Goal: Register for event/course: Register for event/course

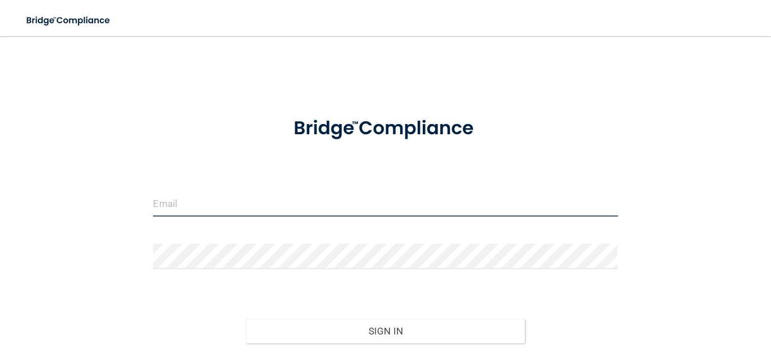
click at [256, 203] on input "email" at bounding box center [385, 203] width 465 height 25
click at [246, 319] on button "Sign In" at bounding box center [385, 331] width 279 height 25
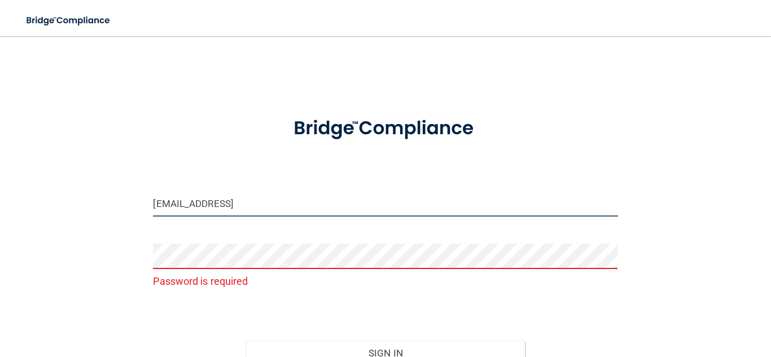
type input "[EMAIL_ADDRESS][DOMAIN_NAME]"
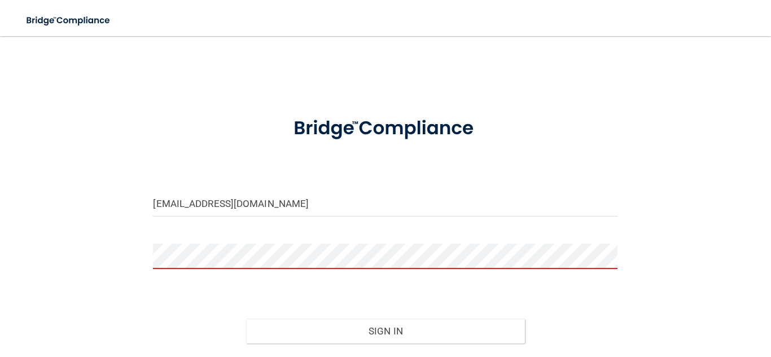
click at [246, 319] on button "Sign In" at bounding box center [385, 331] width 279 height 25
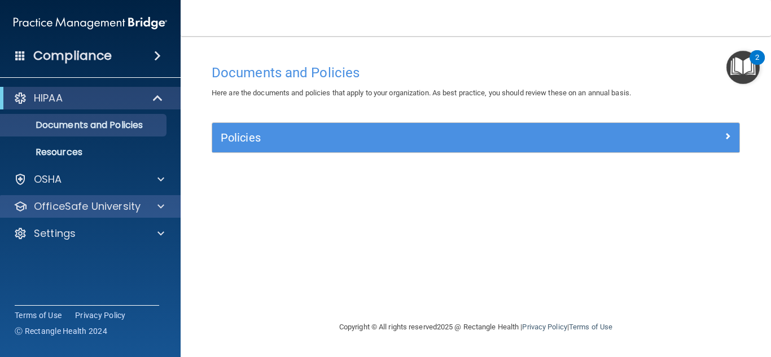
click at [158, 216] on div "OfficeSafe University" at bounding box center [90, 206] width 181 height 23
click at [161, 207] on span at bounding box center [160, 207] width 7 height 14
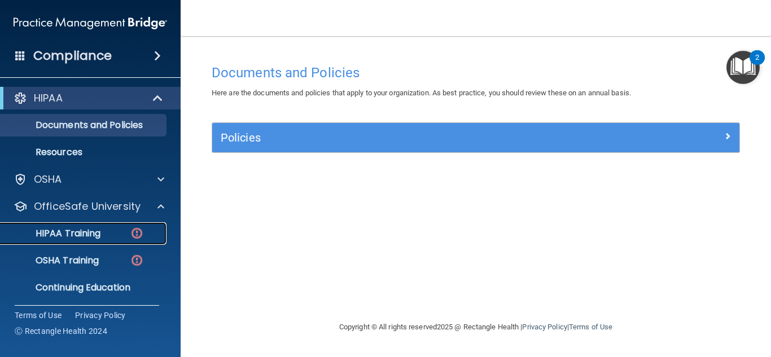
click at [142, 228] on img at bounding box center [137, 233] width 14 height 14
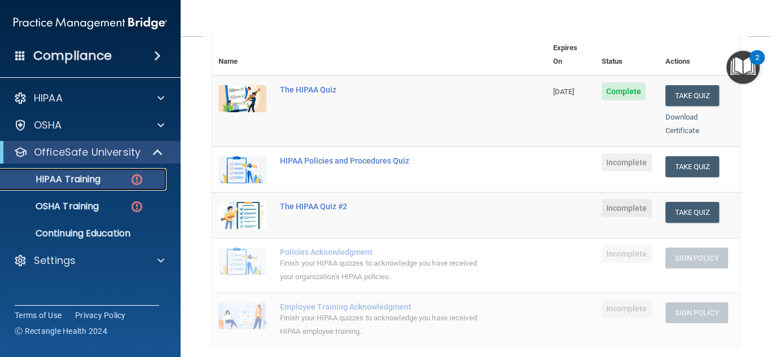
scroll to position [145, 0]
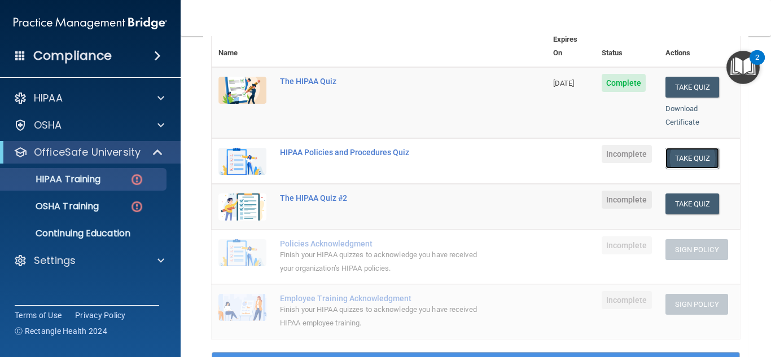
click at [685, 148] on button "Take Quiz" at bounding box center [693, 158] width 54 height 21
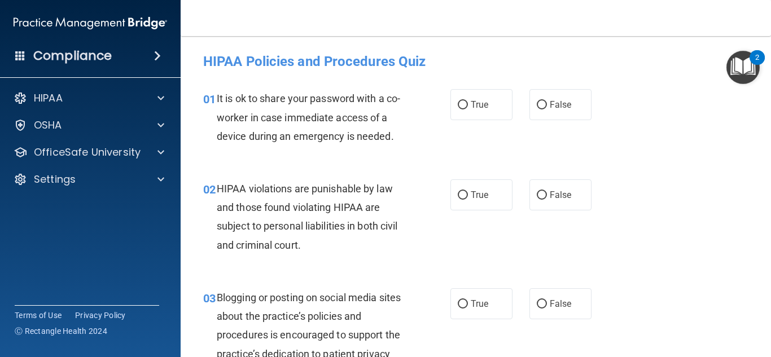
click at [671, 71] on div "HIPAA Policies and Procedures Quiz" at bounding box center [476, 61] width 562 height 28
click at [570, 97] on label "False" at bounding box center [560, 104] width 62 height 31
click at [547, 101] on input "False" at bounding box center [542, 105] width 10 height 8
radio input "true"
click at [464, 197] on input "True" at bounding box center [463, 195] width 10 height 8
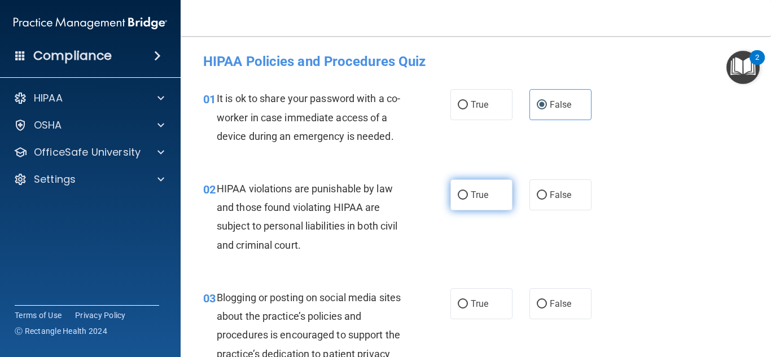
radio input "true"
click at [751, 70] on img "Open Resource Center, 2 new notifications" at bounding box center [742, 67] width 33 height 33
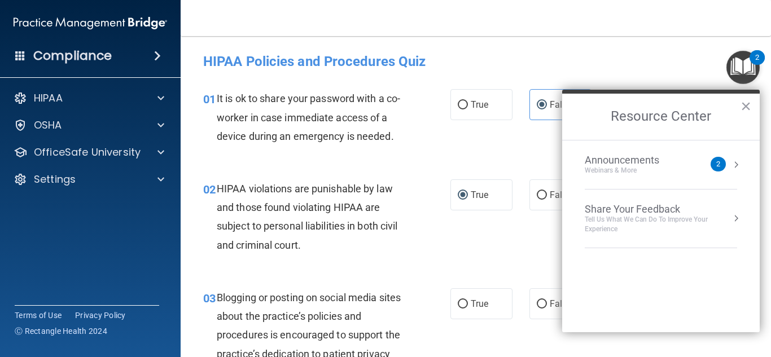
click at [702, 158] on div "Announcements Webinars & More" at bounding box center [645, 164] width 120 height 21
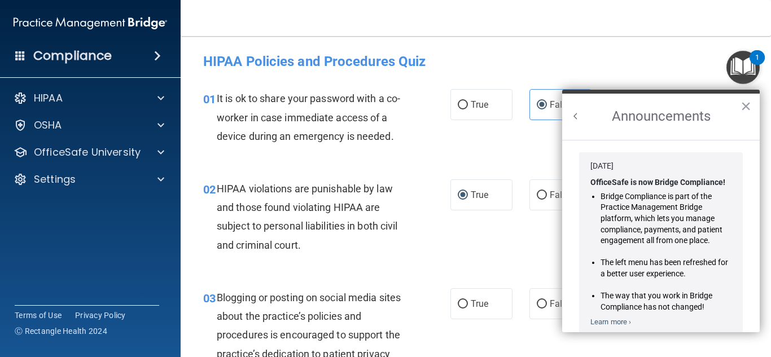
click at [706, 1] on nav "Toggle navigation Amie Goodding amiegoodding98@gmail.com Manage My Enterprise S…" at bounding box center [476, 18] width 590 height 36
click at [747, 58] on img "Open Resource Center, 1 new notification" at bounding box center [742, 67] width 33 height 33
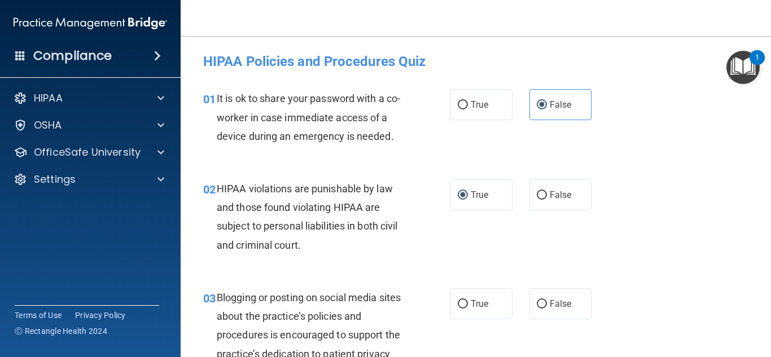
drag, startPoint x: 659, startPoint y: 194, endPoint x: 659, endPoint y: 216, distance: 22.0
click at [659, 216] on div "02 HIPAA violations are punishable by law and those found violating HIPAA are s…" at bounding box center [476, 219] width 562 height 109
drag, startPoint x: 659, startPoint y: 216, endPoint x: 664, endPoint y: 177, distance: 39.3
click at [664, 177] on div "02 HIPAA violations are punishable by law and those found violating HIPAA are s…" at bounding box center [476, 219] width 562 height 109
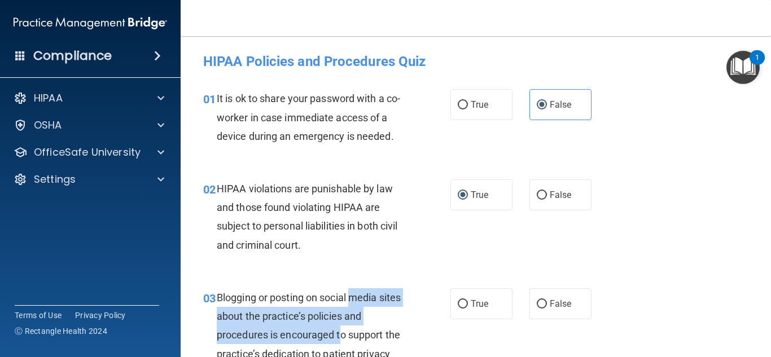
drag, startPoint x: 343, startPoint y: 331, endPoint x: 354, endPoint y: 291, distance: 42.0
click at [354, 291] on div "Blogging or posting on social media sites about the practice’s policies and pro…" at bounding box center [316, 344] width 198 height 112
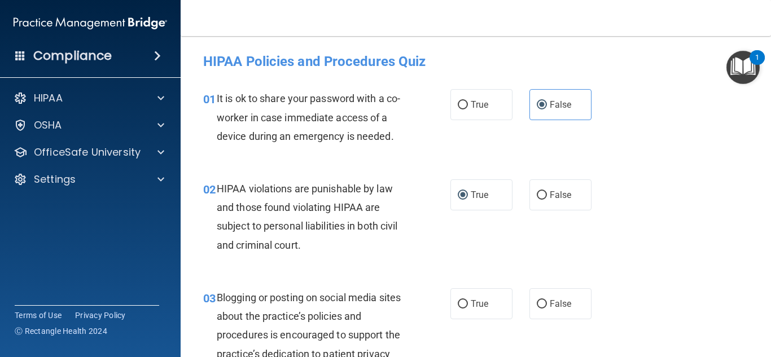
click at [741, 154] on div "01 It is ok to share your password with a co-worker in case immediate access of…" at bounding box center [476, 120] width 562 height 90
click at [771, 110] on main "- HIPAA Policies and Procedures Quiz This quiz doesn’t expire until . Are you s…" at bounding box center [476, 196] width 590 height 321
click at [535, 312] on label "False" at bounding box center [560, 303] width 62 height 31
click at [537, 309] on input "False" at bounding box center [542, 304] width 10 height 8
radio input "true"
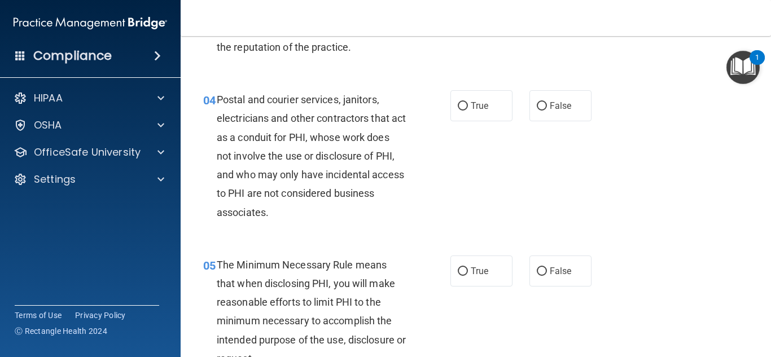
scroll to position [361, 0]
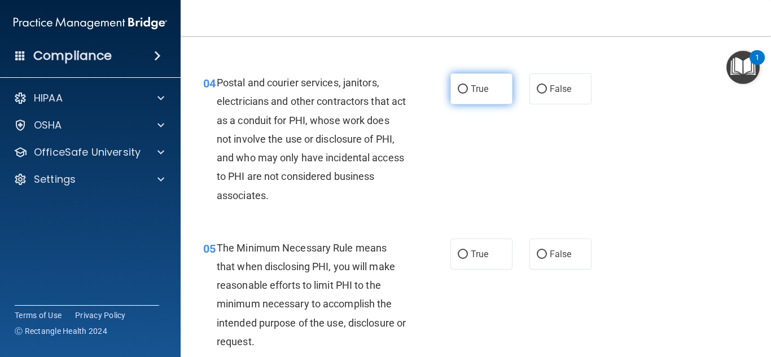
click at [494, 87] on label "True" at bounding box center [481, 88] width 62 height 31
click at [468, 87] on input "True" at bounding box center [463, 89] width 10 height 8
radio input "true"
click at [494, 87] on label "True" at bounding box center [481, 88] width 62 height 31
click at [468, 87] on input "True" at bounding box center [463, 89] width 10 height 8
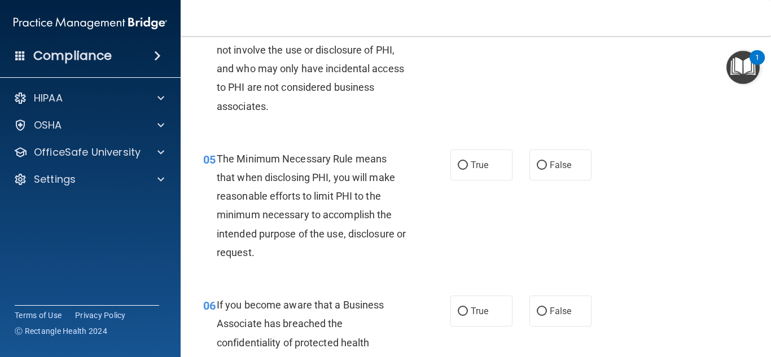
scroll to position [452, 0]
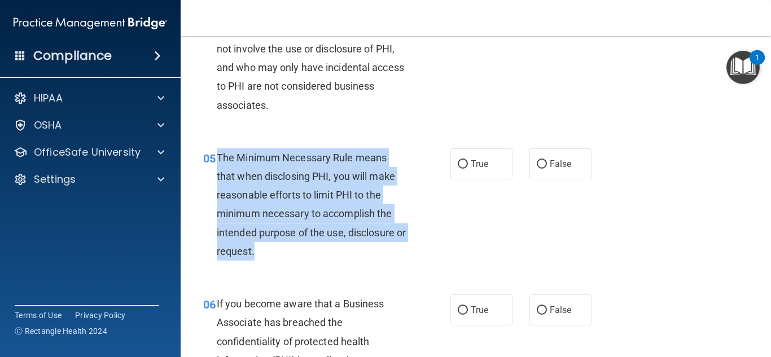
drag, startPoint x: 265, startPoint y: 247, endPoint x: 218, endPoint y: 157, distance: 101.2
click at [218, 157] on span "The Minimum Necessary Rule means that when disclosing PHI, you will make reason…" at bounding box center [311, 205] width 189 height 106
copy span "The Minimum Necessary Rule means that when disclosing PHI, you will make reason…"
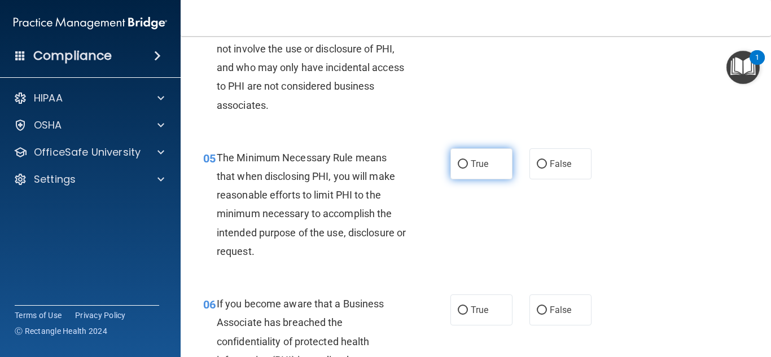
click at [476, 165] on span "True" at bounding box center [479, 164] width 17 height 11
click at [468, 165] on input "True" at bounding box center [463, 164] width 10 height 8
radio input "true"
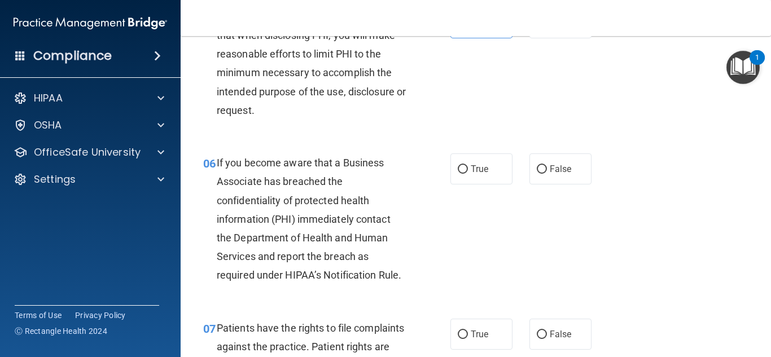
scroll to position [632, 0]
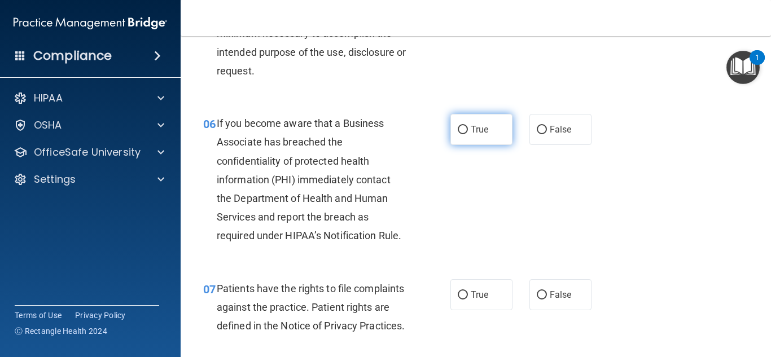
click at [472, 129] on span "True" at bounding box center [479, 129] width 17 height 11
click at [468, 129] on input "True" at bounding box center [463, 130] width 10 height 8
radio input "true"
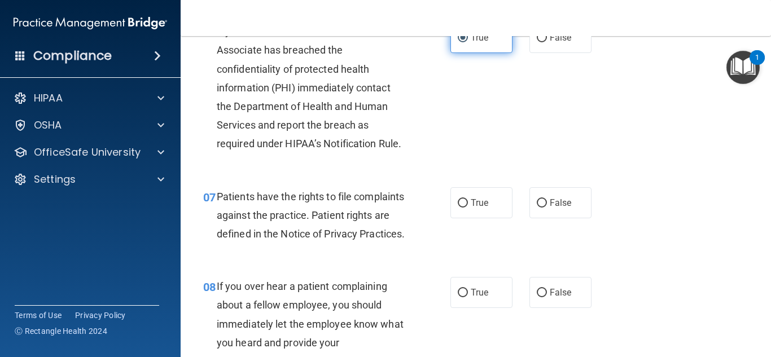
scroll to position [768, 0]
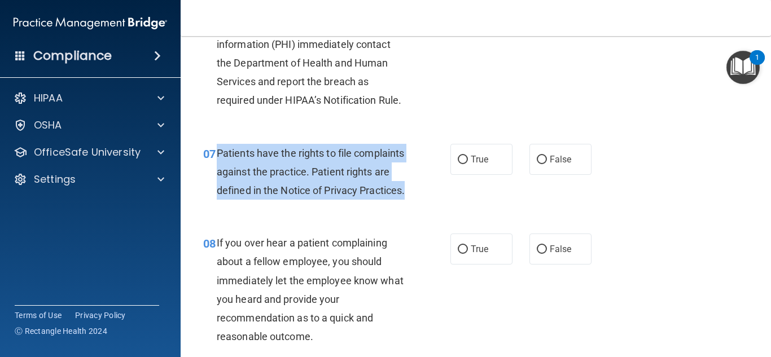
drag, startPoint x: 268, startPoint y: 209, endPoint x: 216, endPoint y: 156, distance: 74.7
click at [217, 156] on div "Patients have the rights to file complaints against the practice. Patient right…" at bounding box center [316, 172] width 198 height 56
copy span "Patients have the rights to file complaints against the practice. Patient right…"
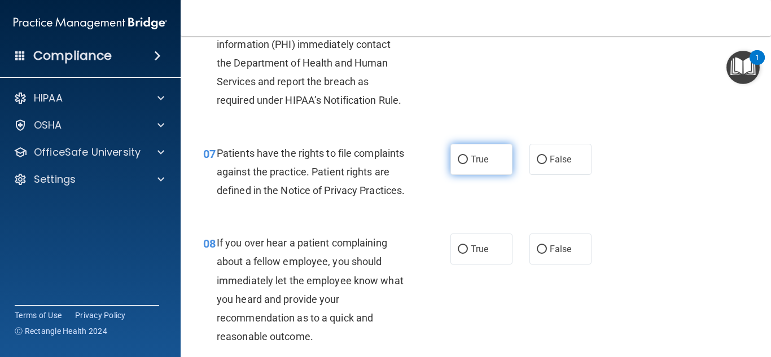
click at [494, 169] on label "True" at bounding box center [481, 159] width 62 height 31
click at [468, 164] on input "True" at bounding box center [463, 160] width 10 height 8
radio input "true"
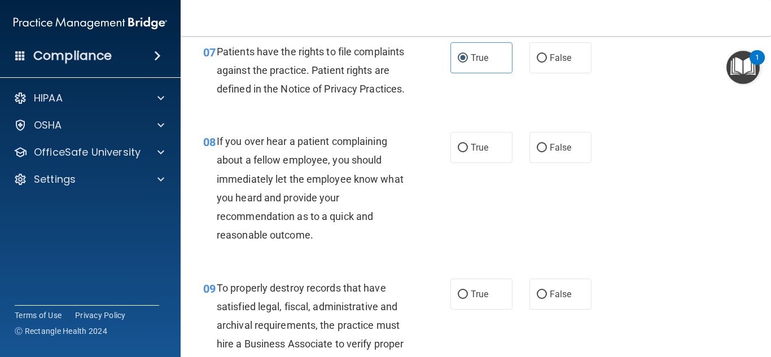
scroll to position [903, 0]
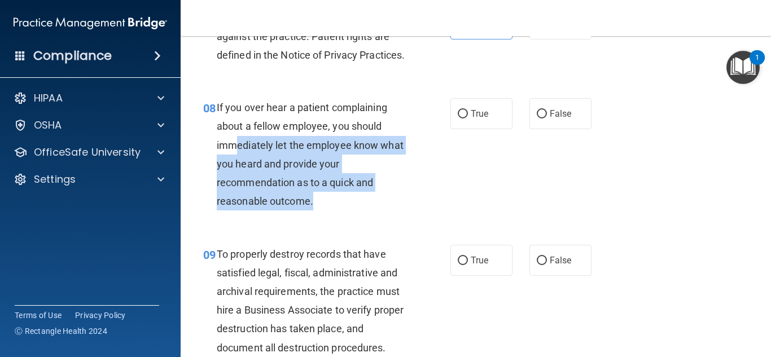
drag, startPoint x: 314, startPoint y: 218, endPoint x: 231, endPoint y: 155, distance: 104.8
click at [231, 155] on div "If you over hear a patient complaining about a fellow employee, you should imme…" at bounding box center [316, 154] width 198 height 112
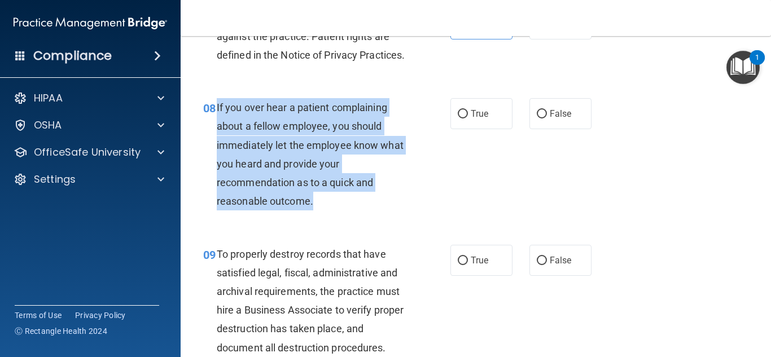
drag, startPoint x: 217, startPoint y: 124, endPoint x: 319, endPoint y: 217, distance: 138.3
click at [319, 211] on div "If you over hear a patient complaining about a fellow employee, you should imme…" at bounding box center [316, 154] width 198 height 112
copy span "If you over hear a patient complaining about a fellow employee, you should imme…"
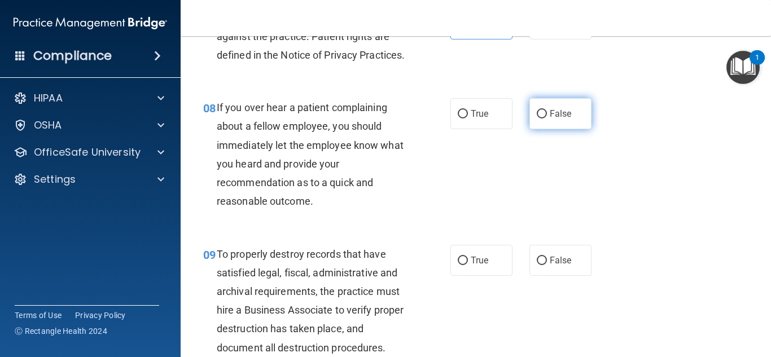
click at [563, 119] on span "False" at bounding box center [561, 113] width 22 height 11
click at [547, 119] on input "False" at bounding box center [542, 114] width 10 height 8
radio input "true"
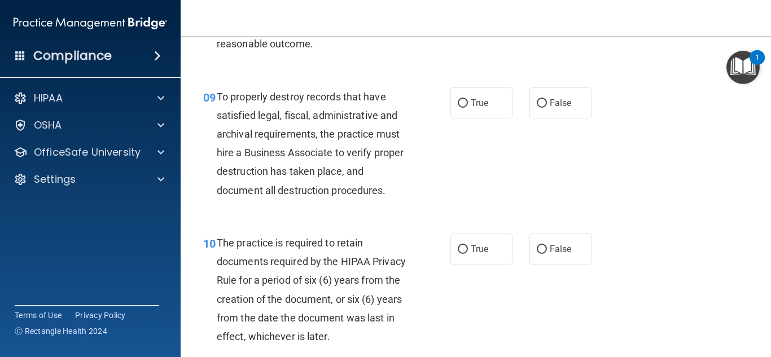
scroll to position [1061, 0]
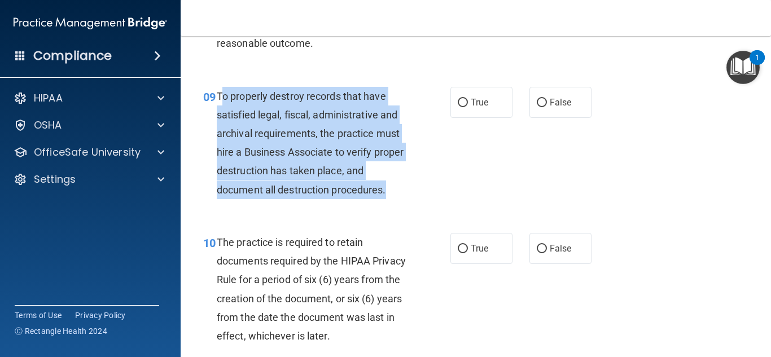
drag, startPoint x: 389, startPoint y: 204, endPoint x: 220, endPoint y: 116, distance: 191.4
click at [220, 116] on div "To properly destroy records that have satisfied legal, fiscal, administrative a…" at bounding box center [316, 143] width 198 height 112
drag, startPoint x: 218, startPoint y: 114, endPoint x: 412, endPoint y: 209, distance: 215.3
click at [412, 199] on div "To properly destroy records that have satisfied legal, fiscal, administrative a…" at bounding box center [316, 143] width 198 height 112
copy span "To properly destroy records that have satisfied legal, fiscal, administrative a…"
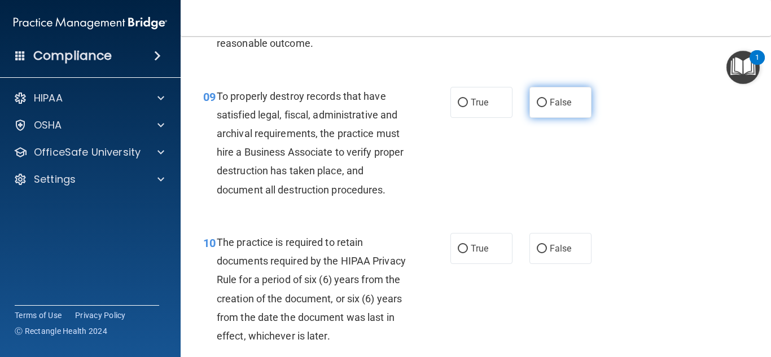
click at [552, 118] on label "False" at bounding box center [560, 102] width 62 height 31
click at [547, 107] on input "False" at bounding box center [542, 103] width 10 height 8
radio input "true"
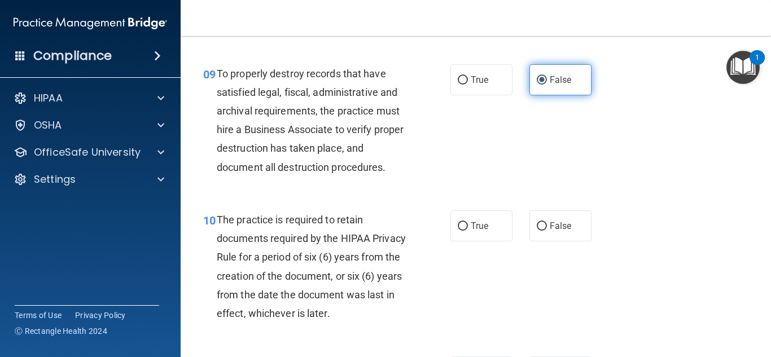
scroll to position [1106, 0]
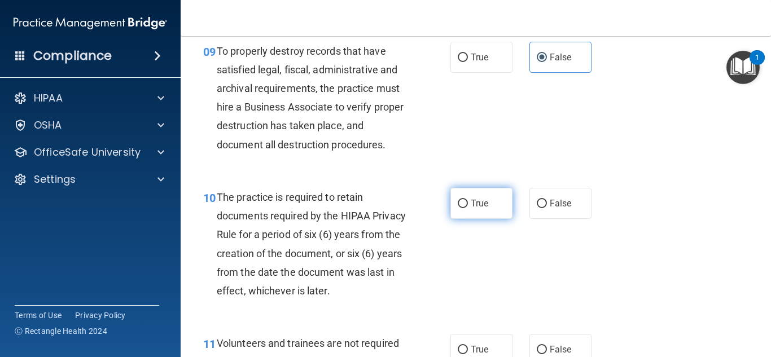
click at [480, 212] on label "True" at bounding box center [481, 203] width 62 height 31
click at [468, 208] on input "True" at bounding box center [463, 204] width 10 height 8
radio input "true"
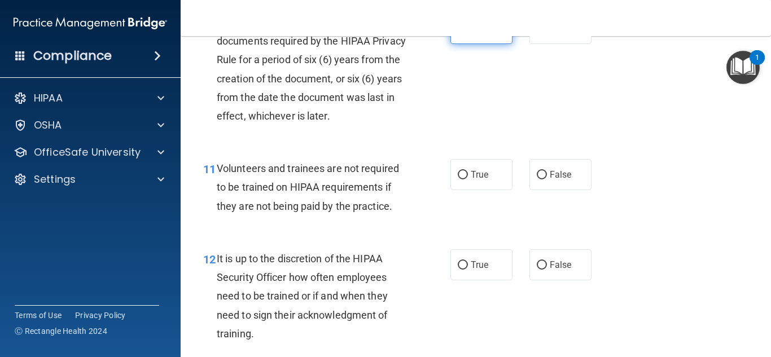
scroll to position [1287, 0]
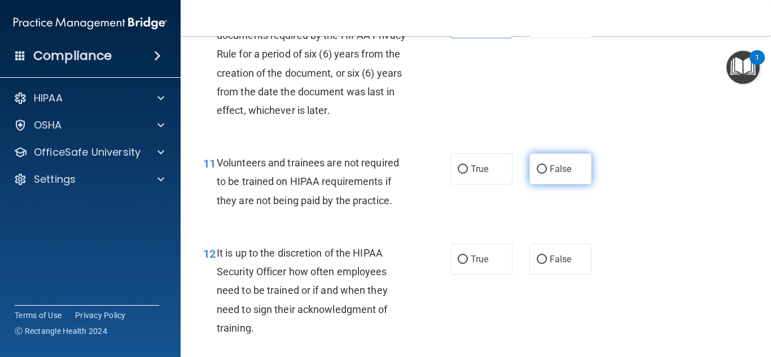
click at [558, 174] on span "False" at bounding box center [561, 169] width 22 height 11
click at [547, 174] on input "False" at bounding box center [542, 169] width 10 height 8
radio input "true"
drag, startPoint x: 702, startPoint y: 278, endPoint x: 701, endPoint y: 368, distance: 90.3
click at [701, 357] on html "Compliance HIPAA Documents and Policies Report an Incident Business Associates …" at bounding box center [385, 178] width 771 height 357
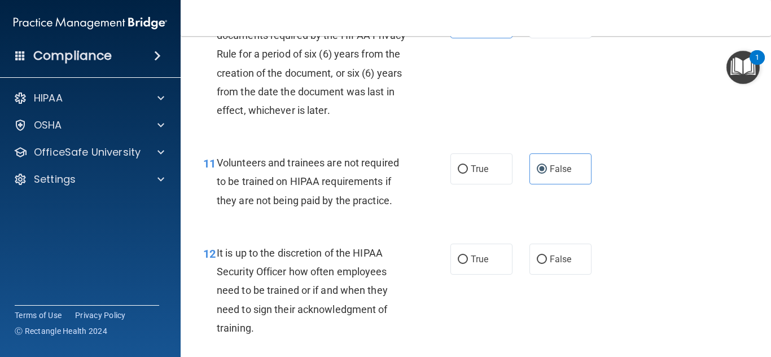
click at [670, 290] on div "12 It is up to the discretion of the HIPAA Security Officer how often employees…" at bounding box center [476, 294] width 562 height 128
click at [665, 287] on div "12 It is up to the discretion of the HIPAA Security Officer how often employees…" at bounding box center [476, 294] width 562 height 128
click at [267, 292] on span "It is up to the discretion of the HIPAA Security Officer how often employees ne…" at bounding box center [302, 290] width 171 height 87
click at [547, 275] on label "False" at bounding box center [560, 259] width 62 height 31
click at [547, 264] on input "False" at bounding box center [542, 260] width 10 height 8
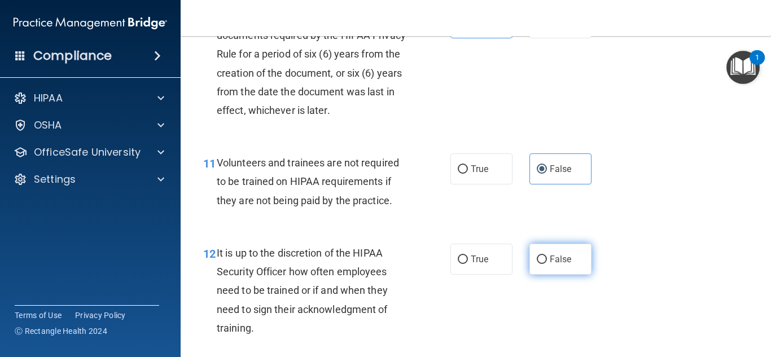
radio input "true"
click at [767, 300] on main "- HIPAA Policies and Procedures Quiz This quiz doesn’t expire until . Are you s…" at bounding box center [476, 196] width 590 height 321
click at [430, 283] on div "12 It is up to the discretion of the HIPAA Security Officer how often employees…" at bounding box center [326, 293] width 281 height 99
click at [695, 230] on div "11 Volunteers and trainees are not required to be trained on HIPAA requirements…" at bounding box center [476, 184] width 562 height 90
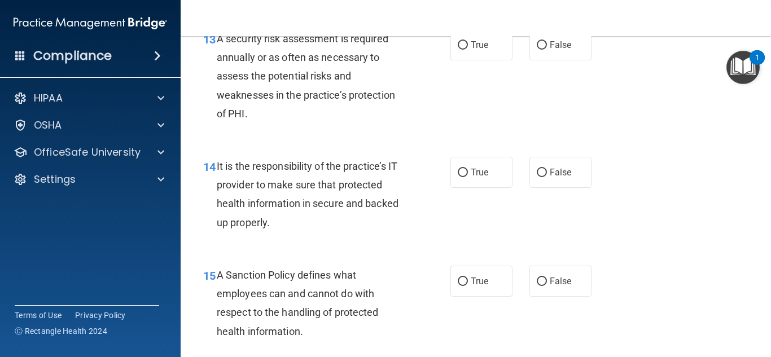
scroll to position [1597, 0]
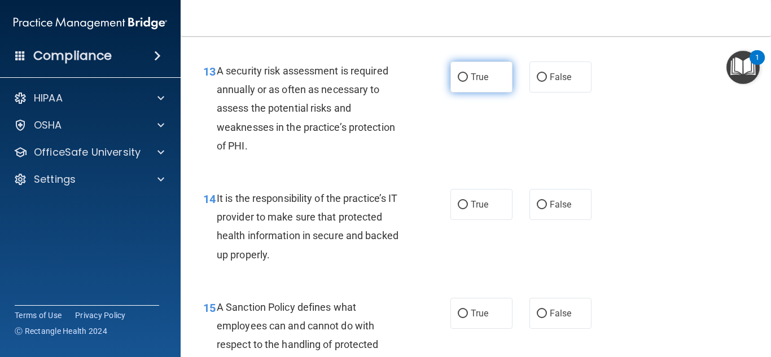
click at [466, 82] on input "True" at bounding box center [463, 77] width 10 height 8
radio input "true"
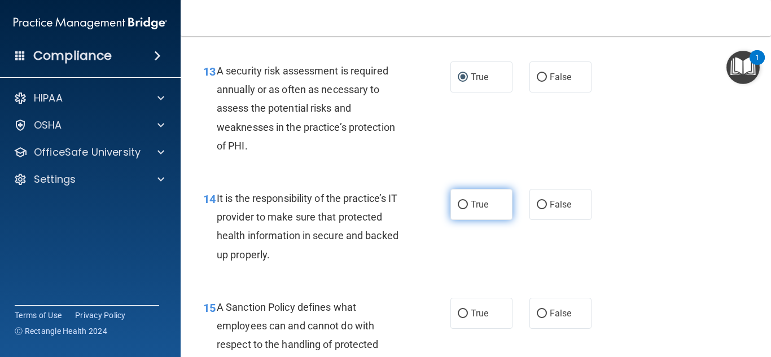
click at [486, 215] on label "True" at bounding box center [481, 204] width 62 height 31
click at [468, 209] on input "True" at bounding box center [463, 205] width 10 height 8
radio input "true"
click at [669, 233] on div "14 It is the responsibility of the practice’s IT provider to make sure that pro…" at bounding box center [476, 229] width 562 height 109
click at [615, 163] on div "13 A security risk assessment is required annually or as often as necessary to …" at bounding box center [476, 111] width 562 height 128
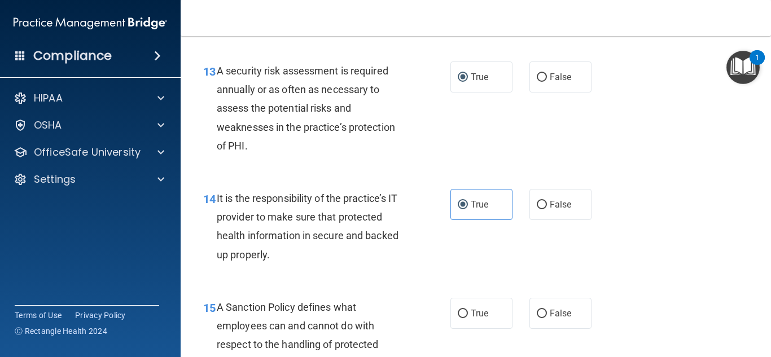
drag, startPoint x: 767, startPoint y: 71, endPoint x: 741, endPoint y: 186, distance: 118.0
click at [741, 186] on main "- HIPAA Policies and Procedures Quiz This quiz doesn’t expire until . Are you s…" at bounding box center [476, 196] width 590 height 321
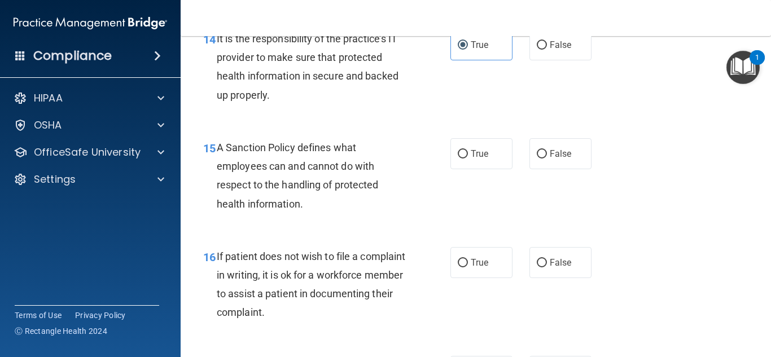
scroll to position [1750, 0]
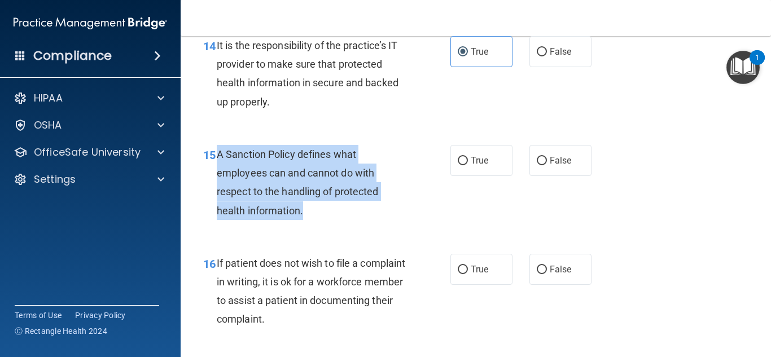
drag, startPoint x: 307, startPoint y: 222, endPoint x: 218, endPoint y: 175, distance: 100.5
click at [218, 175] on div "A Sanction Policy defines what employees can and cannot do with respect to the …" at bounding box center [316, 182] width 198 height 75
copy span "A Sanction Policy defines what employees can and cannot do with respect to the …"
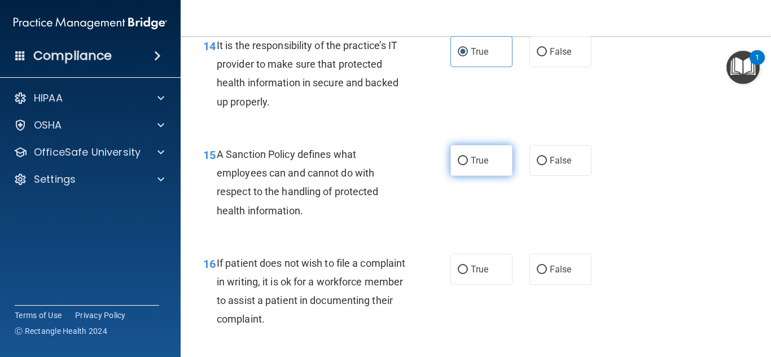
click at [487, 176] on label "True" at bounding box center [481, 160] width 62 height 31
click at [468, 165] on input "True" at bounding box center [463, 161] width 10 height 8
radio input "true"
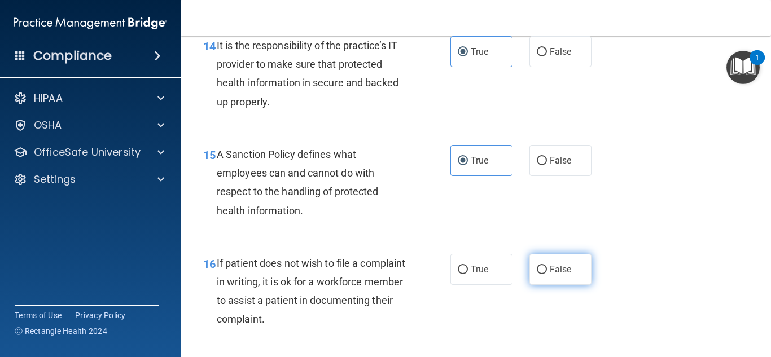
click at [547, 285] on label "False" at bounding box center [560, 269] width 62 height 31
click at [547, 274] on input "False" at bounding box center [542, 270] width 10 height 8
radio input "true"
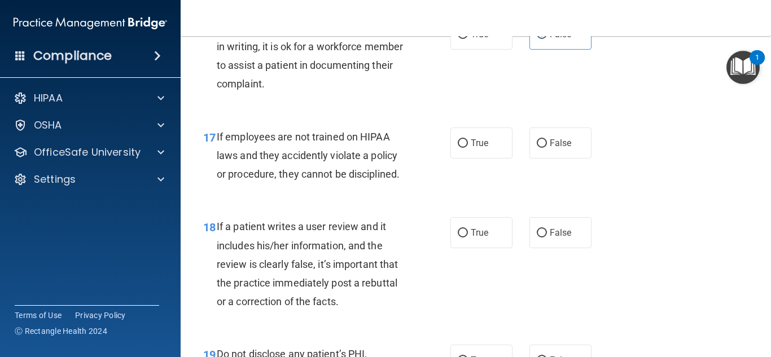
scroll to position [1979, 0]
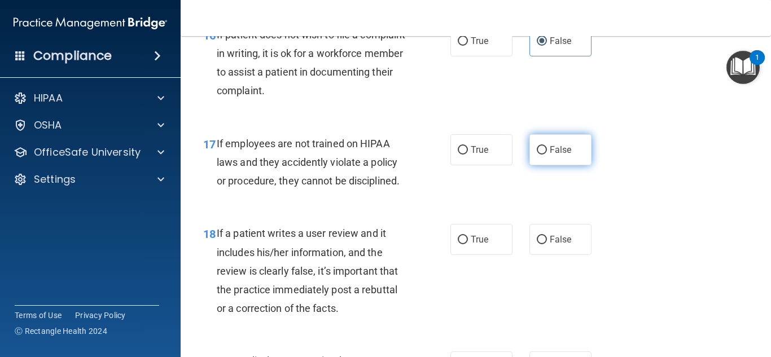
click at [586, 164] on label "False" at bounding box center [560, 149] width 62 height 31
click at [547, 155] on input "False" at bounding box center [542, 150] width 10 height 8
radio input "true"
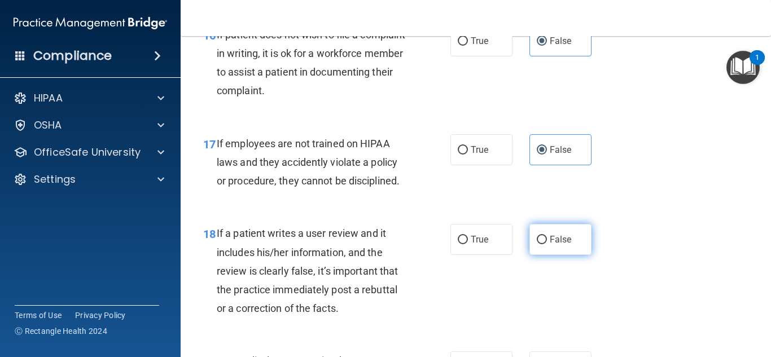
click at [558, 255] on label "False" at bounding box center [560, 239] width 62 height 31
click at [547, 244] on input "False" at bounding box center [542, 240] width 10 height 8
radio input "true"
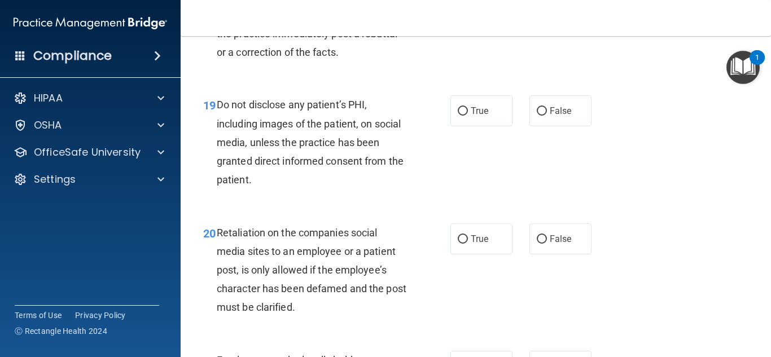
scroll to position [2248, 0]
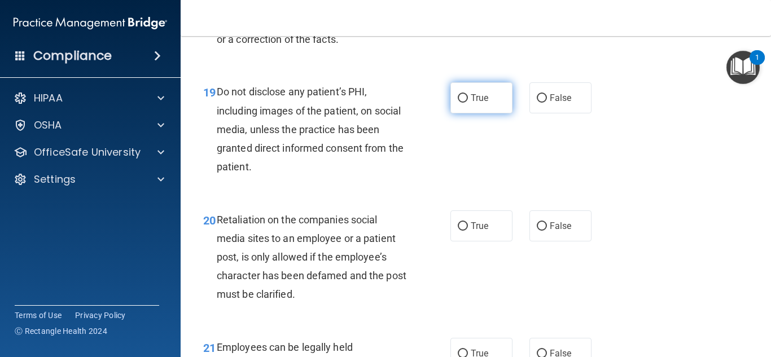
click at [468, 107] on label "True" at bounding box center [481, 97] width 62 height 31
click at [468, 103] on input "True" at bounding box center [463, 98] width 10 height 8
radio input "true"
click at [559, 231] on span "False" at bounding box center [561, 226] width 22 height 11
click at [547, 231] on input "False" at bounding box center [542, 226] width 10 height 8
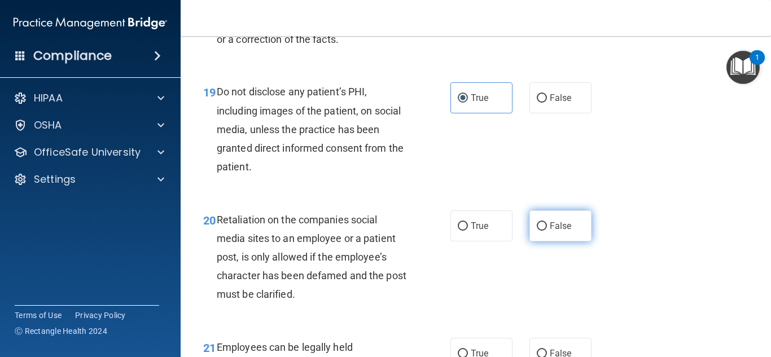
radio input "true"
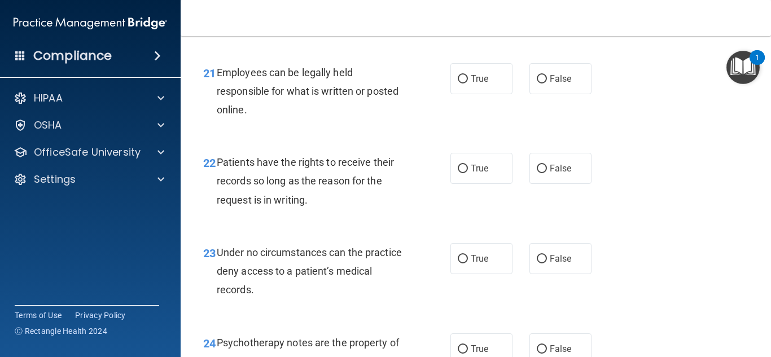
scroll to position [2529, 0]
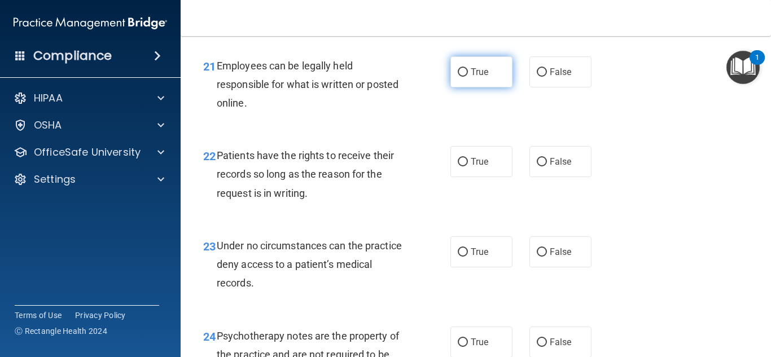
click at [504, 87] on label "True" at bounding box center [481, 71] width 62 height 31
click at [468, 77] on input "True" at bounding box center [463, 72] width 10 height 8
radio input "true"
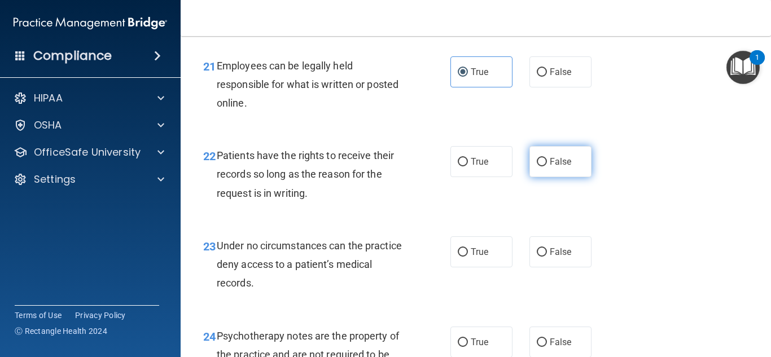
click at [563, 177] on label "False" at bounding box center [560, 161] width 62 height 31
click at [547, 167] on input "False" at bounding box center [542, 162] width 10 height 8
radio input "true"
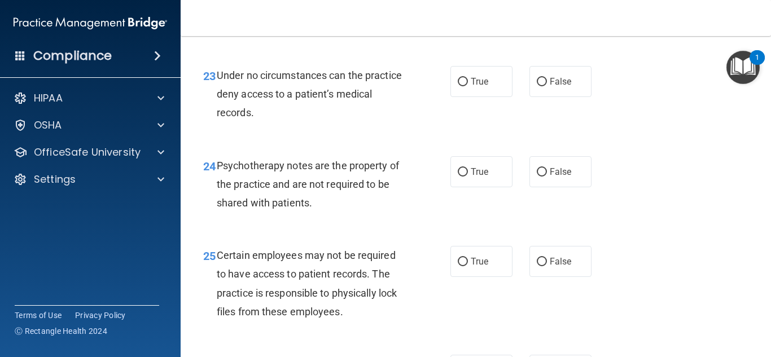
scroll to position [2707, 0]
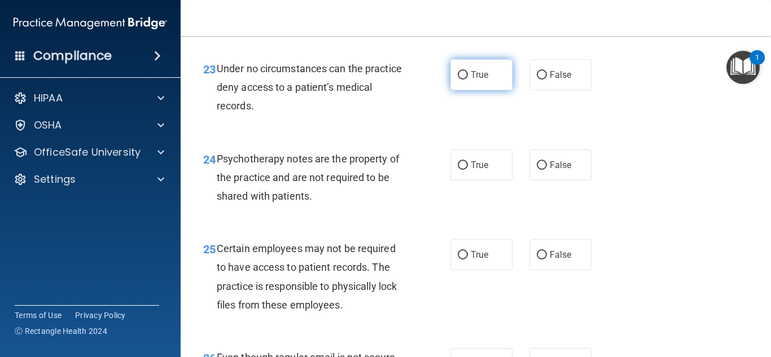
click at [493, 87] on label "True" at bounding box center [481, 74] width 62 height 31
click at [468, 80] on input "True" at bounding box center [463, 75] width 10 height 8
radio input "true"
click at [536, 181] on label "False" at bounding box center [560, 165] width 62 height 31
click at [537, 170] on input "False" at bounding box center [542, 165] width 10 height 8
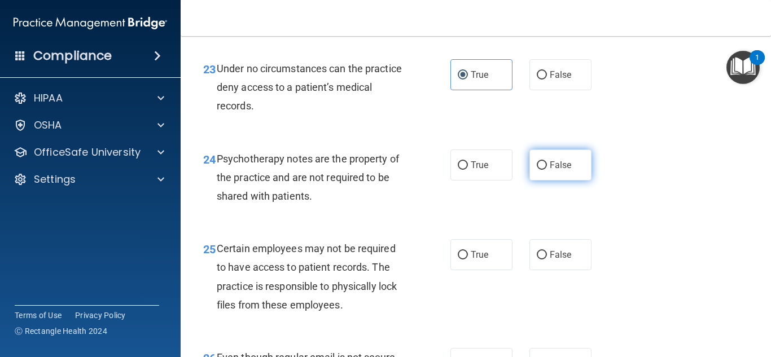
radio input "true"
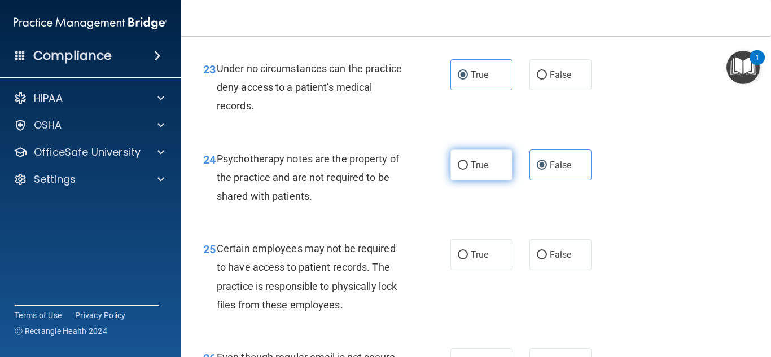
click at [492, 181] on label "True" at bounding box center [481, 165] width 62 height 31
click at [468, 170] on input "True" at bounding box center [463, 165] width 10 height 8
radio input "true"
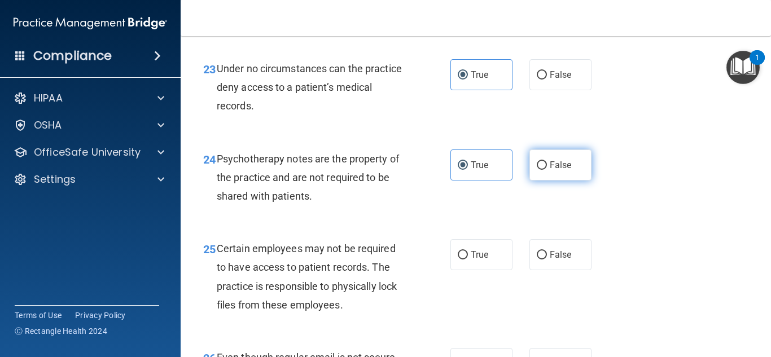
click at [558, 170] on span "False" at bounding box center [561, 165] width 22 height 11
click at [547, 170] on input "False" at bounding box center [542, 165] width 10 height 8
radio input "true"
radio input "false"
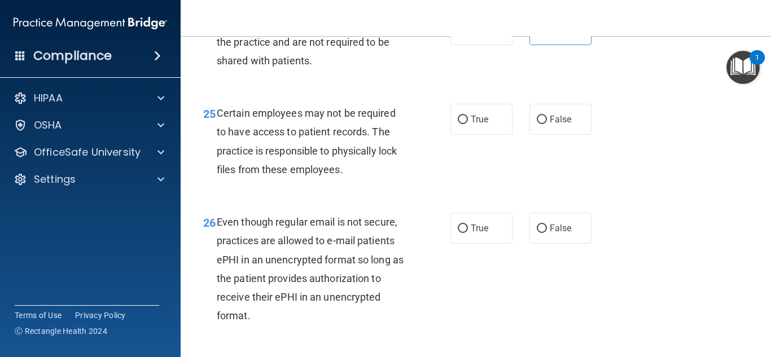
scroll to position [2865, 0]
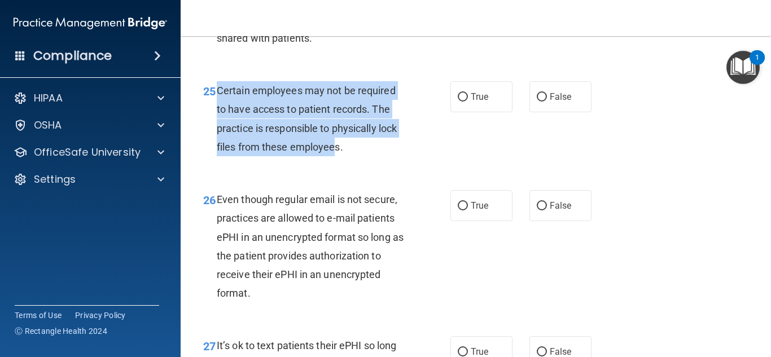
drag, startPoint x: 336, startPoint y: 169, endPoint x: 216, endPoint y: 113, distance: 132.9
click at [216, 113] on div "25 Certain employees may not be required to have access to patient records. The…" at bounding box center [326, 121] width 281 height 81
copy div "Certain employees may not be required to have access to patient records. The pr…"
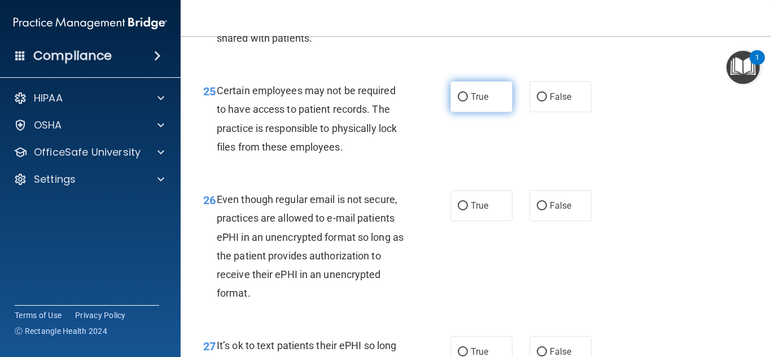
click at [478, 112] on label "True" at bounding box center [481, 96] width 62 height 31
click at [468, 102] on input "True" at bounding box center [463, 97] width 10 height 8
radio input "true"
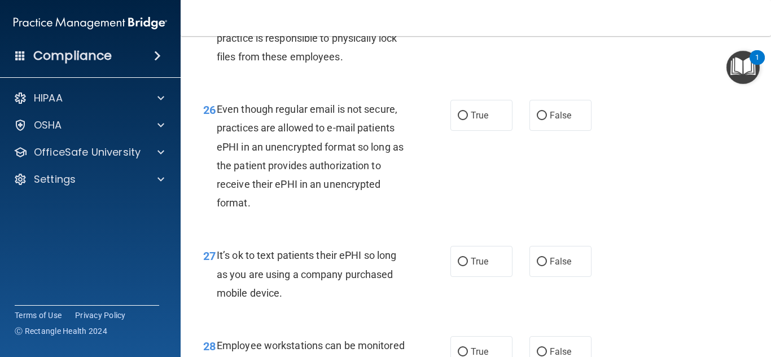
scroll to position [2978, 0]
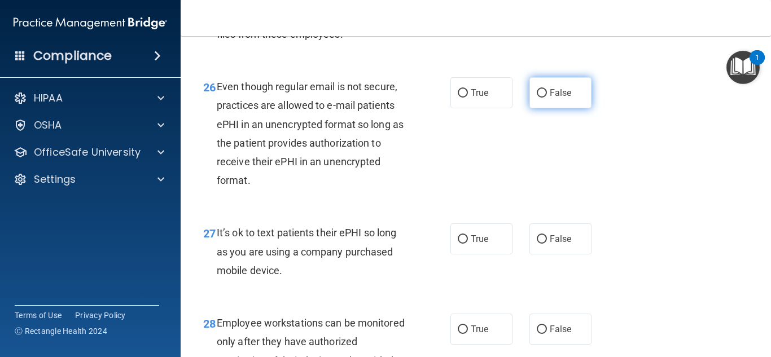
click at [566, 98] on span "False" at bounding box center [561, 92] width 22 height 11
click at [547, 98] on input "False" at bounding box center [542, 93] width 10 height 8
radio input "true"
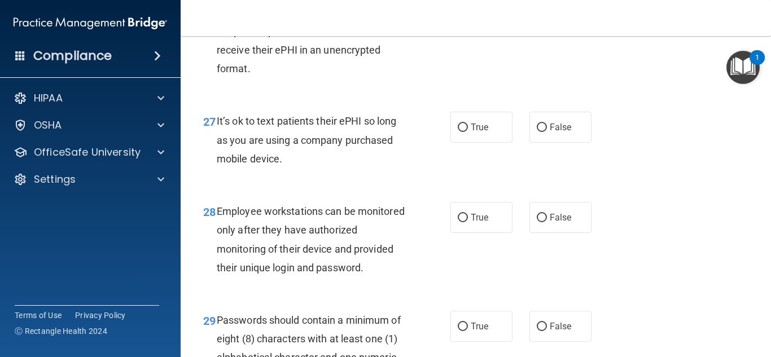
scroll to position [3091, 0]
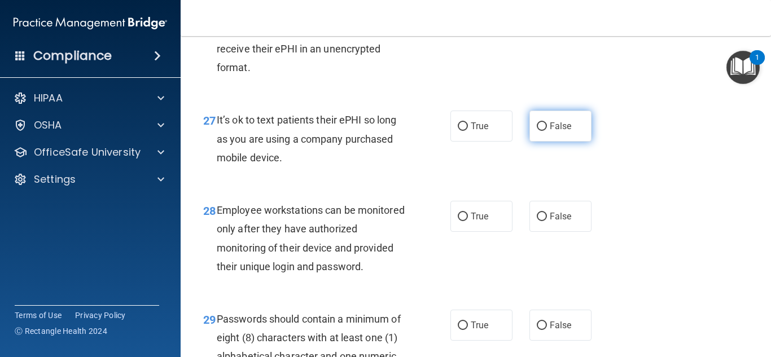
click at [575, 130] on label "False" at bounding box center [560, 126] width 62 height 31
click at [547, 130] on input "False" at bounding box center [542, 126] width 10 height 8
radio input "true"
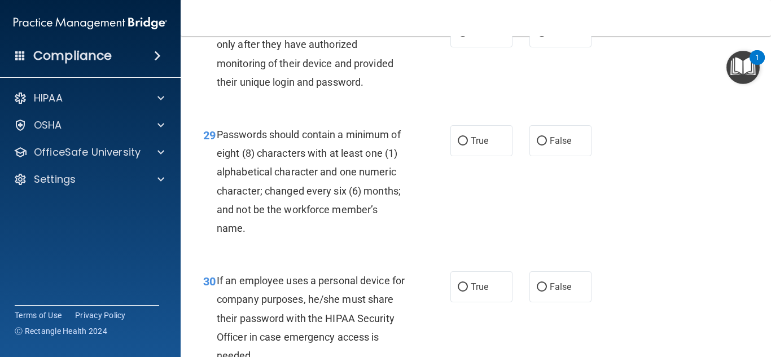
scroll to position [3294, 0]
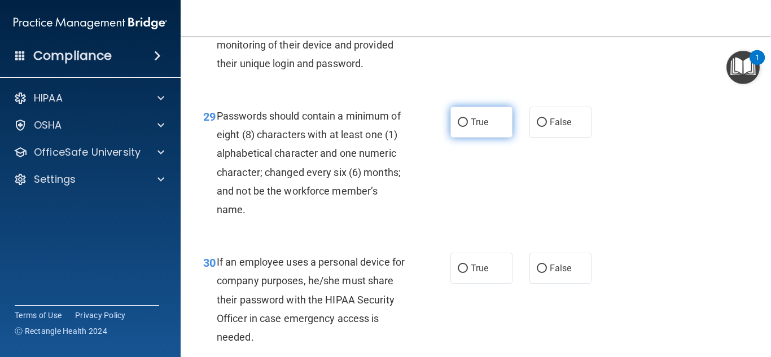
click at [499, 137] on label "True" at bounding box center [481, 122] width 62 height 31
click at [468, 127] on input "True" at bounding box center [463, 123] width 10 height 8
radio input "true"
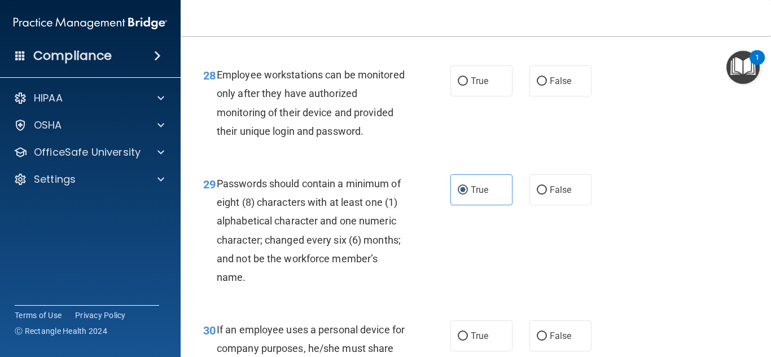
scroll to position [3227, 0]
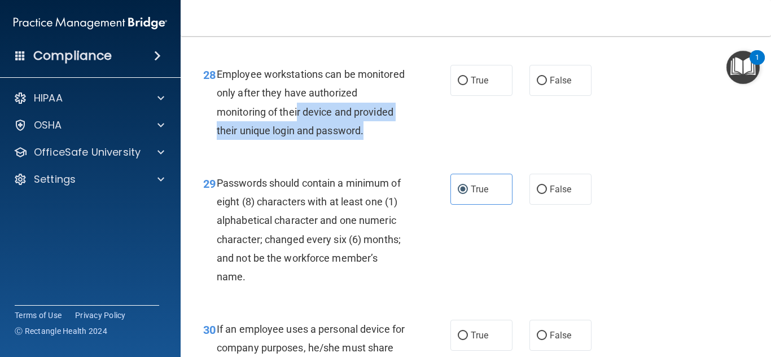
drag, startPoint x: 369, startPoint y: 146, endPoint x: 298, endPoint y: 125, distance: 73.6
click at [298, 125] on div "Employee workstations can be monitored only after they have authorized monitori…" at bounding box center [316, 102] width 198 height 75
click at [375, 140] on div "Employee workstations can be monitored only after they have authorized monitori…" at bounding box center [316, 102] width 198 height 75
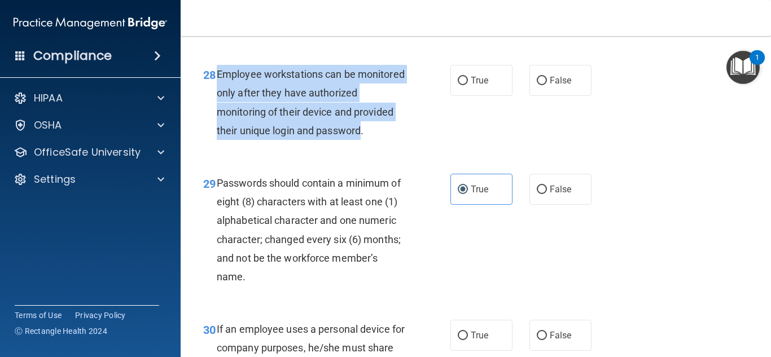
drag, startPoint x: 364, startPoint y: 145, endPoint x: 220, endPoint y: 93, distance: 153.2
click at [220, 93] on span "Employee workstations can be monitored only after they have authorized monitori…" at bounding box center [311, 102] width 188 height 68
copy span "Employee workstations can be monitored only after they have authorized monitori…"
click at [539, 85] on input "False" at bounding box center [542, 81] width 10 height 8
radio input "true"
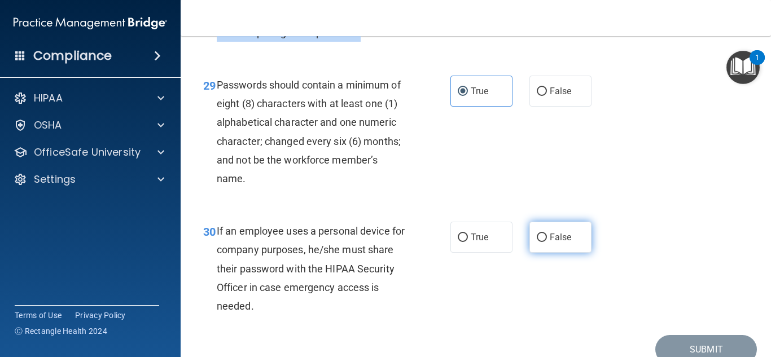
scroll to position [3339, 0]
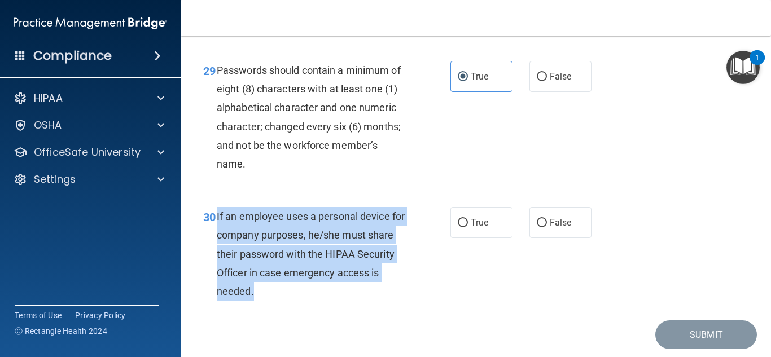
drag, startPoint x: 255, startPoint y: 308, endPoint x: 216, endPoint y: 233, distance: 84.1
click at [216, 233] on div "30 If an employee uses a personal device for company purposes, he/she must shar…" at bounding box center [326, 256] width 281 height 99
copy div "If an employee uses a personal device for company purposes, he/she must share t…"
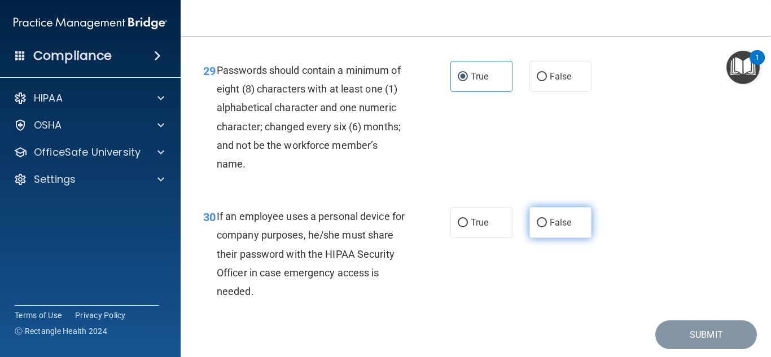
click at [557, 238] on label "False" at bounding box center [560, 222] width 62 height 31
click at [547, 227] on input "False" at bounding box center [542, 223] width 10 height 8
radio input "true"
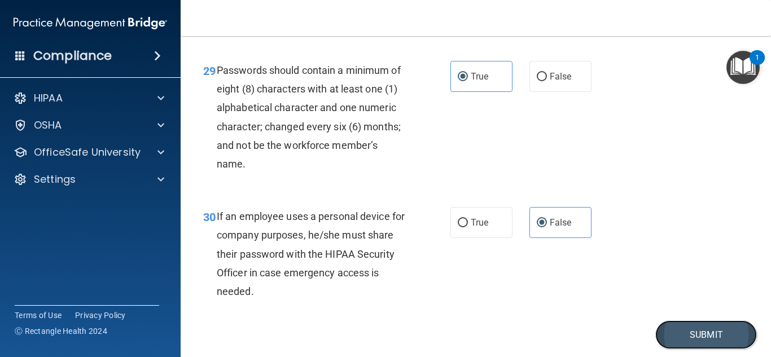
click at [688, 347] on button "Submit" at bounding box center [706, 335] width 102 height 29
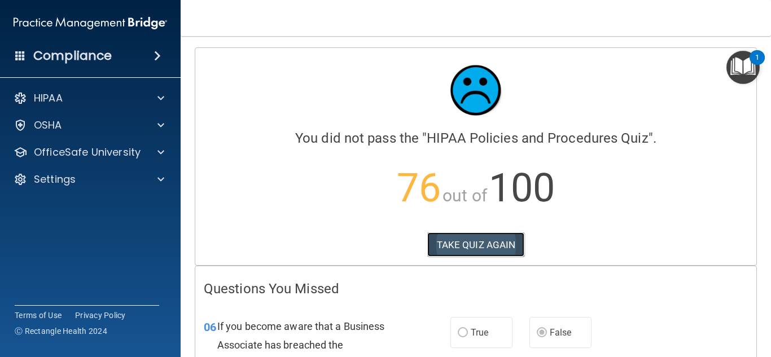
click at [501, 238] on button "TAKE QUIZ AGAIN" at bounding box center [476, 245] width 98 height 25
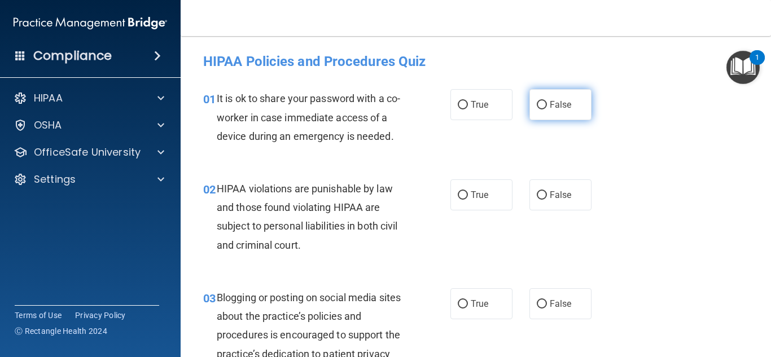
click at [554, 104] on span "False" at bounding box center [561, 104] width 22 height 11
click at [547, 104] on input "False" at bounding box center [542, 105] width 10 height 8
radio input "true"
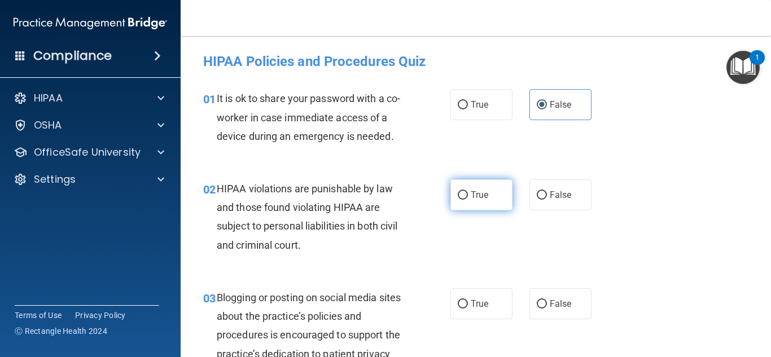
click at [472, 194] on span "True" at bounding box center [479, 195] width 17 height 11
click at [468, 194] on input "True" at bounding box center [463, 195] width 10 height 8
radio input "true"
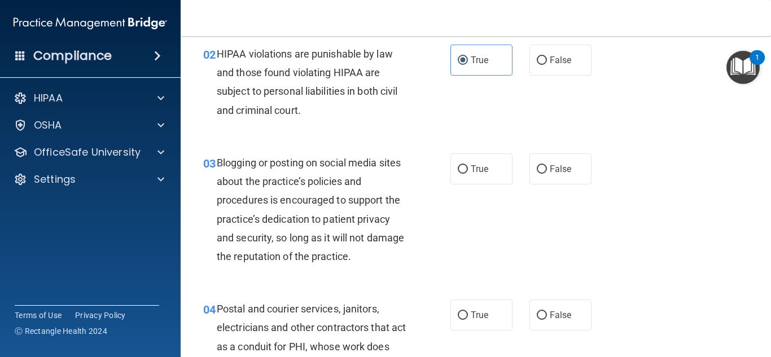
scroll to position [135, 0]
click at [582, 166] on label "False" at bounding box center [560, 168] width 62 height 31
click at [547, 166] on input "False" at bounding box center [542, 169] width 10 height 8
radio input "true"
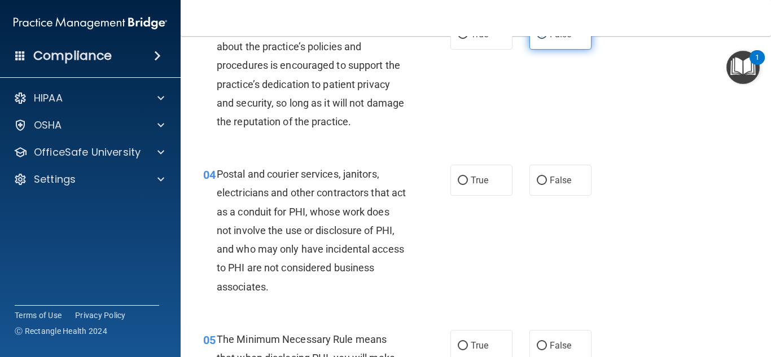
scroll to position [271, 0]
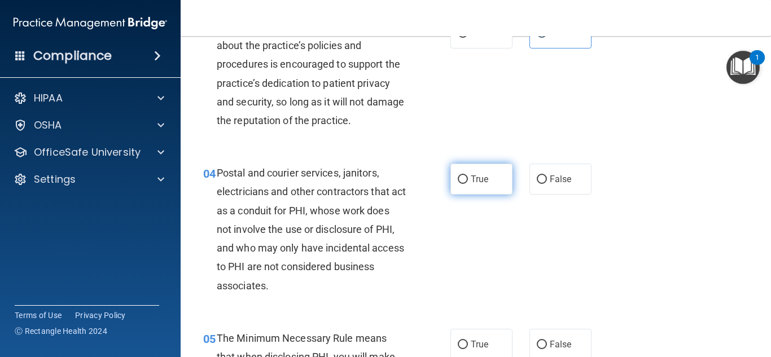
click at [467, 178] on input "True" at bounding box center [463, 180] width 10 height 8
radio input "true"
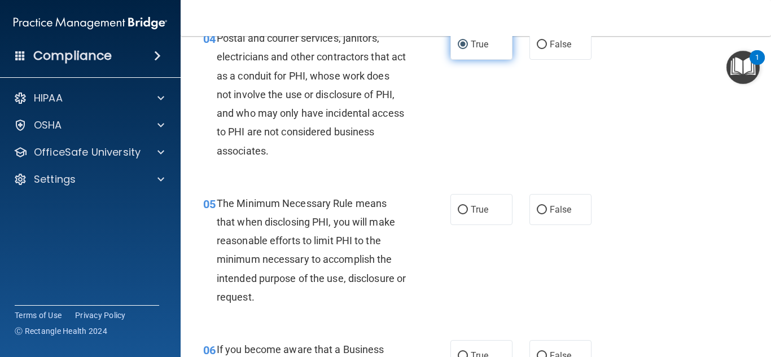
scroll to position [406, 0]
click at [500, 219] on label "True" at bounding box center [481, 209] width 62 height 31
click at [468, 214] on input "True" at bounding box center [463, 209] width 10 height 8
radio input "true"
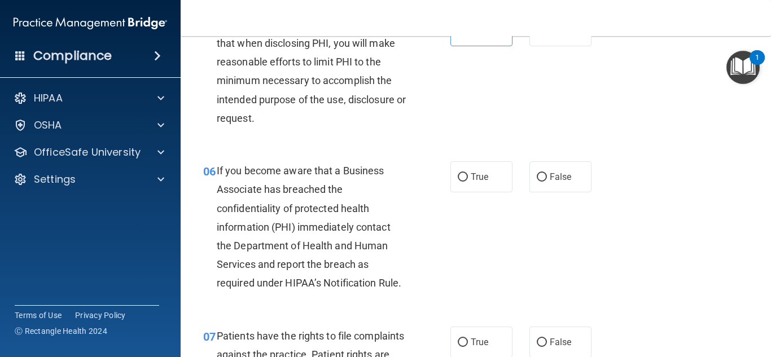
scroll to position [587, 0]
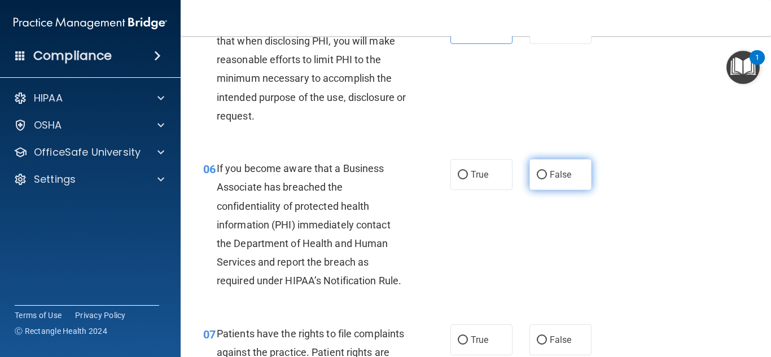
click at [552, 179] on span "False" at bounding box center [561, 174] width 22 height 11
click at [547, 179] on input "False" at bounding box center [542, 175] width 10 height 8
radio input "true"
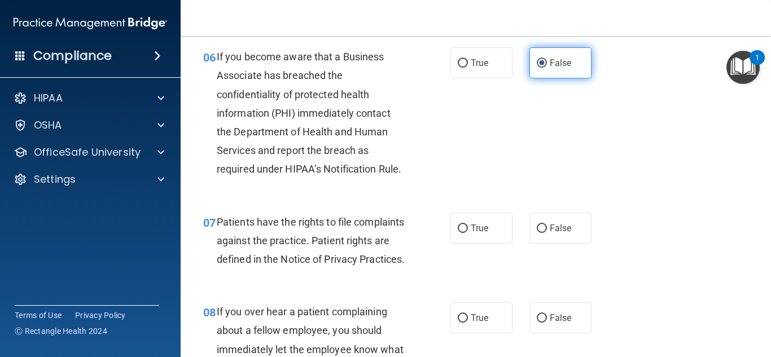
scroll to position [700, 0]
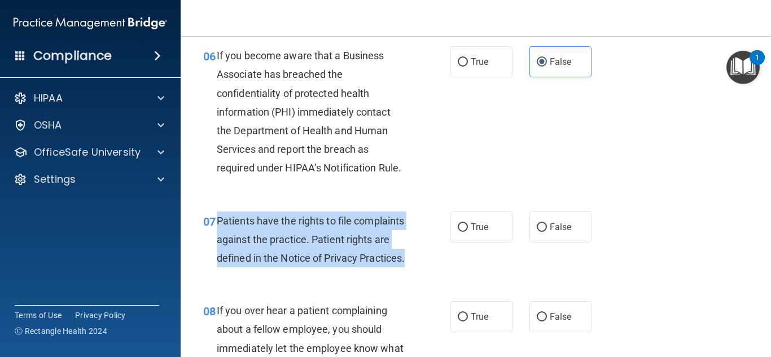
drag, startPoint x: 271, startPoint y: 277, endPoint x: 216, endPoint y: 218, distance: 80.3
click at [217, 218] on div "Patients have the rights to file complaints against the practice. Patient right…" at bounding box center [316, 240] width 198 height 56
copy span "Patients have the rights to file complaints against the practice. Patient right…"
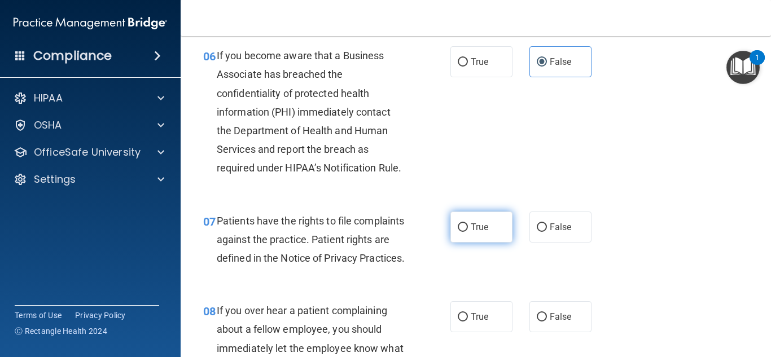
click at [487, 215] on label "True" at bounding box center [481, 227] width 62 height 31
click at [468, 224] on input "True" at bounding box center [463, 228] width 10 height 8
radio input "true"
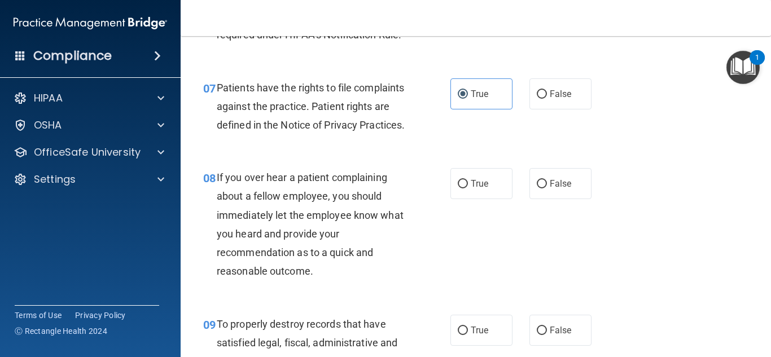
scroll to position [858, 0]
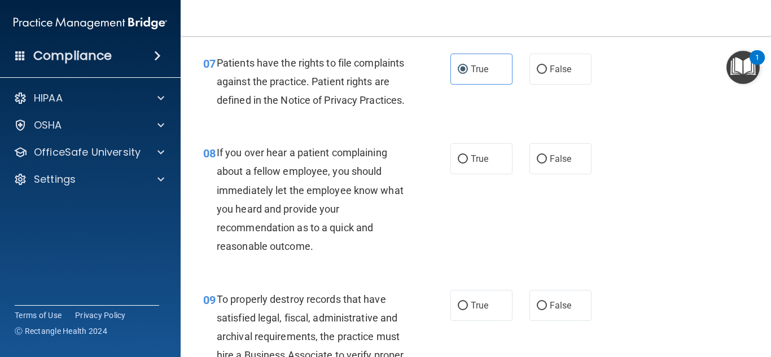
click at [535, 207] on div "08 If you over hear a patient complaining about a fellow employee, you should i…" at bounding box center [476, 202] width 562 height 146
click at [552, 174] on label "False" at bounding box center [560, 158] width 62 height 31
click at [547, 164] on input "False" at bounding box center [542, 159] width 10 height 8
radio input "true"
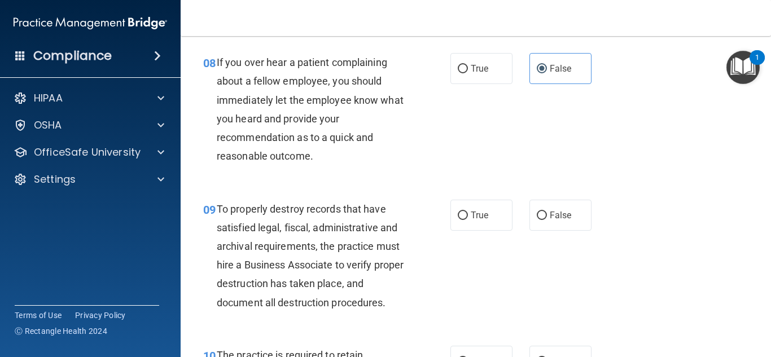
scroll to position [971, 0]
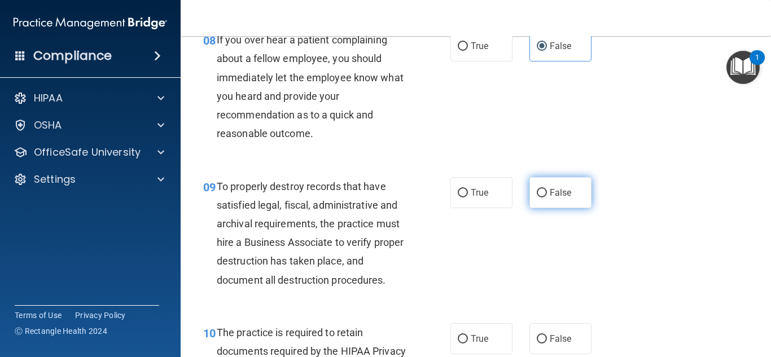
click at [571, 208] on label "False" at bounding box center [560, 192] width 62 height 31
click at [547, 198] on input "False" at bounding box center [542, 193] width 10 height 8
radio input "true"
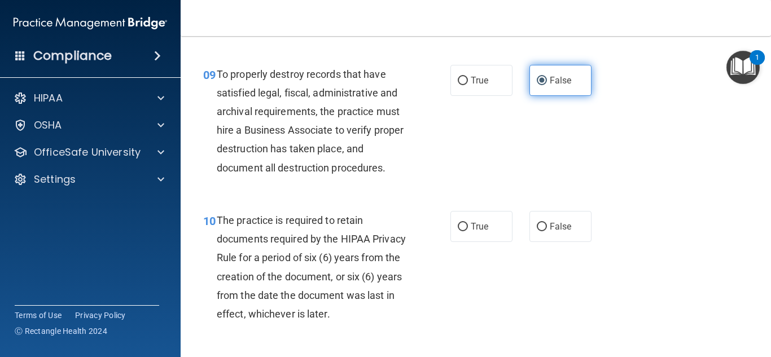
scroll to position [1084, 0]
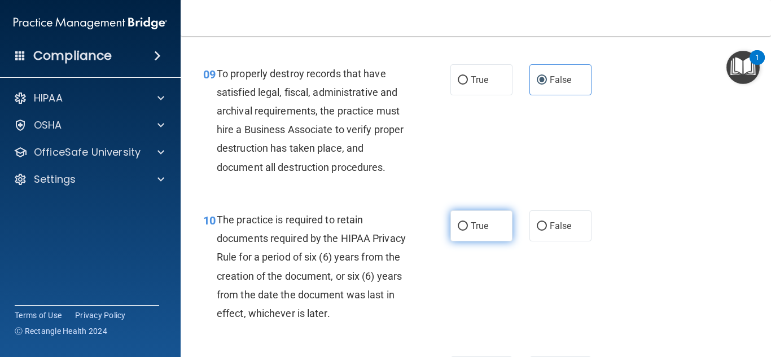
click at [488, 242] on label "True" at bounding box center [481, 226] width 62 height 31
click at [468, 231] on input "True" at bounding box center [463, 226] width 10 height 8
radio input "true"
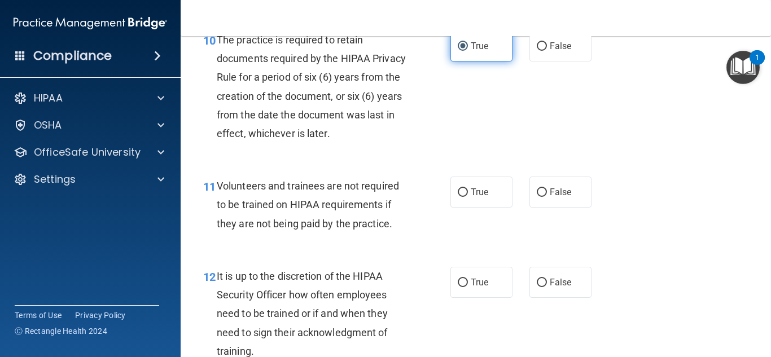
scroll to position [1264, 0]
click at [577, 207] on label "False" at bounding box center [560, 191] width 62 height 31
click at [547, 196] on input "False" at bounding box center [542, 192] width 10 height 8
radio input "true"
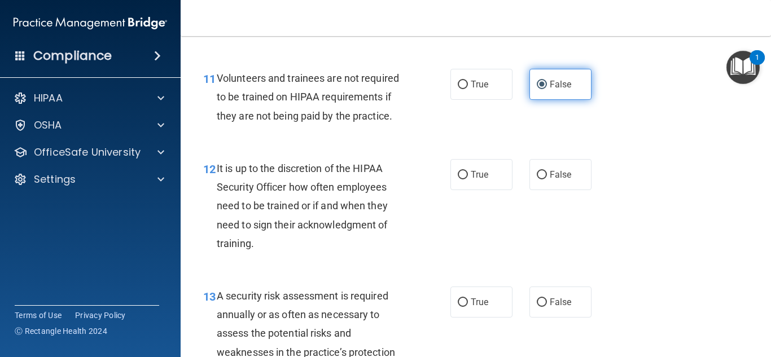
scroll to position [1377, 0]
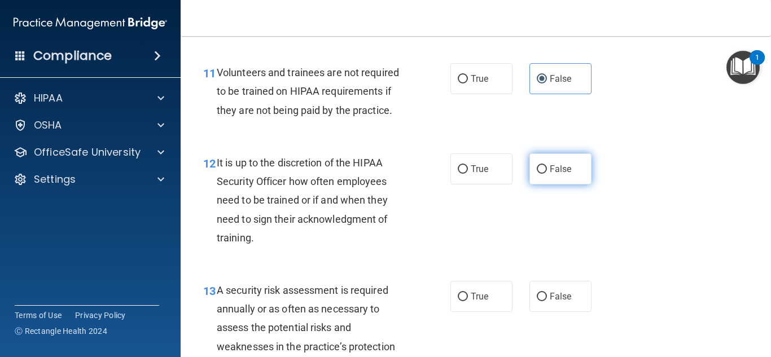
click at [569, 178] on label "False" at bounding box center [560, 169] width 62 height 31
click at [547, 174] on input "False" at bounding box center [542, 169] width 10 height 8
radio input "true"
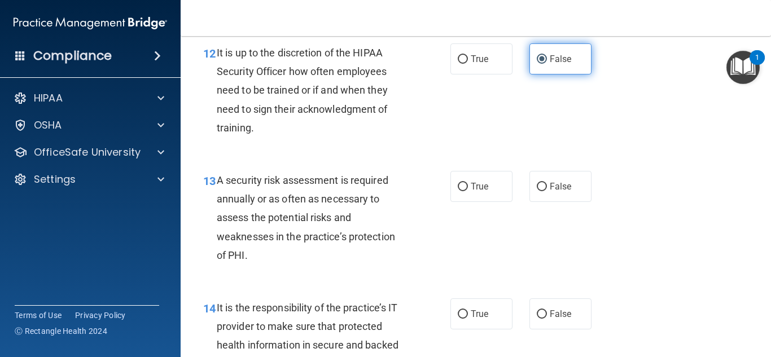
scroll to position [1490, 0]
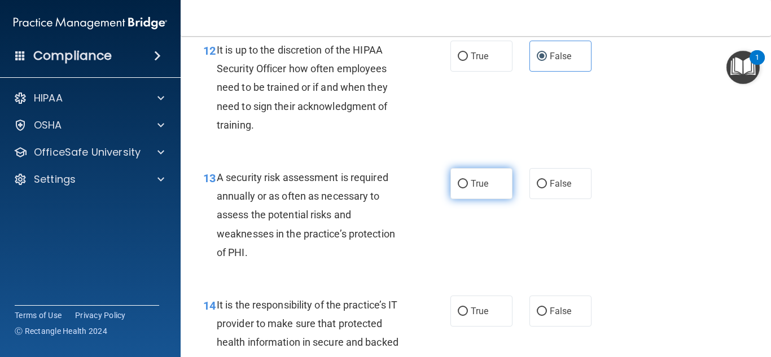
click at [479, 189] on span "True" at bounding box center [479, 183] width 17 height 11
click at [468, 189] on input "True" at bounding box center [463, 184] width 10 height 8
radio input "true"
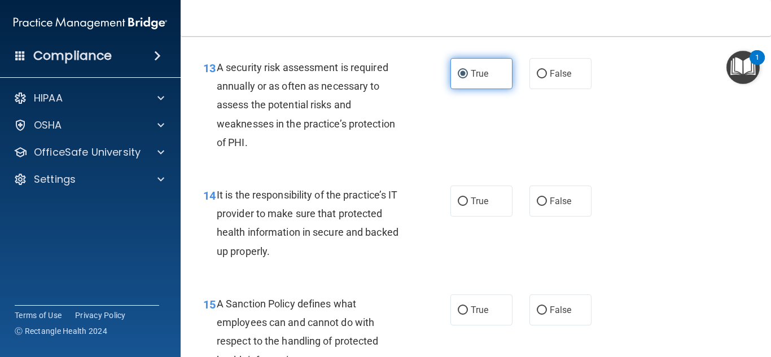
scroll to position [1626, 0]
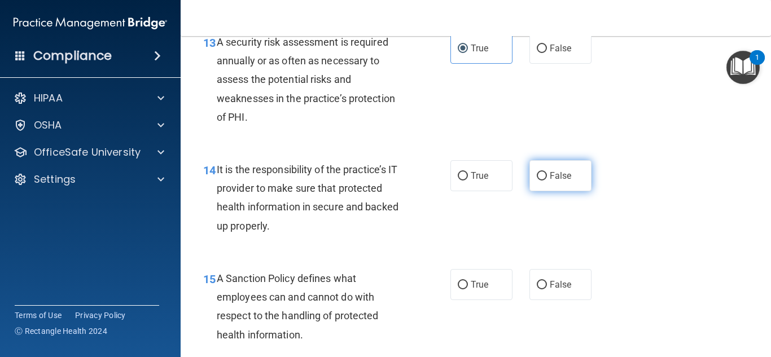
click at [579, 191] on label "False" at bounding box center [560, 175] width 62 height 31
click at [547, 181] on input "False" at bounding box center [542, 176] width 10 height 8
radio input "true"
click at [579, 191] on label "False" at bounding box center [560, 175] width 62 height 31
click at [547, 181] on input "False" at bounding box center [542, 176] width 10 height 8
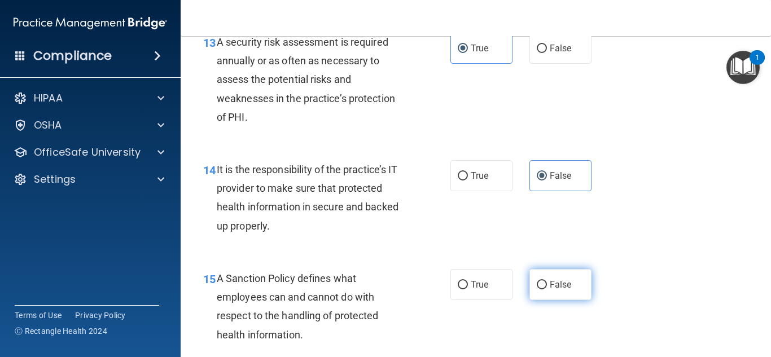
click at [550, 290] on span "False" at bounding box center [561, 284] width 22 height 11
click at [547, 290] on input "False" at bounding box center [542, 285] width 10 height 8
radio input "true"
click at [694, 277] on div "15 A Sanction Policy defines what employees can and cannot do with respect to t…" at bounding box center [476, 309] width 562 height 109
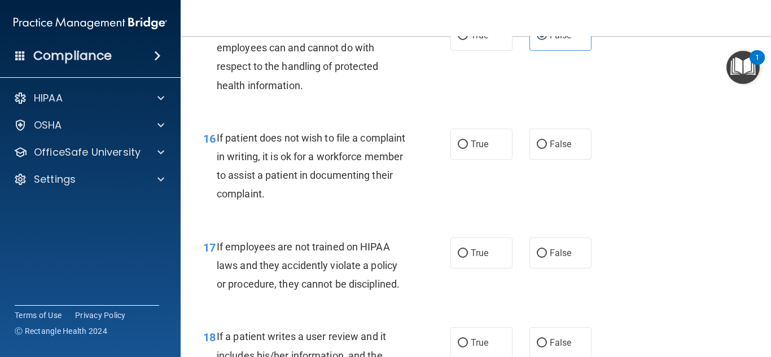
scroll to position [1862, 0]
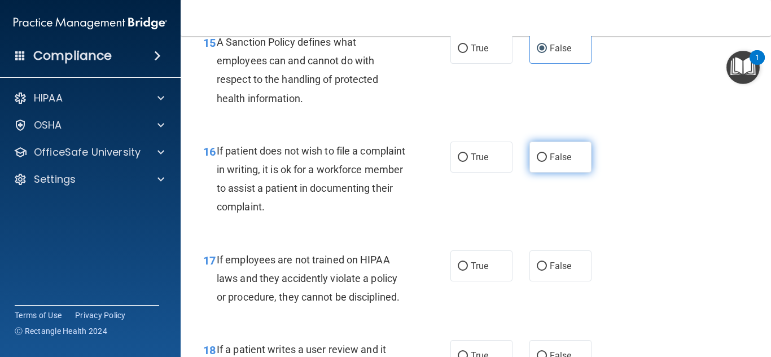
click at [581, 173] on label "False" at bounding box center [560, 157] width 62 height 31
click at [547, 162] on input "False" at bounding box center [542, 158] width 10 height 8
radio input "true"
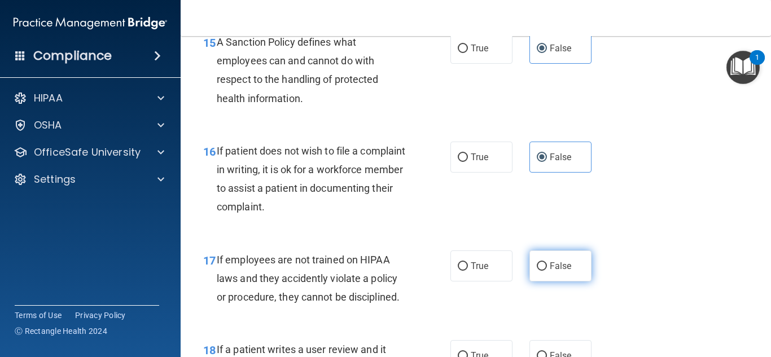
click at [551, 277] on label "False" at bounding box center [560, 266] width 62 height 31
click at [547, 271] on input "False" at bounding box center [542, 266] width 10 height 8
radio input "true"
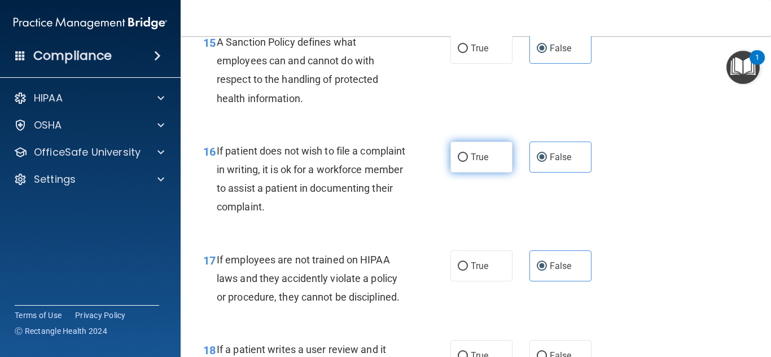
click at [488, 173] on label "True" at bounding box center [481, 157] width 62 height 31
click at [468, 162] on input "True" at bounding box center [463, 158] width 10 height 8
radio input "true"
radio input "false"
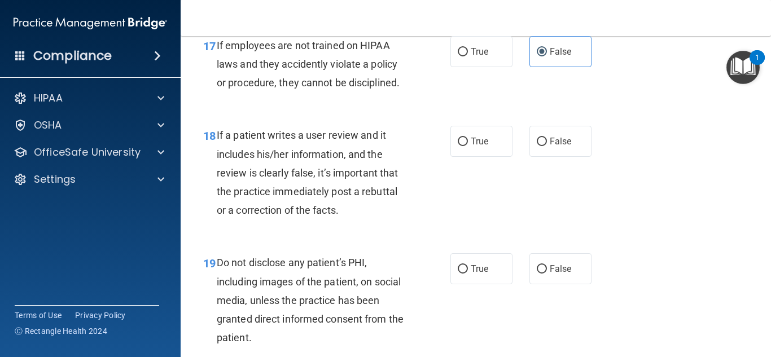
scroll to position [2088, 0]
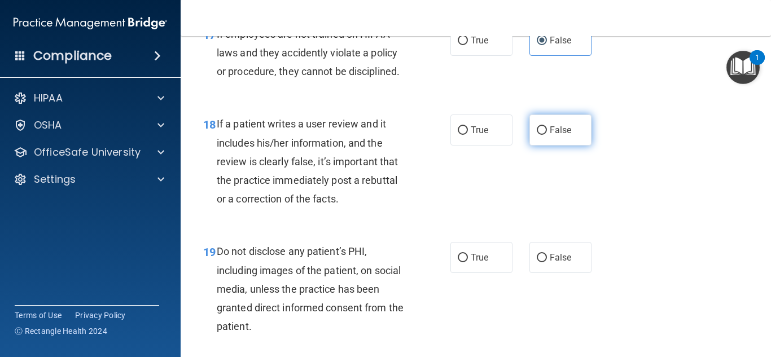
click at [569, 135] on span "False" at bounding box center [561, 130] width 22 height 11
click at [547, 135] on input "False" at bounding box center [542, 130] width 10 height 8
radio input "true"
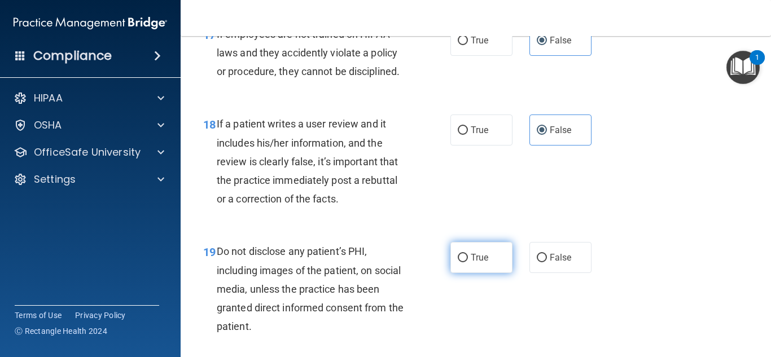
click at [503, 268] on label "True" at bounding box center [481, 257] width 62 height 31
click at [468, 262] on input "True" at bounding box center [463, 258] width 10 height 8
radio input "true"
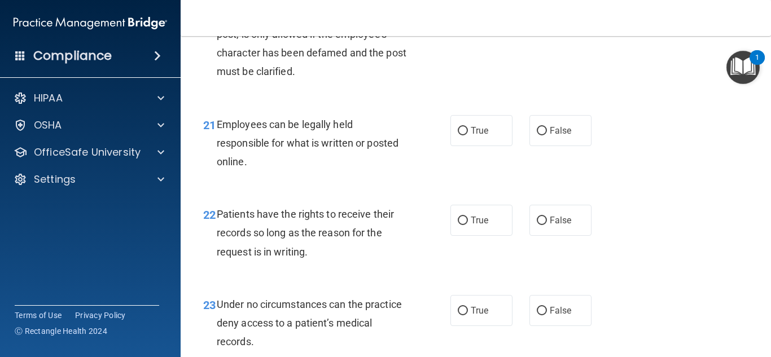
scroll to position [2472, 0]
click at [456, 145] on label "True" at bounding box center [481, 129] width 62 height 31
click at [458, 134] on input "True" at bounding box center [463, 130] width 10 height 8
radio input "true"
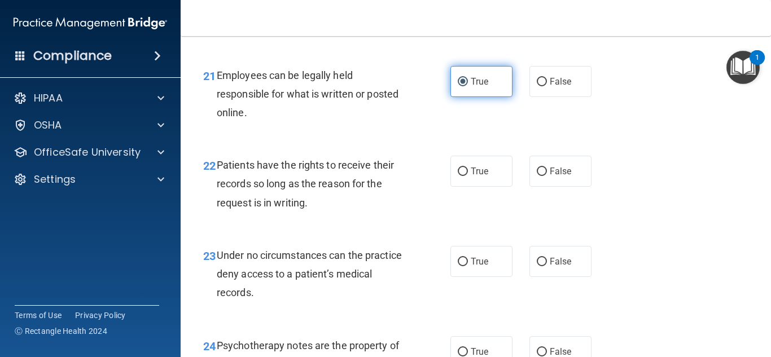
scroll to position [2540, 0]
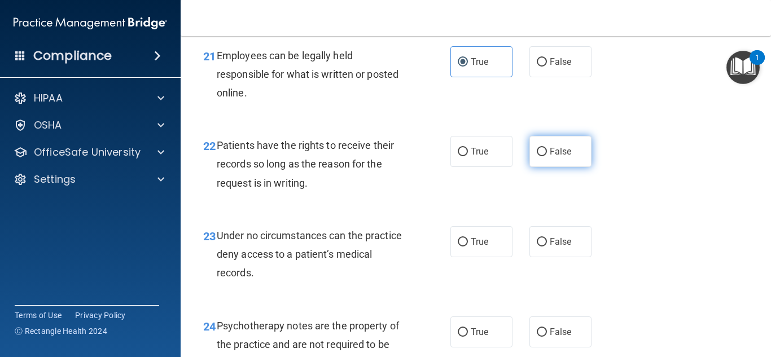
click at [536, 167] on label "False" at bounding box center [560, 151] width 62 height 31
click at [537, 156] on input "False" at bounding box center [542, 152] width 10 height 8
radio input "true"
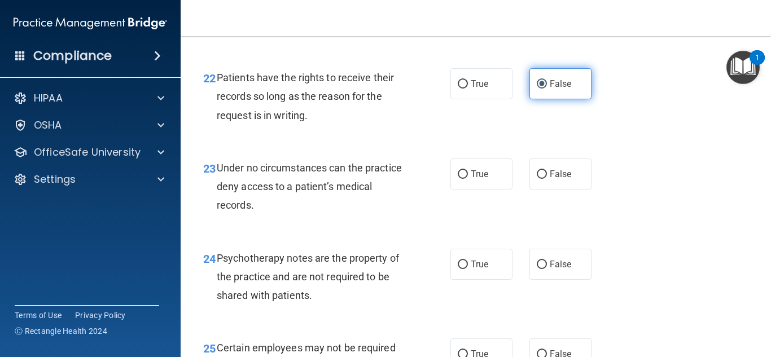
scroll to position [2630, 0]
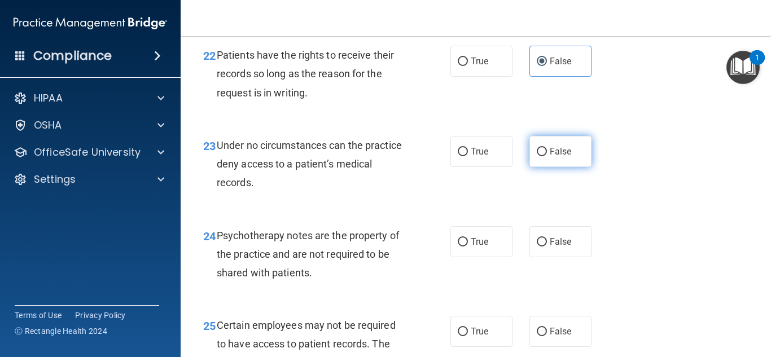
click at [537, 156] on input "False" at bounding box center [542, 152] width 10 height 8
radio input "true"
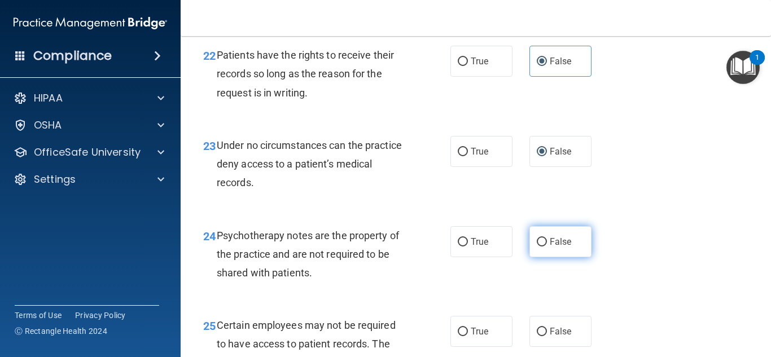
click at [563, 247] on span "False" at bounding box center [561, 242] width 22 height 11
click at [547, 247] on input "False" at bounding box center [542, 242] width 10 height 8
radio input "true"
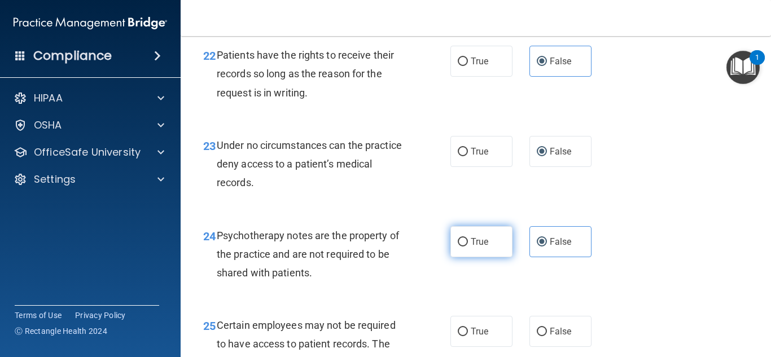
click at [472, 247] on span "True" at bounding box center [479, 242] width 17 height 11
click at [468, 247] on input "True" at bounding box center [463, 242] width 10 height 8
radio input "true"
radio input "false"
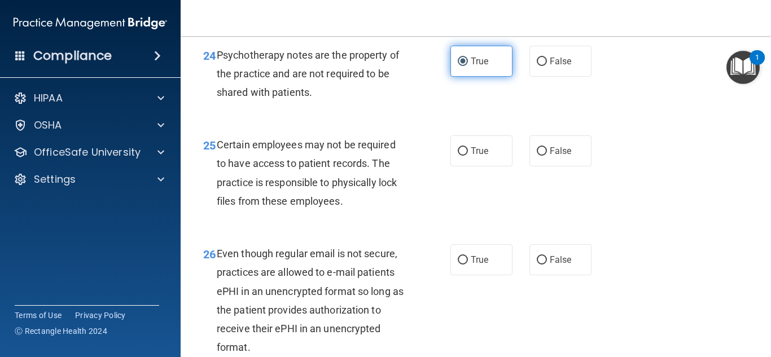
scroll to position [2856, 0]
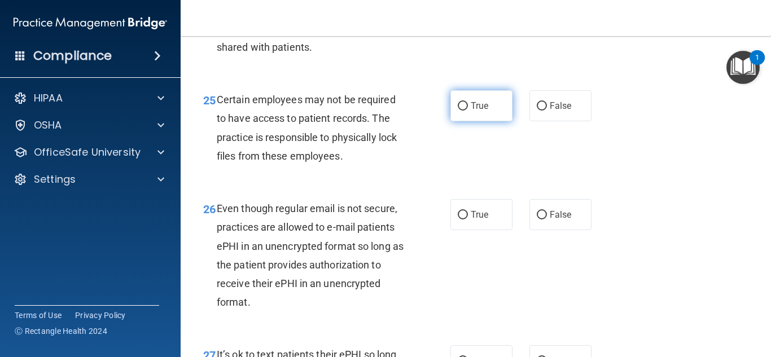
click at [493, 121] on label "True" at bounding box center [481, 105] width 62 height 31
click at [468, 111] on input "True" at bounding box center [463, 106] width 10 height 8
radio input "true"
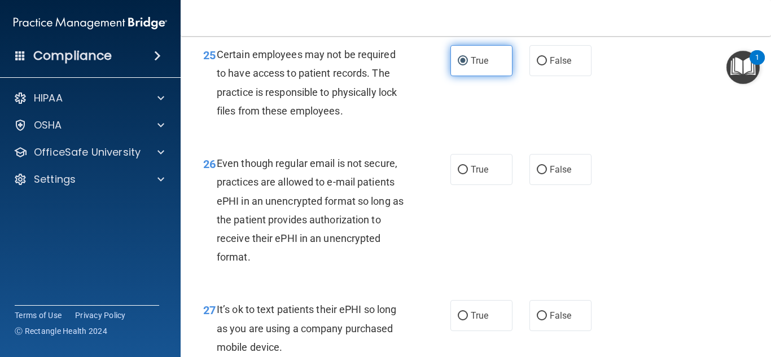
scroll to position [2923, 0]
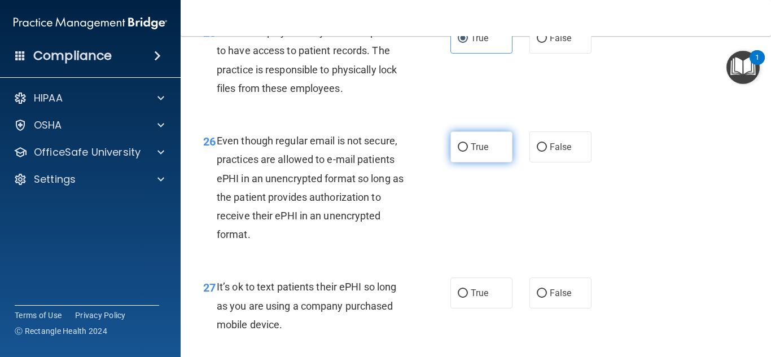
click at [466, 163] on label "True" at bounding box center [481, 147] width 62 height 31
click at [466, 152] on input "True" at bounding box center [463, 147] width 10 height 8
radio input "true"
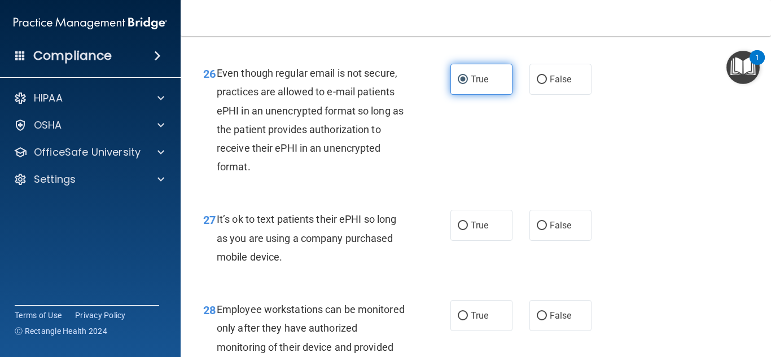
scroll to position [3014, 0]
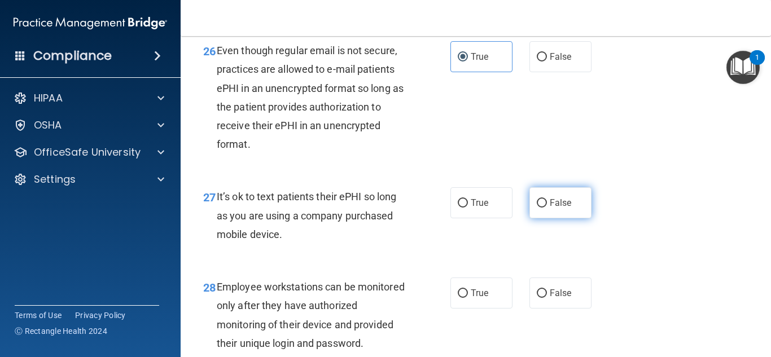
click at [580, 218] on label "False" at bounding box center [560, 202] width 62 height 31
click at [547, 208] on input "False" at bounding box center [542, 203] width 10 height 8
radio input "true"
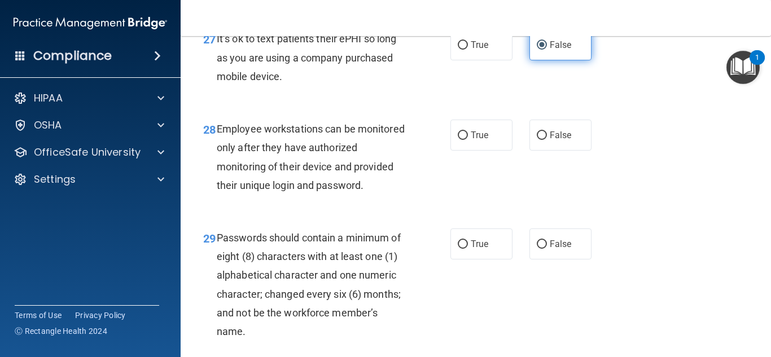
scroll to position [3194, 0]
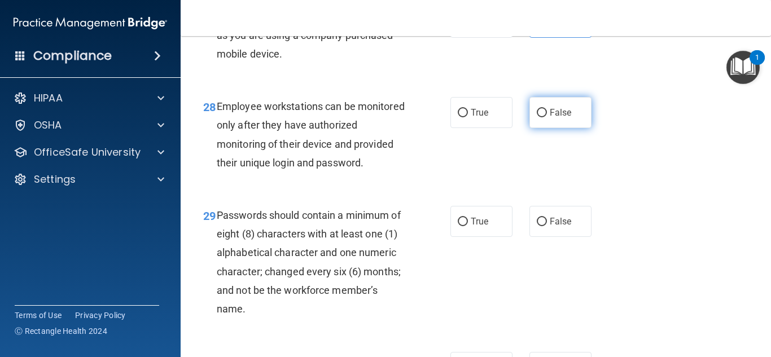
click at [549, 128] on label "False" at bounding box center [560, 112] width 62 height 31
click at [547, 117] on input "False" at bounding box center [542, 113] width 10 height 8
radio input "true"
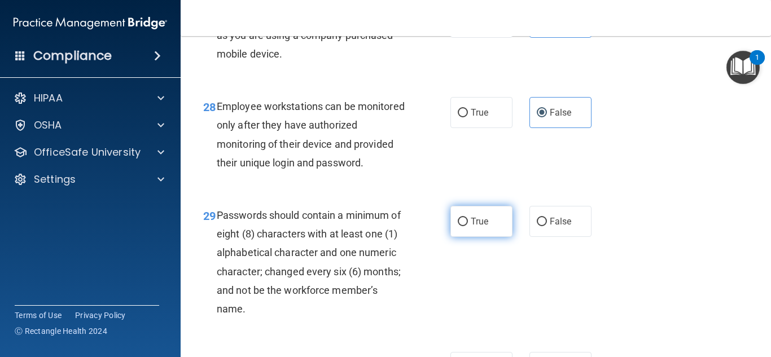
click at [466, 226] on input "True" at bounding box center [463, 222] width 10 height 8
radio input "true"
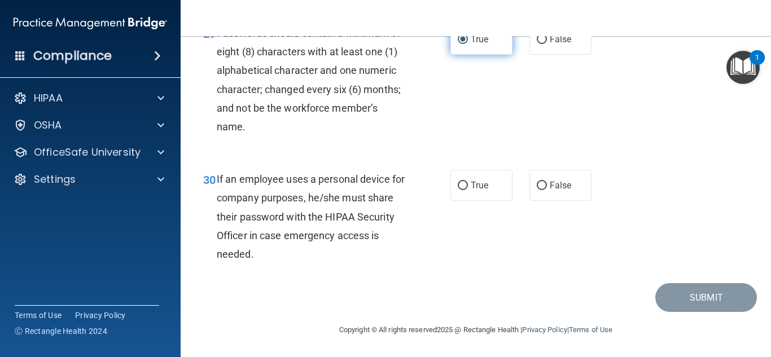
scroll to position [3373, 0]
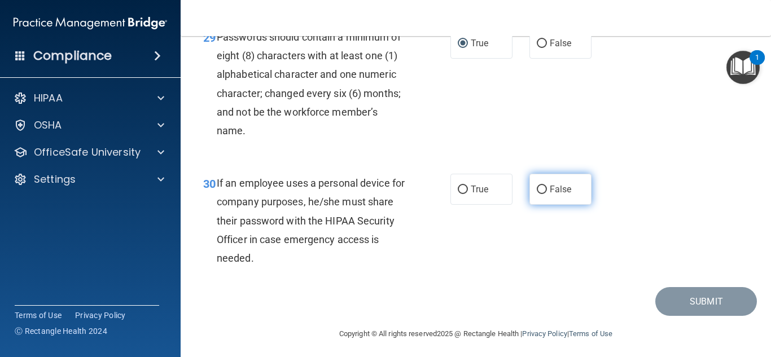
click at [587, 205] on label "False" at bounding box center [560, 189] width 62 height 31
click at [547, 194] on input "False" at bounding box center [542, 190] width 10 height 8
radio input "true"
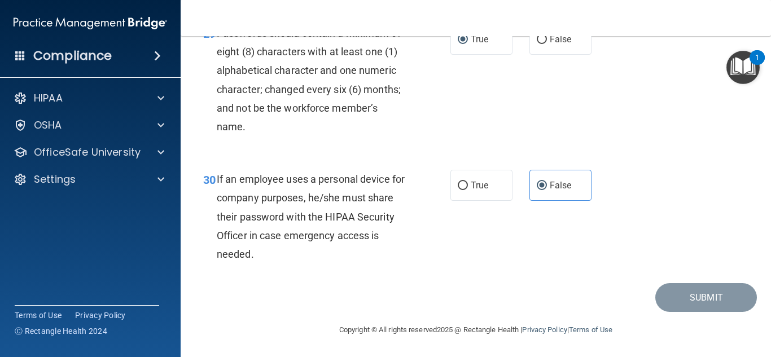
scroll to position [3395, 0]
click at [703, 238] on div "30 If an employee uses a personal device for company purposes, he/she must shar…" at bounding box center [476, 220] width 562 height 128
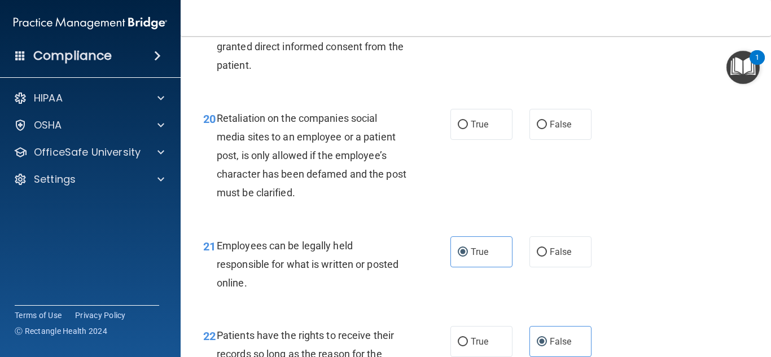
scroll to position [2330, 0]
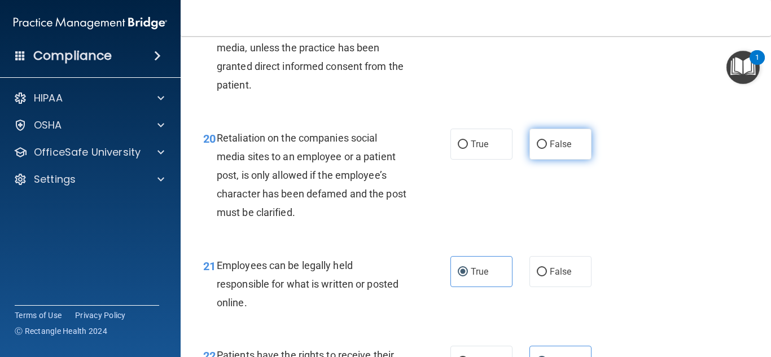
click at [567, 150] on span "False" at bounding box center [561, 144] width 22 height 11
click at [547, 149] on input "False" at bounding box center [542, 145] width 10 height 8
radio input "true"
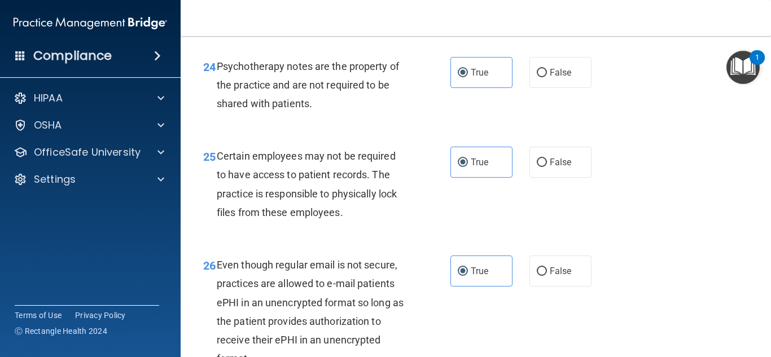
scroll to position [3395, 0]
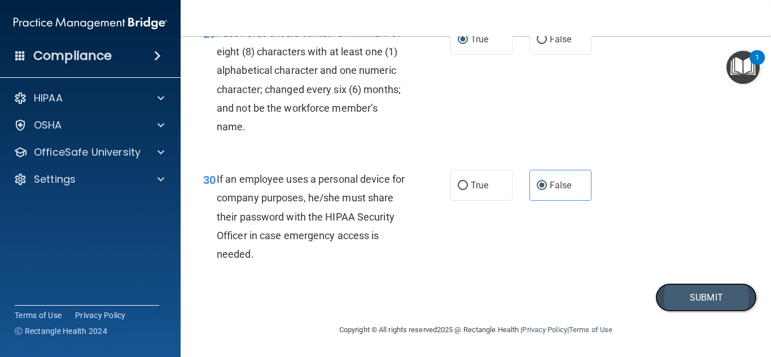
click at [725, 300] on button "Submit" at bounding box center [706, 297] width 102 height 29
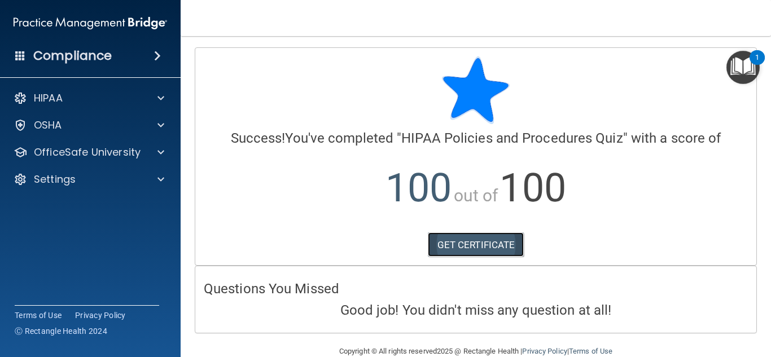
click at [482, 248] on link "GET CERTIFICATE" at bounding box center [476, 245] width 97 height 25
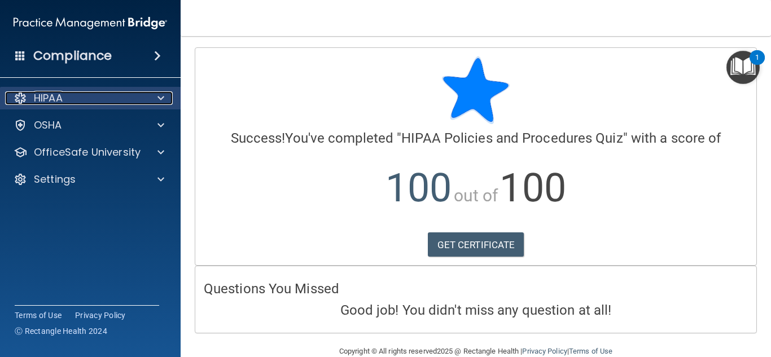
click at [127, 102] on div "HIPAA" at bounding box center [75, 98] width 140 height 14
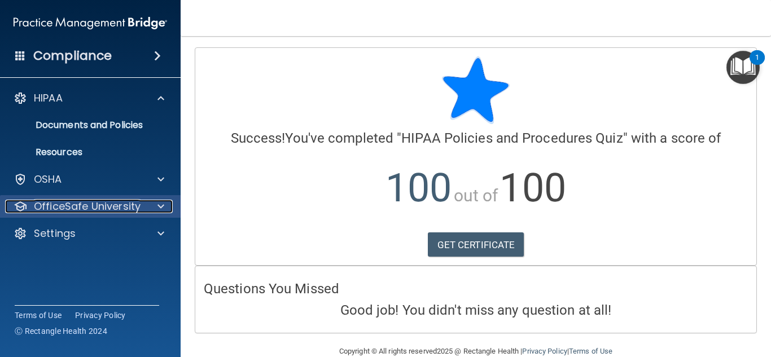
click at [120, 202] on p "OfficeSafe University" at bounding box center [87, 207] width 107 height 14
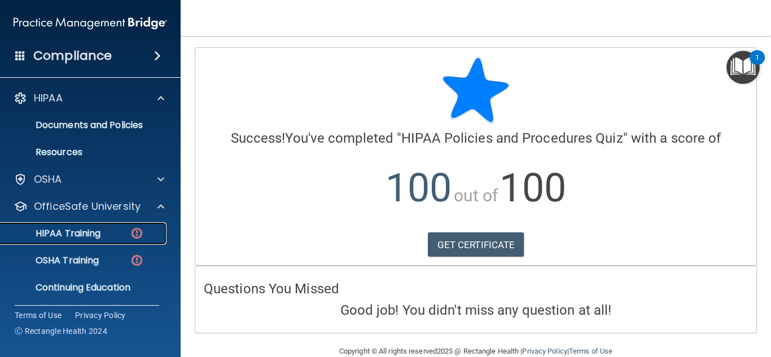
click at [128, 239] on link "HIPAA Training" at bounding box center [78, 233] width 178 height 23
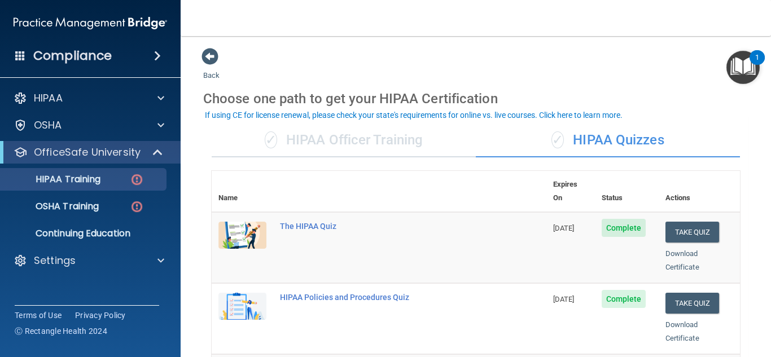
click at [765, 161] on main "Back Choose one path to get your HIPAA Certification ✓ HIPAA Officer Training ✓…" at bounding box center [476, 196] width 590 height 321
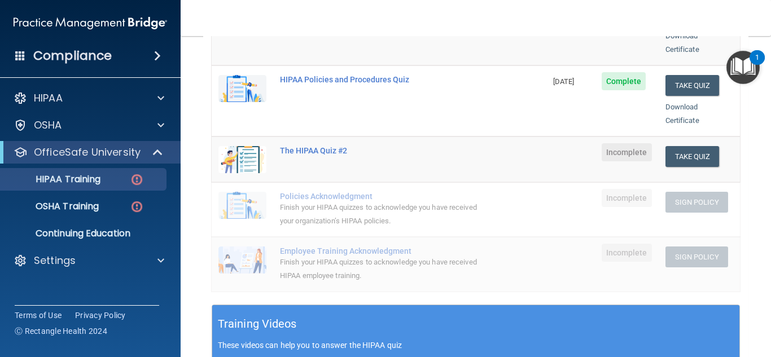
scroll to position [219, 0]
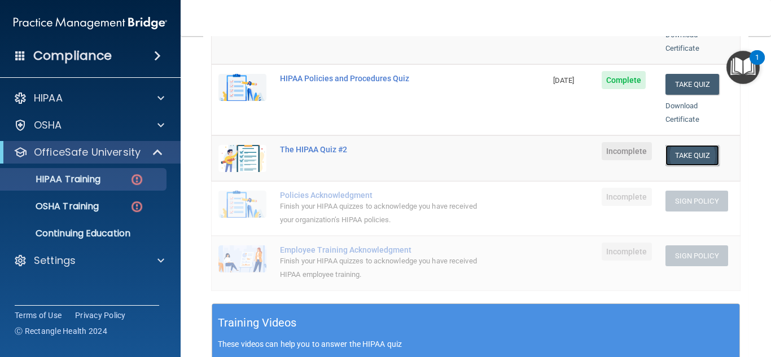
click at [690, 145] on button "Take Quiz" at bounding box center [693, 155] width 54 height 21
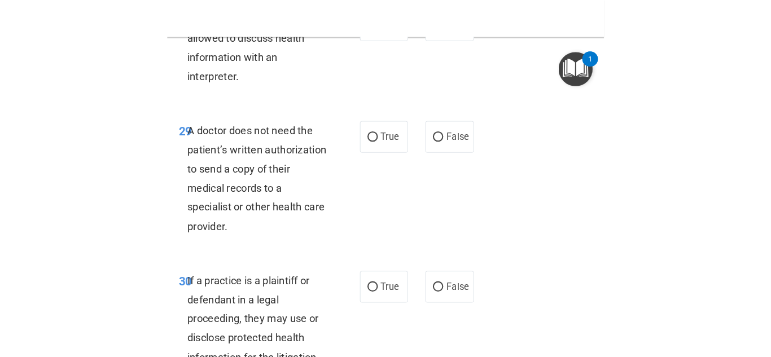
scroll to position [3771, 0]
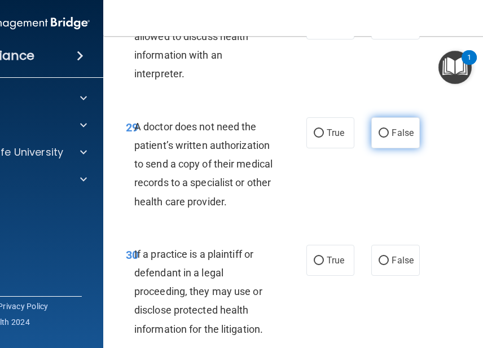
click at [394, 128] on span "False" at bounding box center [403, 133] width 22 height 11
click at [389, 129] on input "False" at bounding box center [384, 133] width 10 height 8
radio input "true"
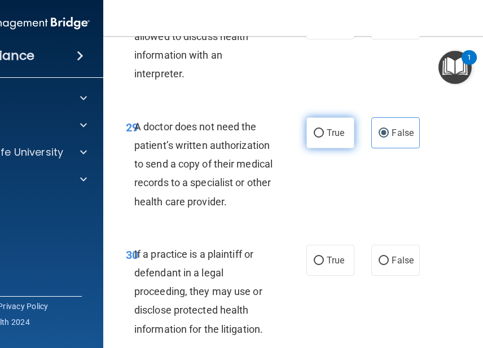
click at [317, 117] on label "True" at bounding box center [331, 132] width 48 height 31
click at [317, 129] on input "True" at bounding box center [319, 133] width 10 height 8
radio input "true"
radio input "false"
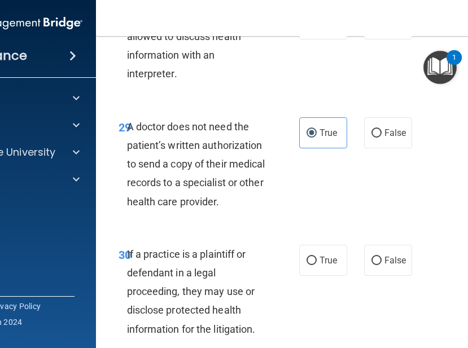
click at [380, 190] on div "29 A doctor does not need the patient’s written authorization to send a copy of…" at bounding box center [324, 167] width 429 height 128
click at [460, 286] on div "30 If a practice is a plaintiff or defendant in a legal proceeding, they may us…" at bounding box center [324, 295] width 429 height 128
click at [172, 82] on div "28 A healthcare provider is allowed to discuss health information with an inter…" at bounding box center [324, 48] width 429 height 109
drag, startPoint x: 465, startPoint y: 328, endPoint x: 467, endPoint y: 229, distance: 98.8
click at [467, 231] on div "30 If a practice is a plaintiff or defendant in a legal proceeding, they may us…" at bounding box center [324, 295] width 429 height 128
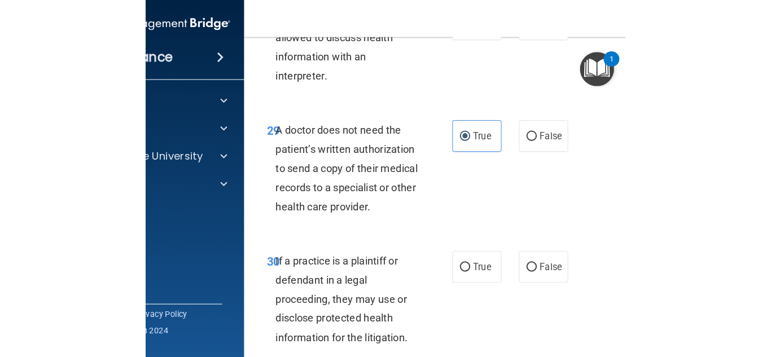
scroll to position [3058, 0]
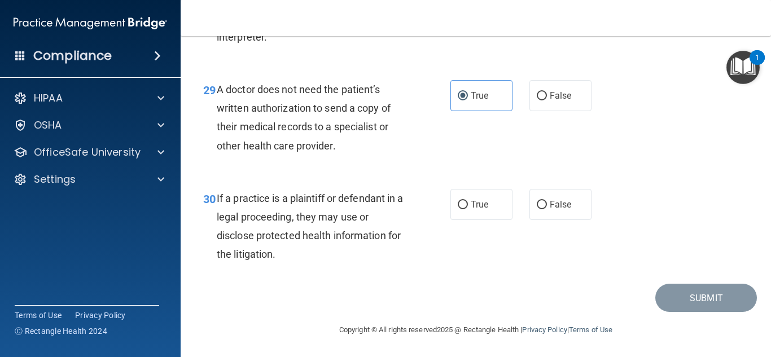
click at [766, 348] on main "- The HIPAA Quiz #2 This quiz doesn’t expire until . Are you sure you want to t…" at bounding box center [476, 196] width 590 height 321
click at [691, 195] on div "30 If a practice is a plaintiff or defendant in a legal proceeding, they may us…" at bounding box center [476, 229] width 562 height 109
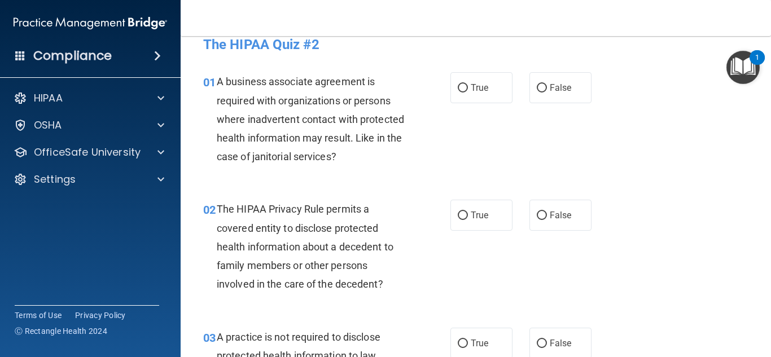
scroll to position [0, 0]
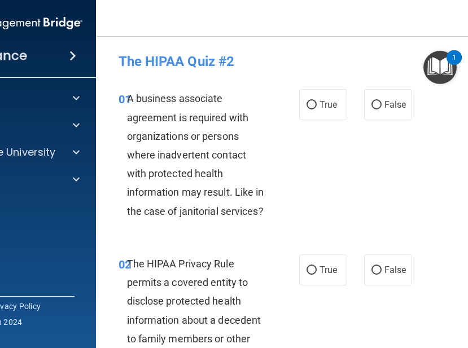
click at [465, 7] on nav "Toggle navigation Amie Goodding amiegoodding98@gmail.com Manage My Enterprise S…" at bounding box center [324, 18] width 457 height 36
click at [463, 8] on nav "Toggle navigation Amie Goodding amiegoodding98@gmail.com Manage My Enterprise S…" at bounding box center [324, 18] width 457 height 36
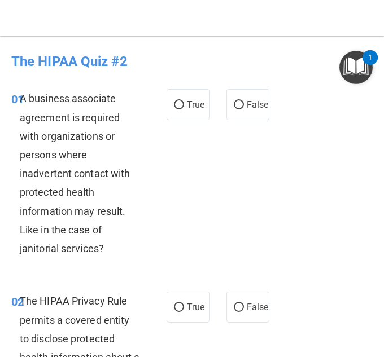
click at [222, 238] on div "01 A business associate agreement is required with organizations or persons whe…" at bounding box center [192, 176] width 378 height 203
click at [364, 111] on div "01 A business associate agreement is required with organizations or persons whe…" at bounding box center [192, 176] width 378 height 203
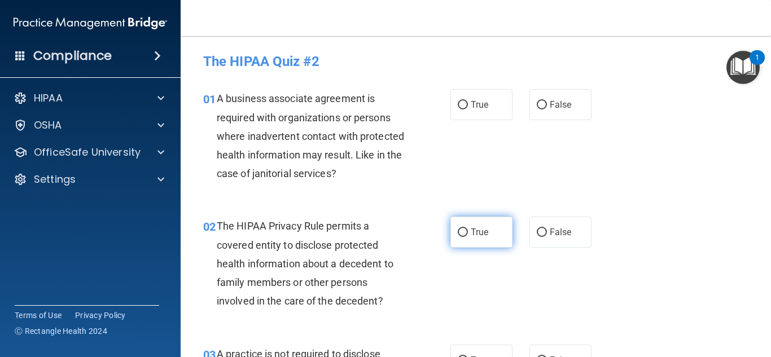
click at [482, 227] on span "True" at bounding box center [479, 232] width 17 height 11
click at [468, 229] on input "True" at bounding box center [463, 233] width 10 height 8
radio input "true"
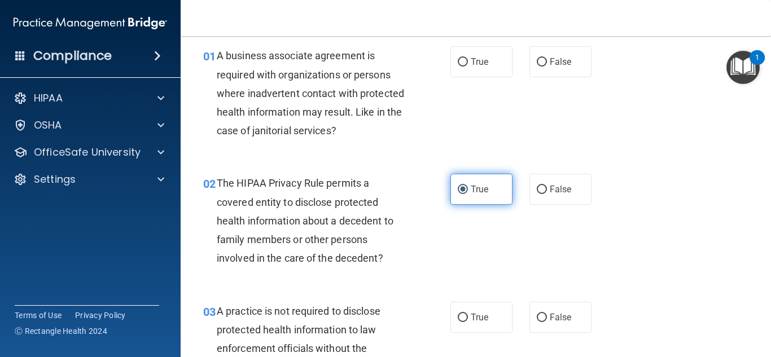
scroll to position [45, 0]
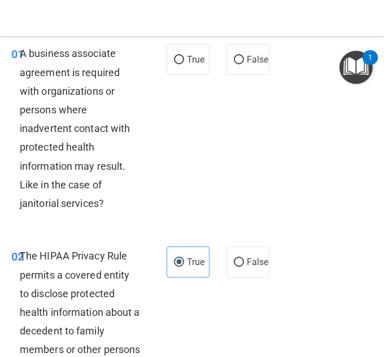
click at [263, 164] on div "01 A business associate agreement is required with organizations or persons whe…" at bounding box center [192, 131] width 378 height 203
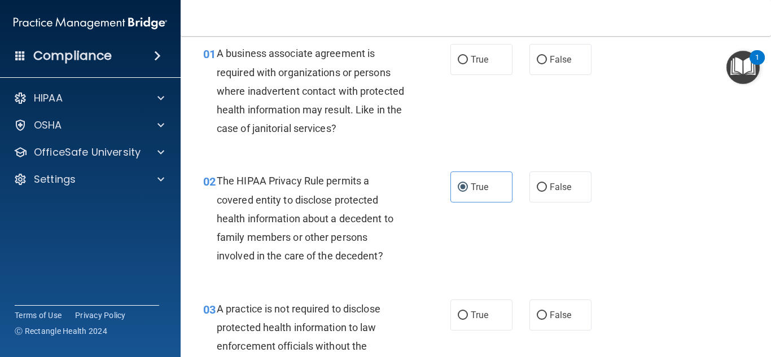
click at [739, 171] on div "02 The HIPAA Privacy Rule permits a covered entity to disclose protected health…" at bounding box center [476, 221] width 562 height 128
drag, startPoint x: 767, startPoint y: 52, endPoint x: 768, endPoint y: 71, distance: 19.2
click at [768, 71] on body "Compliance HIPAA Documents and Policies Report an Incident Business Associates …" at bounding box center [385, 178] width 771 height 357
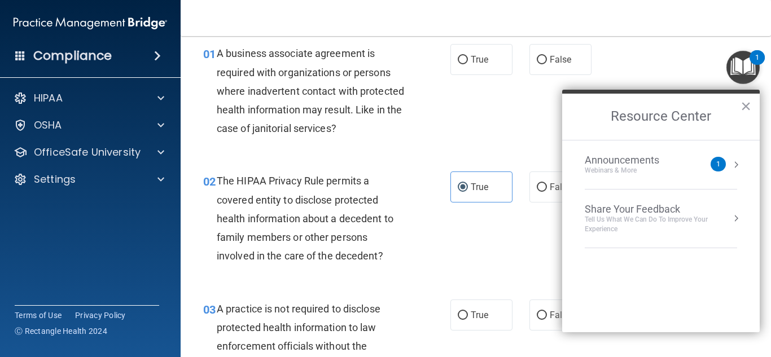
drag, startPoint x: 767, startPoint y: 61, endPoint x: 768, endPoint y: 84, distance: 22.6
click at [768, 84] on body "Compliance HIPAA Documents and Policies Report an Incident Business Associates …" at bounding box center [385, 178] width 771 height 357
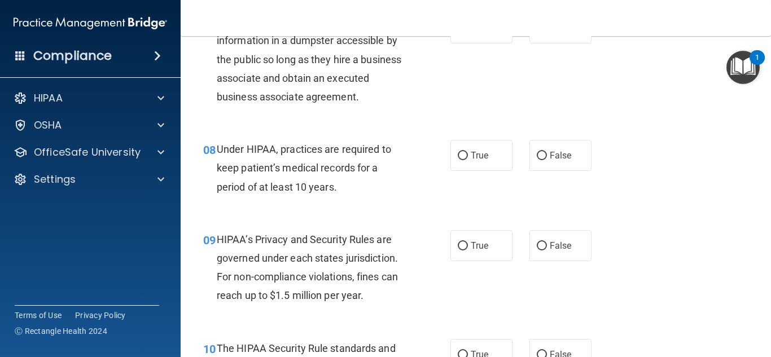
scroll to position [774, 0]
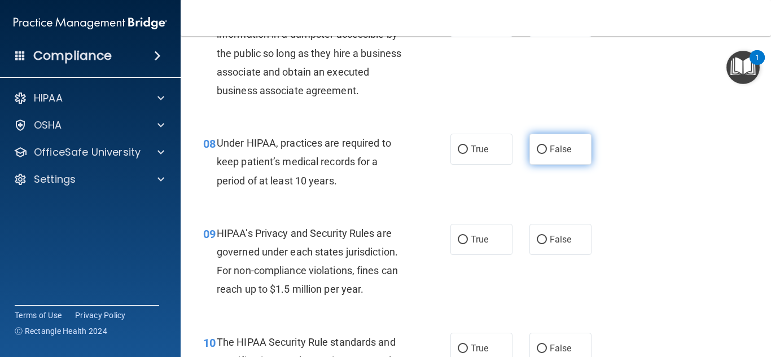
click at [566, 148] on span "False" at bounding box center [561, 149] width 22 height 11
click at [547, 148] on input "False" at bounding box center [542, 150] width 10 height 8
radio input "true"
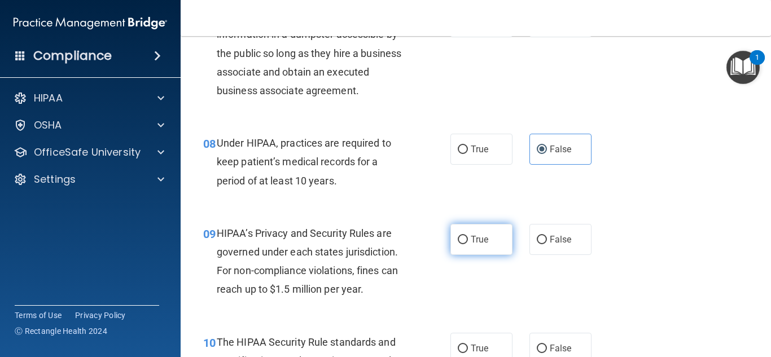
click at [475, 246] on label "True" at bounding box center [481, 239] width 62 height 31
click at [468, 244] on input "True" at bounding box center [463, 240] width 10 height 8
radio input "true"
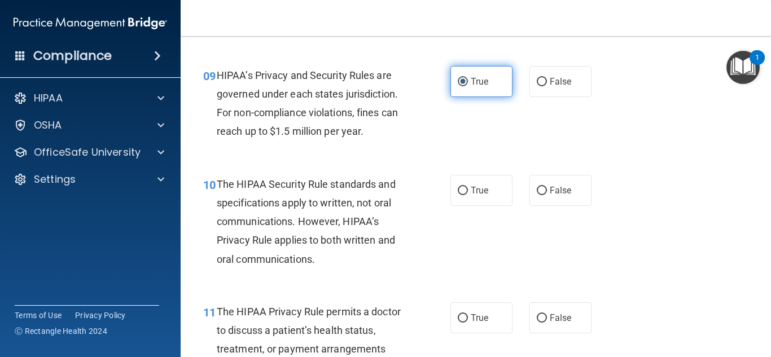
scroll to position [955, 0]
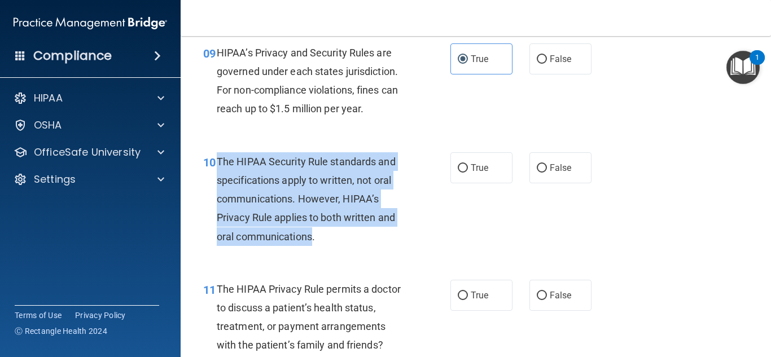
drag, startPoint x: 312, startPoint y: 240, endPoint x: 218, endPoint y: 156, distance: 125.9
click at [218, 156] on span "The HIPAA Security Rule standards and specifications apply to written, not oral…" at bounding box center [306, 199] width 179 height 87
copy span "The HIPAA Security Rule standards and specifications apply to written, not oral…"
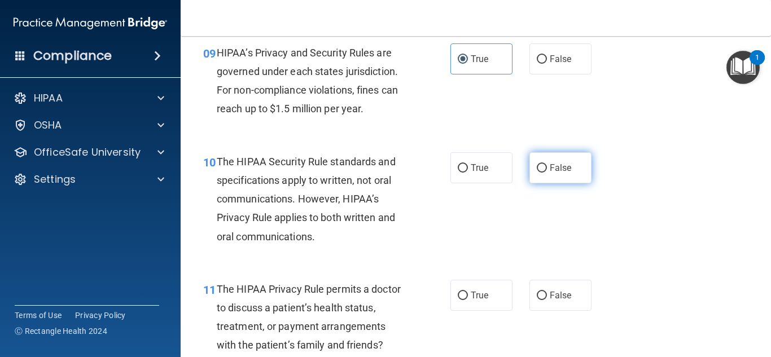
click at [564, 170] on span "False" at bounding box center [561, 168] width 22 height 11
click at [547, 170] on input "False" at bounding box center [542, 168] width 10 height 8
radio input "true"
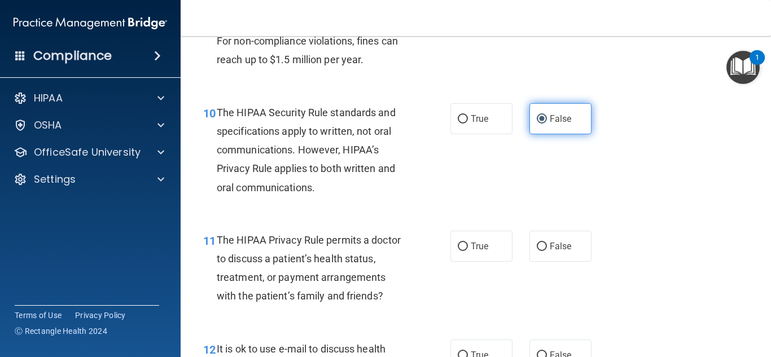
scroll to position [1022, 0]
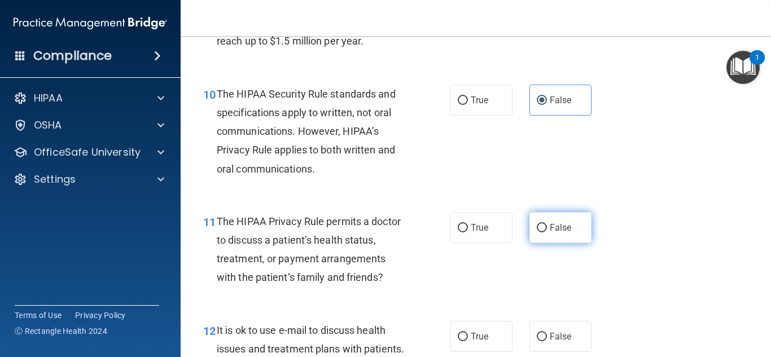
click at [542, 218] on label "False" at bounding box center [560, 227] width 62 height 31
click at [542, 224] on input "False" at bounding box center [542, 228] width 10 height 8
radio input "true"
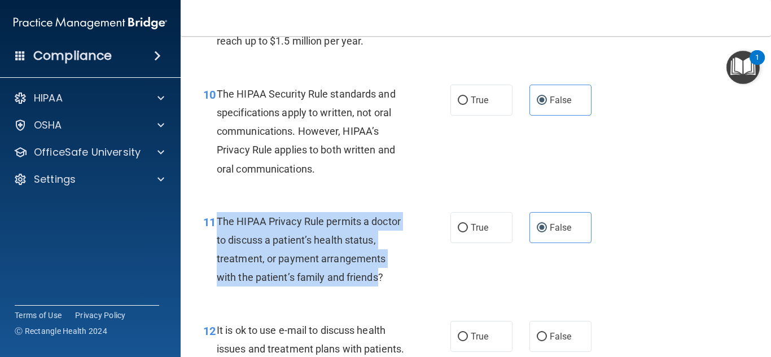
drag, startPoint x: 358, startPoint y: 277, endPoint x: 217, endPoint y: 219, distance: 152.1
click at [217, 219] on span "The HIPAA Privacy Rule permits a doctor to discuss a patient’s health status, t…" at bounding box center [309, 250] width 184 height 68
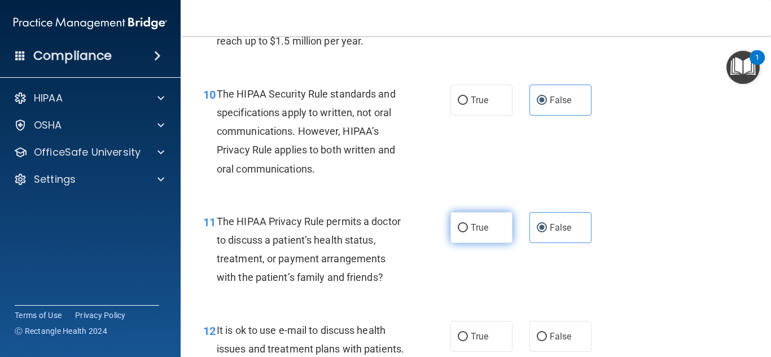
click at [476, 222] on span "True" at bounding box center [479, 227] width 17 height 11
click at [468, 224] on input "True" at bounding box center [463, 228] width 10 height 8
radio input "true"
radio input "false"
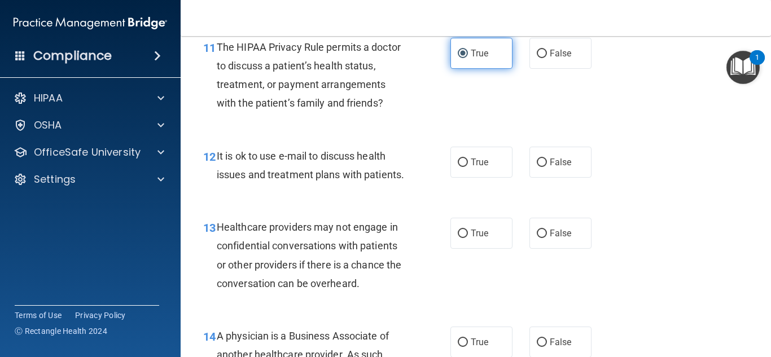
scroll to position [1203, 0]
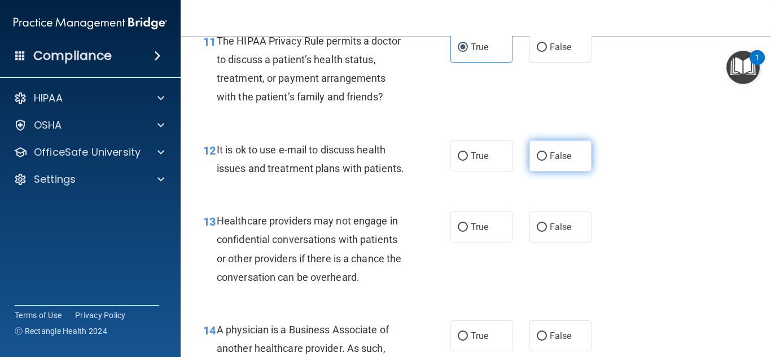
click at [566, 154] on span "False" at bounding box center [561, 156] width 22 height 11
click at [547, 154] on input "False" at bounding box center [542, 156] width 10 height 8
radio input "true"
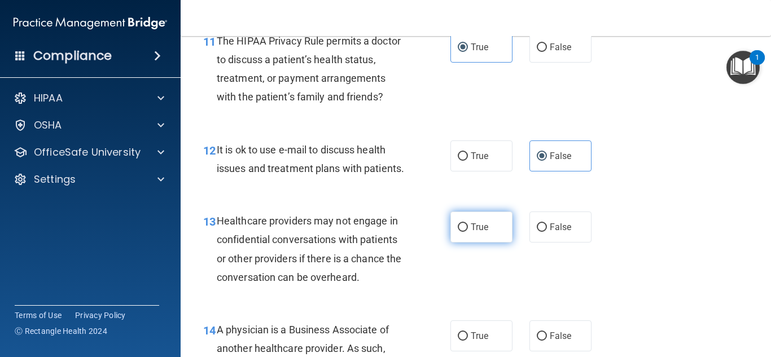
click at [474, 229] on span "True" at bounding box center [479, 227] width 17 height 11
click at [468, 229] on input "True" at bounding box center [463, 228] width 10 height 8
radio input "true"
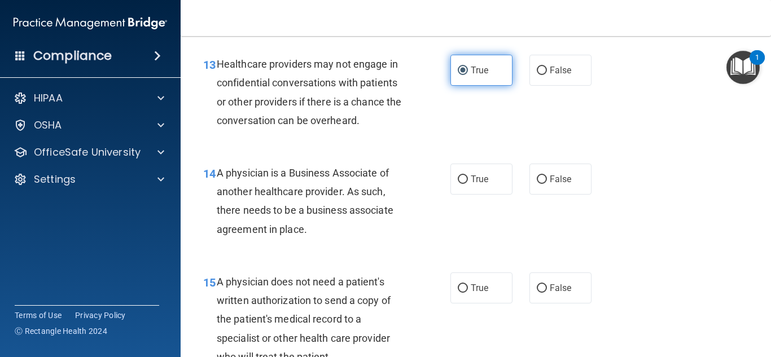
scroll to position [1361, 0]
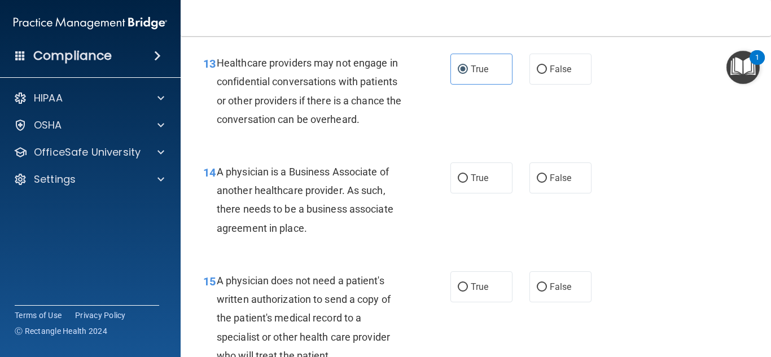
drag, startPoint x: 310, startPoint y: 225, endPoint x: 218, endPoint y: 178, distance: 103.0
click at [218, 178] on div "A physician is a Business Associate of another healthcare provider. As such, th…" at bounding box center [316, 200] width 198 height 75
click at [562, 177] on span "False" at bounding box center [561, 178] width 22 height 11
click at [547, 177] on input "False" at bounding box center [542, 178] width 10 height 8
radio input "true"
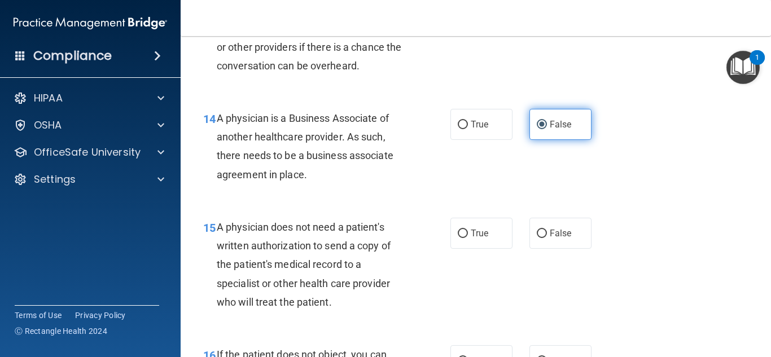
scroll to position [1429, 0]
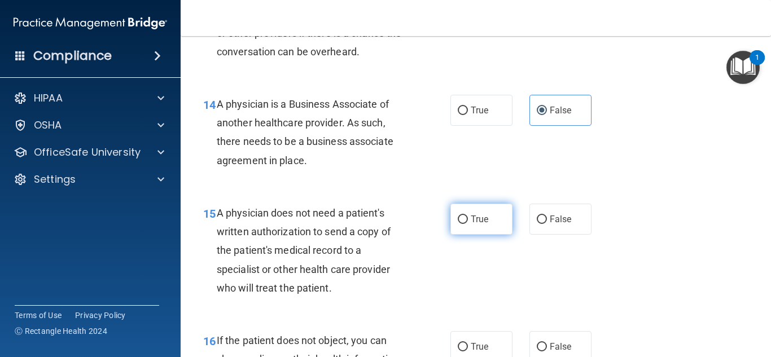
click at [489, 225] on label "True" at bounding box center [481, 219] width 62 height 31
click at [468, 224] on input "True" at bounding box center [463, 220] width 10 height 8
radio input "true"
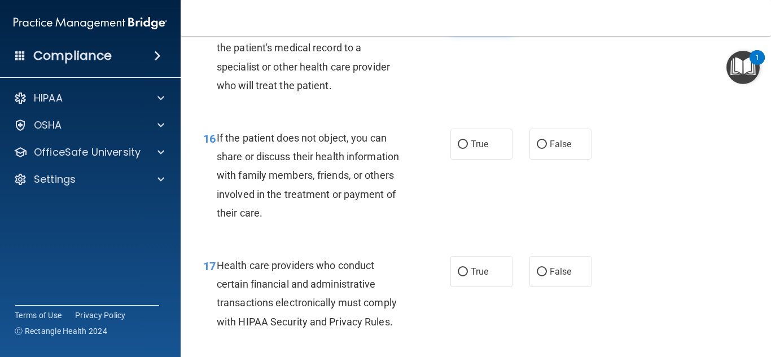
scroll to position [1632, 0]
click at [553, 151] on label "False" at bounding box center [560, 143] width 62 height 31
click at [547, 148] on input "False" at bounding box center [542, 144] width 10 height 8
radio input "true"
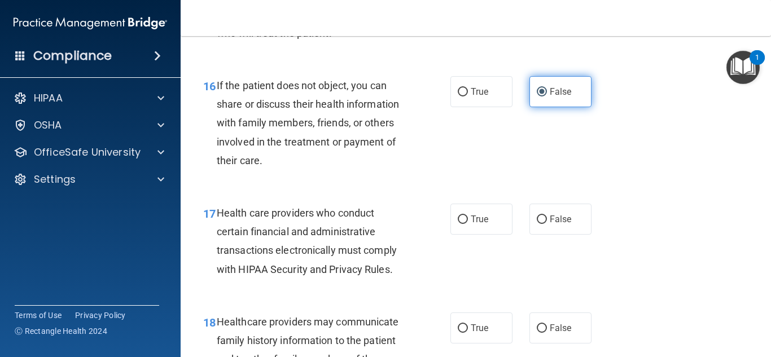
scroll to position [1700, 0]
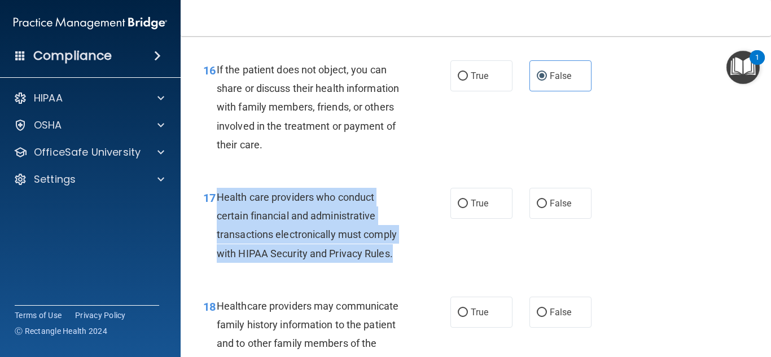
drag, startPoint x: 393, startPoint y: 256, endPoint x: 214, endPoint y: 207, distance: 185.7
click at [214, 207] on div "17 Health care providers who conduct certain financial and administrative trans…" at bounding box center [326, 228] width 281 height 81
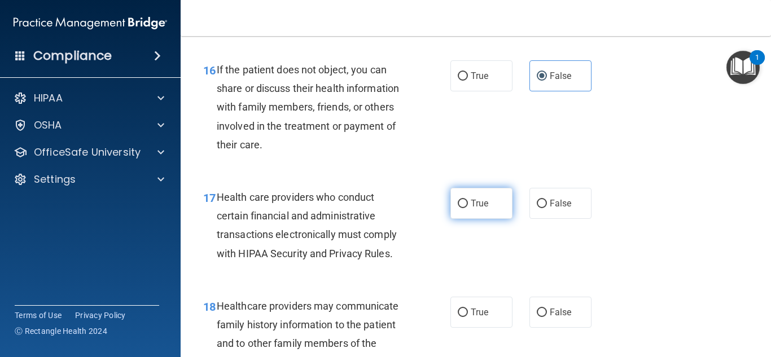
click at [488, 217] on label "True" at bounding box center [481, 203] width 62 height 31
click at [468, 208] on input "True" at bounding box center [463, 204] width 10 height 8
radio input "true"
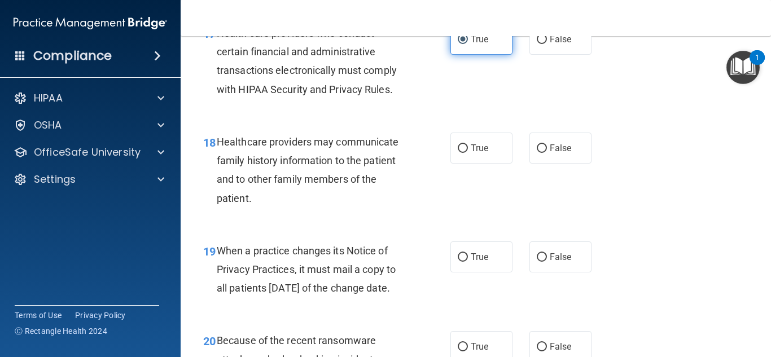
scroll to position [1903, 0]
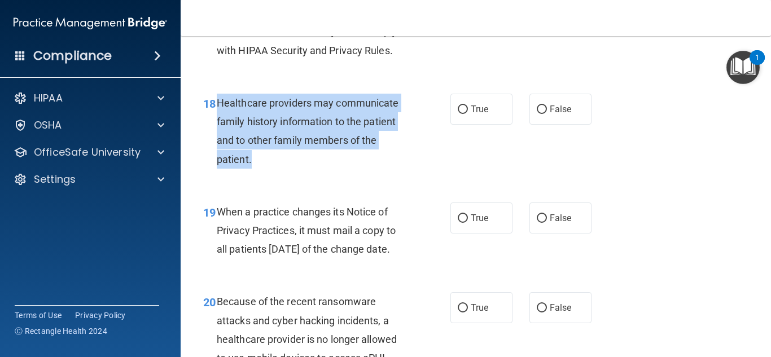
drag, startPoint x: 262, startPoint y: 163, endPoint x: 216, endPoint y: 111, distance: 69.6
click at [216, 111] on div "18 Healthcare providers may communicate family history information to the patie…" at bounding box center [326, 134] width 281 height 81
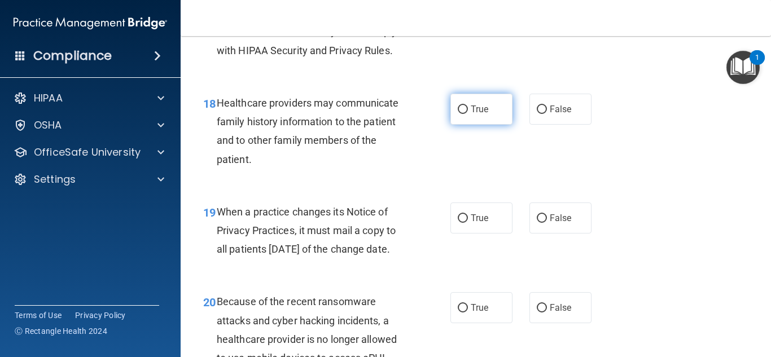
click at [478, 112] on span "True" at bounding box center [479, 109] width 17 height 11
click at [468, 112] on input "True" at bounding box center [463, 110] width 10 height 8
radio input "true"
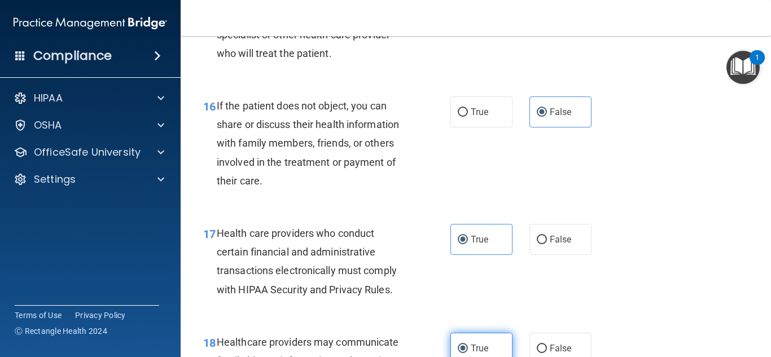
scroll to position [1609, 0]
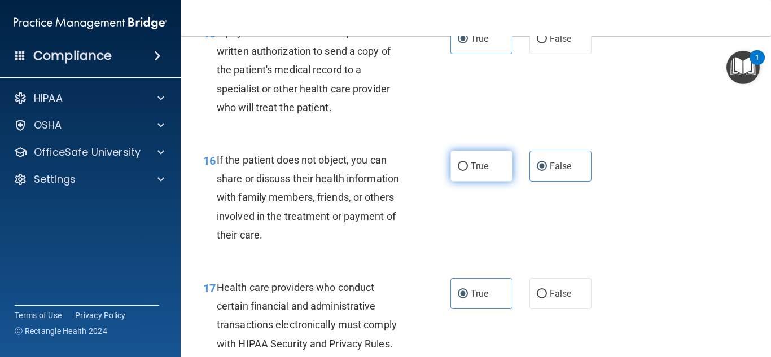
click at [485, 176] on label "True" at bounding box center [481, 166] width 62 height 31
click at [468, 171] on input "True" at bounding box center [463, 167] width 10 height 8
radio input "true"
radio input "false"
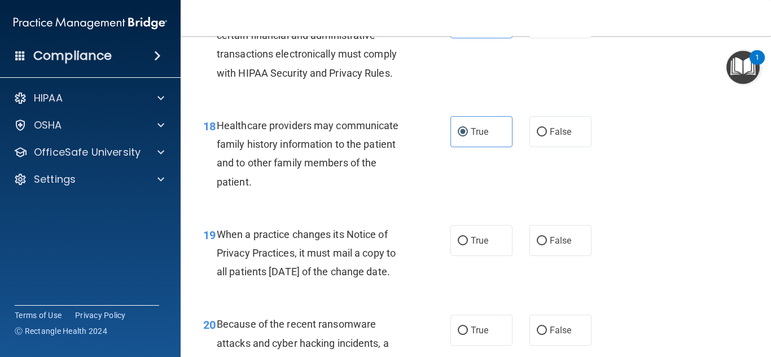
scroll to position [1903, 0]
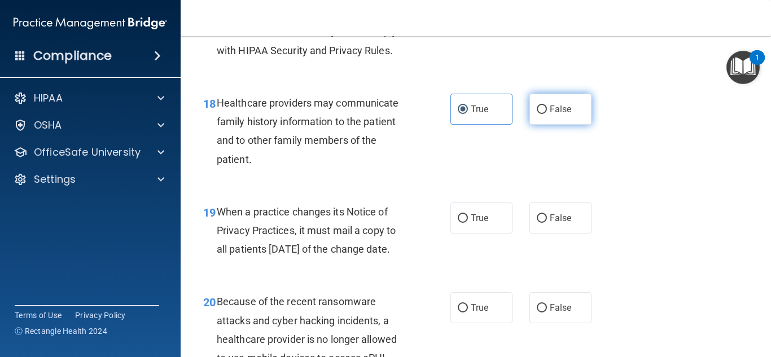
click at [566, 115] on label "False" at bounding box center [560, 109] width 62 height 31
click at [547, 114] on input "False" at bounding box center [542, 110] width 10 height 8
radio input "true"
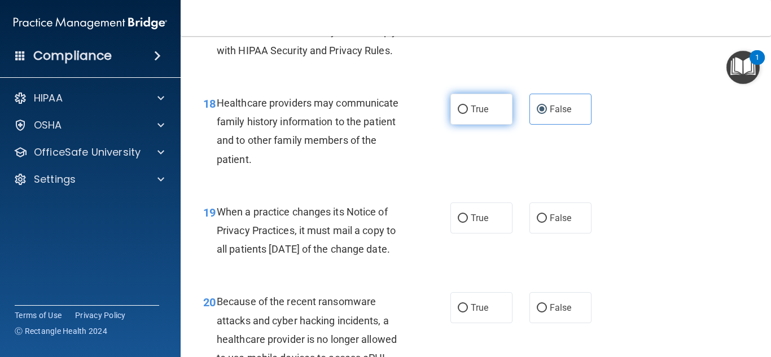
click at [496, 120] on label "True" at bounding box center [481, 109] width 62 height 31
click at [468, 114] on input "True" at bounding box center [463, 110] width 10 height 8
radio input "true"
radio input "false"
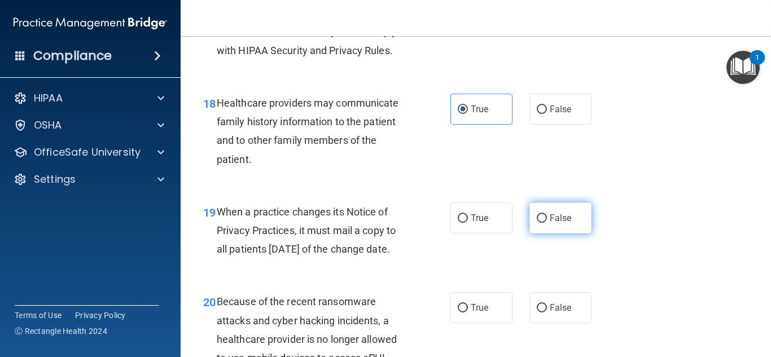
click at [537, 220] on input "False" at bounding box center [542, 219] width 10 height 8
radio input "true"
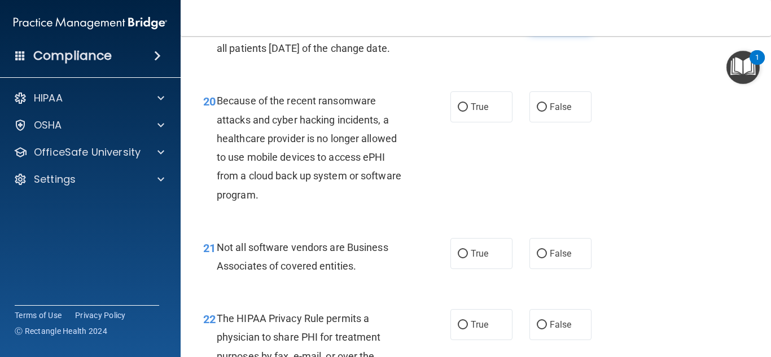
scroll to position [2106, 0]
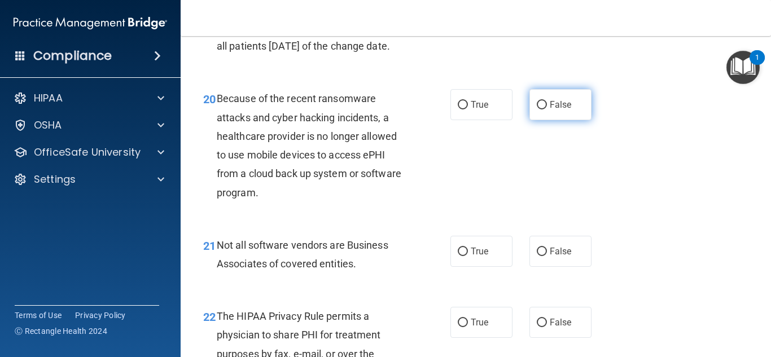
click at [544, 110] on input "False" at bounding box center [542, 105] width 10 height 8
radio input "true"
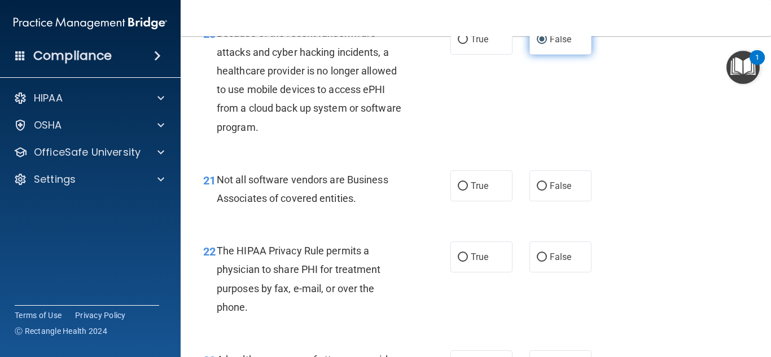
scroll to position [2174, 0]
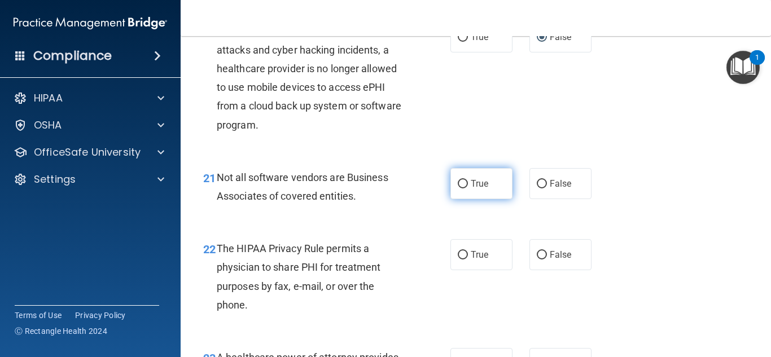
click at [484, 191] on label "True" at bounding box center [481, 183] width 62 height 31
click at [468, 189] on input "True" at bounding box center [463, 184] width 10 height 8
radio input "true"
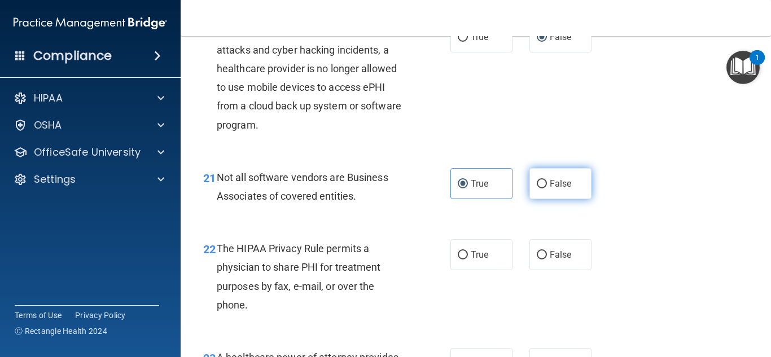
click at [537, 189] on input "False" at bounding box center [542, 184] width 10 height 8
radio input "true"
radio input "false"
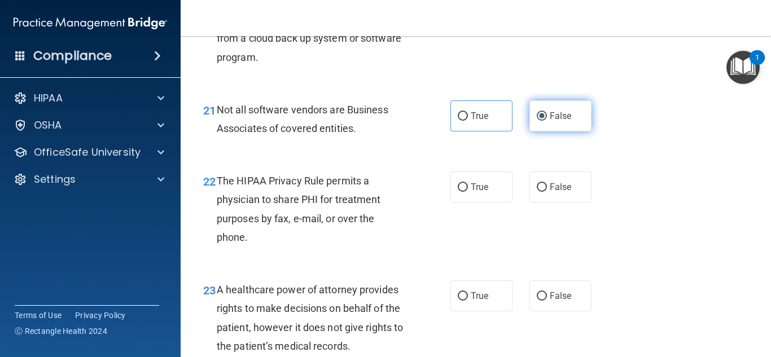
scroll to position [2264, 0]
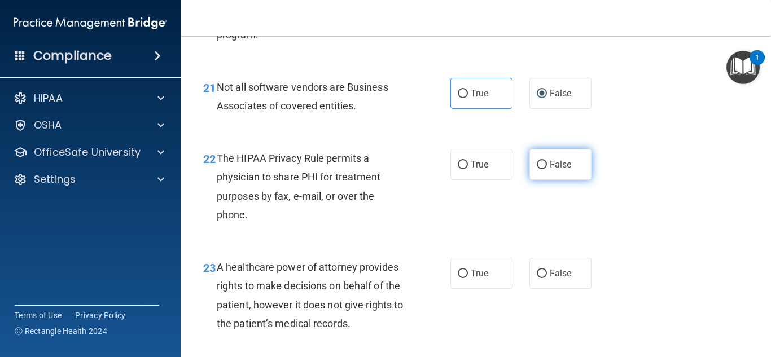
click at [552, 175] on label "False" at bounding box center [560, 164] width 62 height 31
click at [547, 169] on input "False" at bounding box center [542, 165] width 10 height 8
radio input "true"
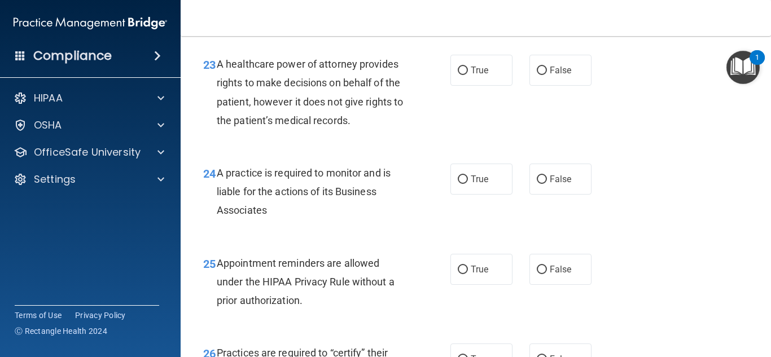
scroll to position [2474, 0]
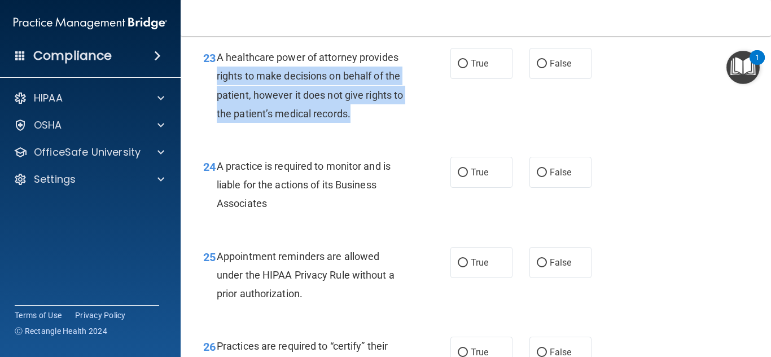
drag, startPoint x: 352, startPoint y: 134, endPoint x: 216, endPoint y: 87, distance: 143.9
click at [217, 87] on div "A healthcare power of attorney provides rights to make decisions on behalf of t…" at bounding box center [316, 85] width 198 height 75
click at [541, 68] on input "False" at bounding box center [542, 64] width 10 height 8
radio input "true"
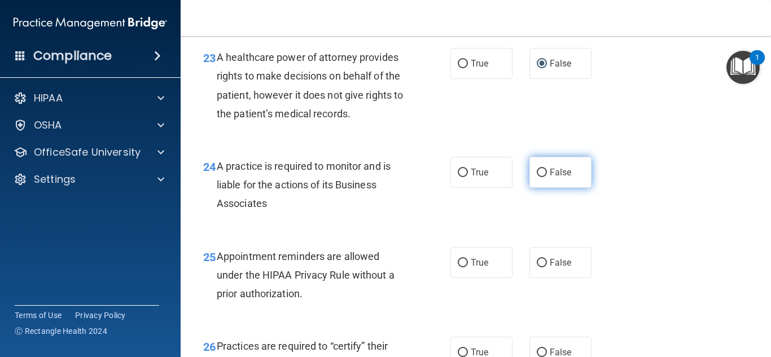
click at [559, 188] on label "False" at bounding box center [560, 172] width 62 height 31
click at [547, 177] on input "False" at bounding box center [542, 173] width 10 height 8
radio input "true"
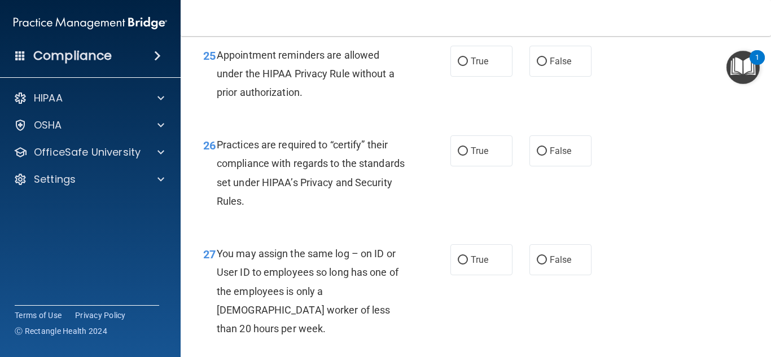
scroll to position [2677, 0]
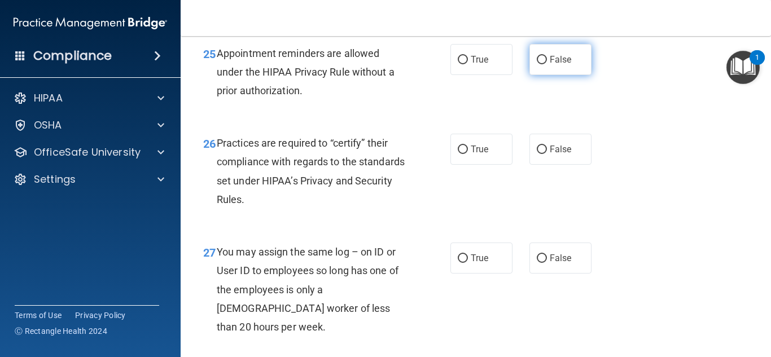
click at [568, 65] on span "False" at bounding box center [561, 59] width 22 height 11
click at [547, 64] on input "False" at bounding box center [542, 60] width 10 height 8
radio input "true"
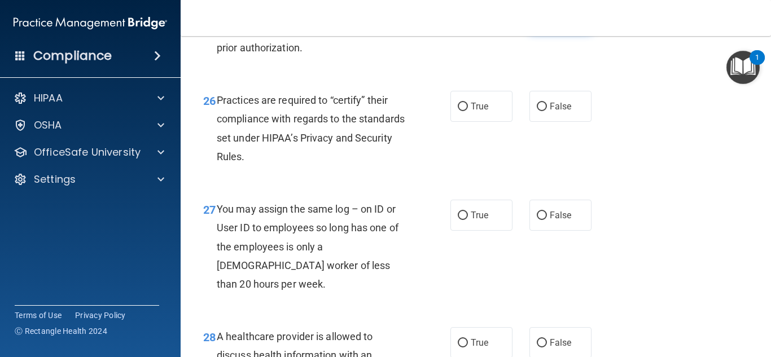
scroll to position [2723, 0]
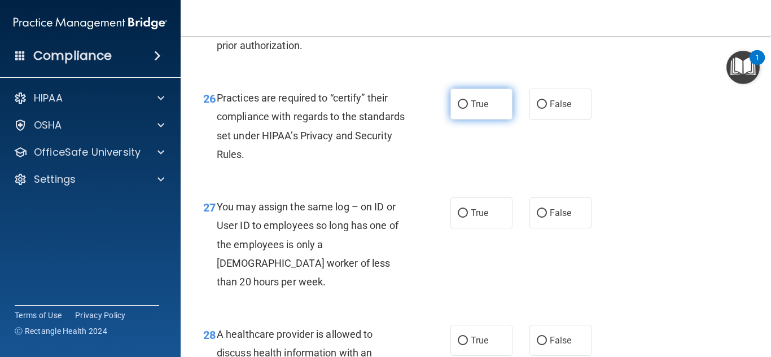
click at [474, 110] on span "True" at bounding box center [479, 104] width 17 height 11
click at [468, 109] on input "True" at bounding box center [463, 104] width 10 height 8
radio input "true"
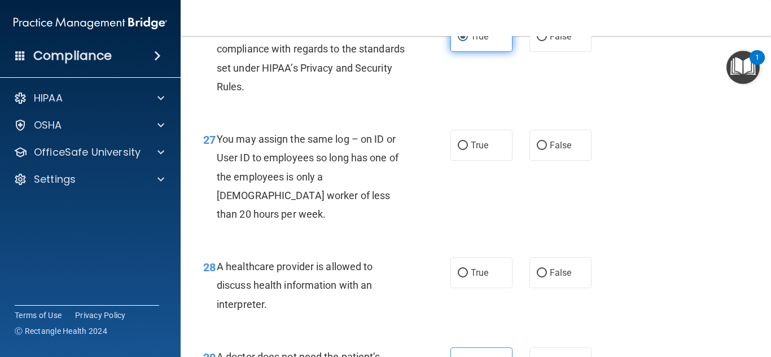
scroll to position [2813, 0]
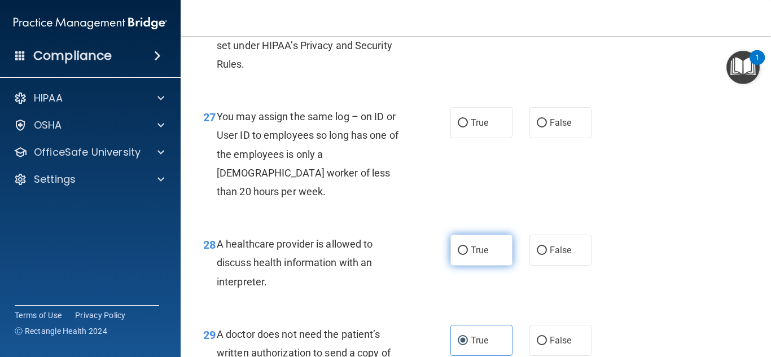
click at [471, 261] on label "True" at bounding box center [481, 250] width 62 height 31
click at [468, 255] on input "True" at bounding box center [463, 251] width 10 height 8
radio input "true"
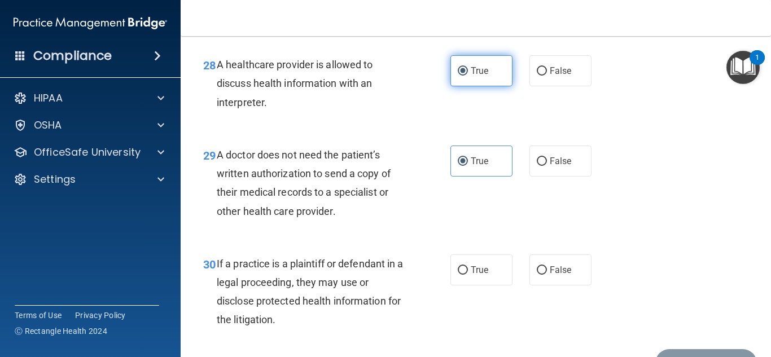
scroll to position [2993, 0]
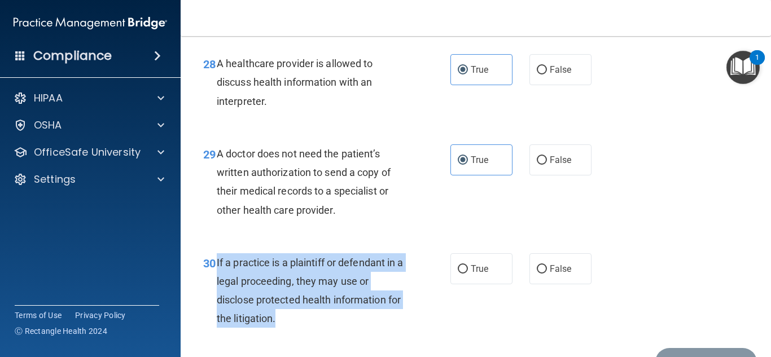
drag, startPoint x: 283, startPoint y: 322, endPoint x: 216, endPoint y: 261, distance: 90.3
click at [217, 261] on div "If a practice is a plaintiff or defendant in a legal proceeding, they may use o…" at bounding box center [316, 290] width 198 height 75
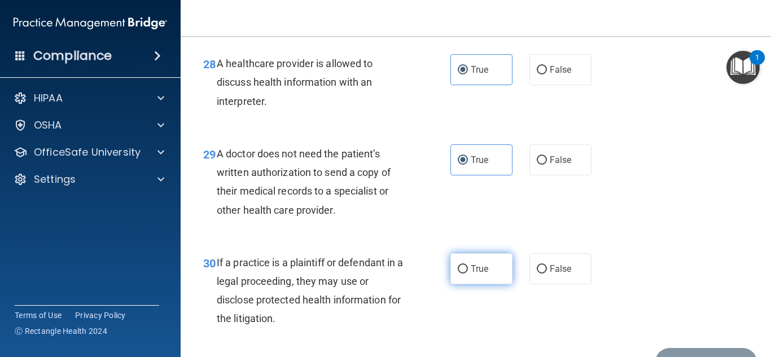
click at [501, 261] on label "True" at bounding box center [481, 268] width 62 height 31
click at [468, 265] on input "True" at bounding box center [463, 269] width 10 height 8
radio input "true"
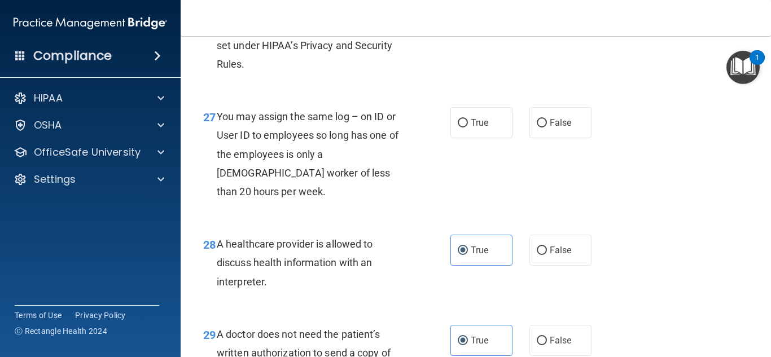
scroll to position [2790, 0]
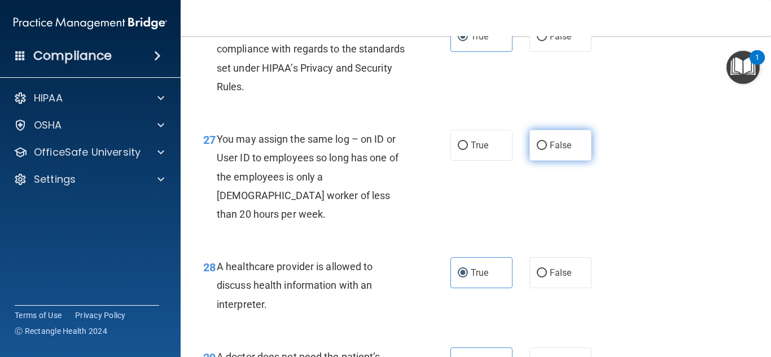
click at [568, 151] on span "False" at bounding box center [561, 145] width 22 height 11
click at [547, 150] on input "False" at bounding box center [542, 146] width 10 height 8
radio input "true"
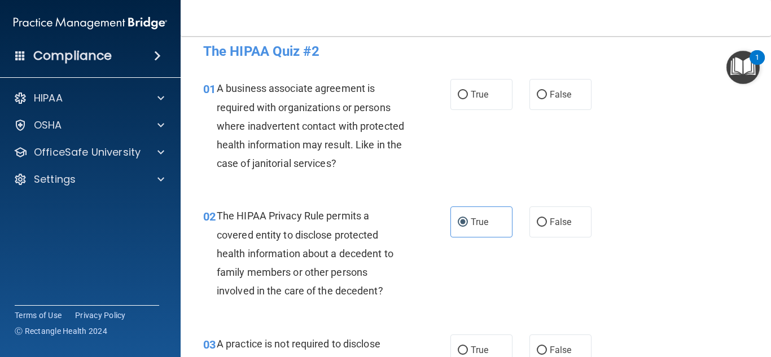
scroll to position [0, 0]
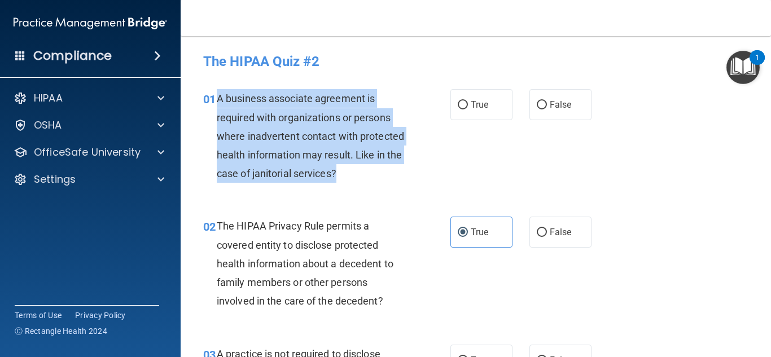
drag, startPoint x: 340, startPoint y: 172, endPoint x: 217, endPoint y: 97, distance: 144.2
click at [217, 97] on div "A business associate agreement is required with organizations or persons where …" at bounding box center [316, 136] width 198 height 94
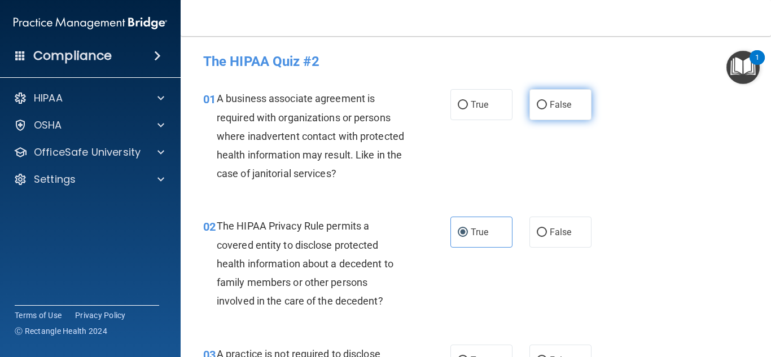
click at [560, 94] on label "False" at bounding box center [560, 104] width 62 height 31
click at [547, 101] on input "False" at bounding box center [542, 105] width 10 height 8
radio input "true"
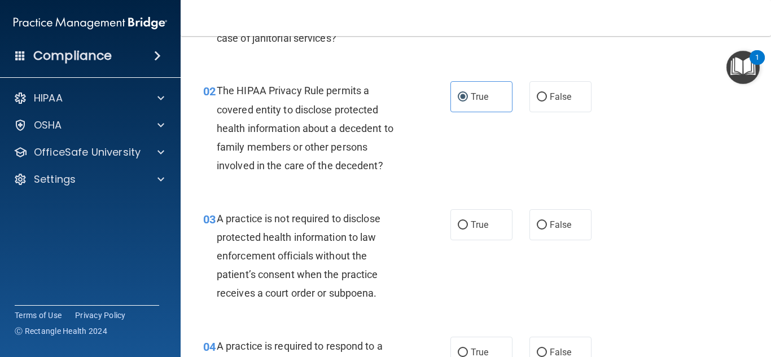
scroll to position [158, 0]
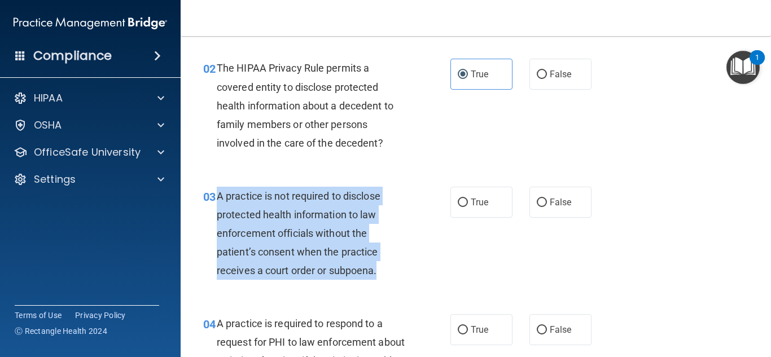
drag, startPoint x: 379, startPoint y: 271, endPoint x: 214, endPoint y: 201, distance: 179.6
click at [214, 201] on div "03 A practice is not required to disclose protected health information to law e…" at bounding box center [326, 236] width 281 height 99
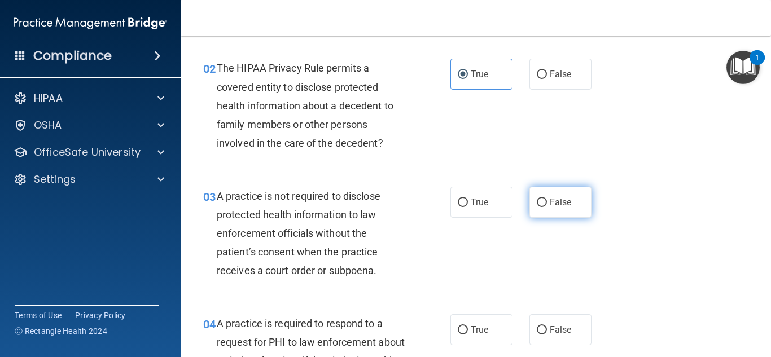
click at [550, 207] on span "False" at bounding box center [561, 202] width 22 height 11
click at [547, 207] on input "False" at bounding box center [542, 203] width 10 height 8
radio input "true"
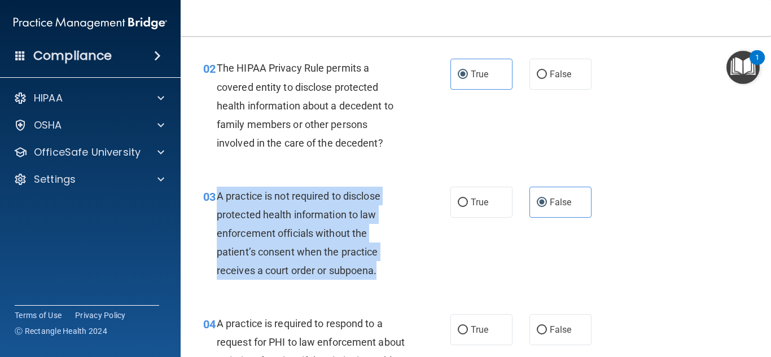
drag, startPoint x: 388, startPoint y: 268, endPoint x: 216, endPoint y: 191, distance: 188.7
click at [217, 191] on div "A practice is not required to disclose protected health information to law enfo…" at bounding box center [316, 234] width 198 height 94
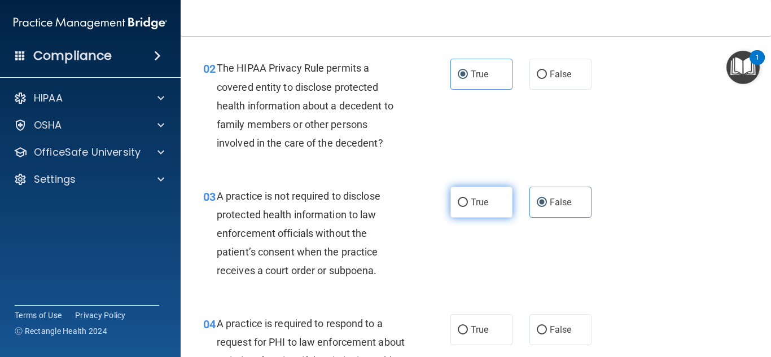
click at [474, 209] on label "True" at bounding box center [481, 202] width 62 height 31
click at [468, 207] on input "True" at bounding box center [463, 203] width 10 height 8
radio input "true"
click at [567, 197] on span "False" at bounding box center [561, 202] width 22 height 11
click at [547, 199] on input "False" at bounding box center [542, 203] width 10 height 8
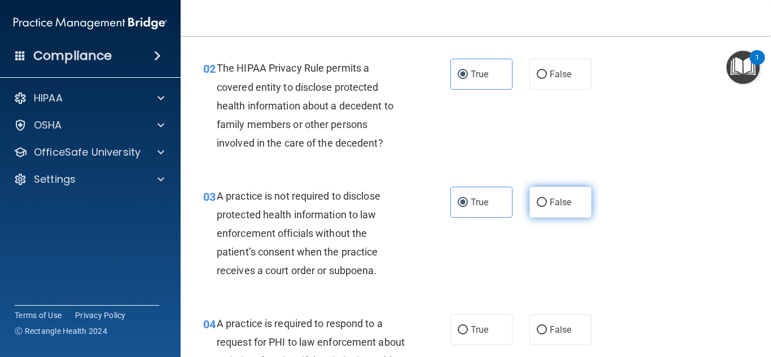
radio input "true"
radio input "false"
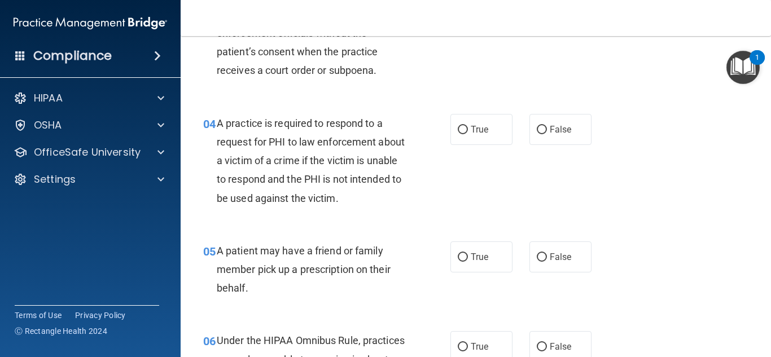
scroll to position [361, 0]
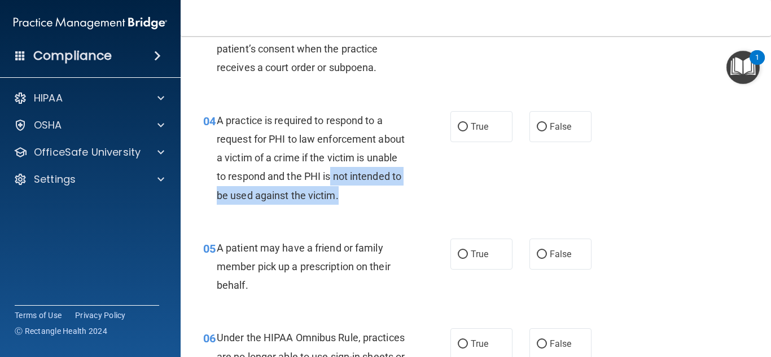
drag, startPoint x: 331, startPoint y: 180, endPoint x: 339, endPoint y: 191, distance: 13.7
click at [339, 191] on div "A practice is required to respond to a request for PHI to law enforcement about…" at bounding box center [316, 158] width 198 height 94
click at [345, 208] on div "04 A practice is required to respond to a request for PHI to law enforcement ab…" at bounding box center [326, 160] width 281 height 99
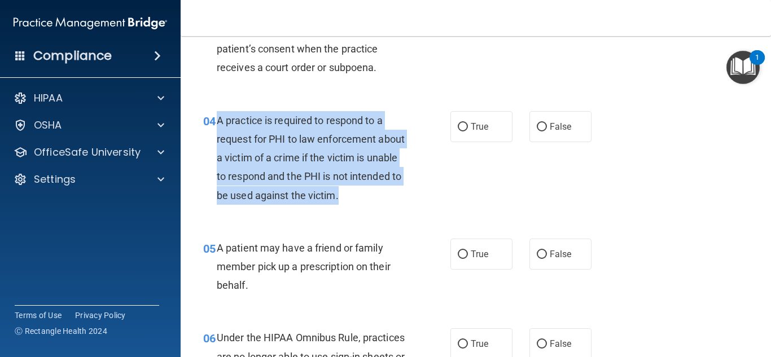
drag, startPoint x: 338, startPoint y: 196, endPoint x: 217, endPoint y: 120, distance: 143.3
click at [217, 120] on span "A practice is required to respond to a request for PHI to law enforcement about…" at bounding box center [311, 158] width 188 height 87
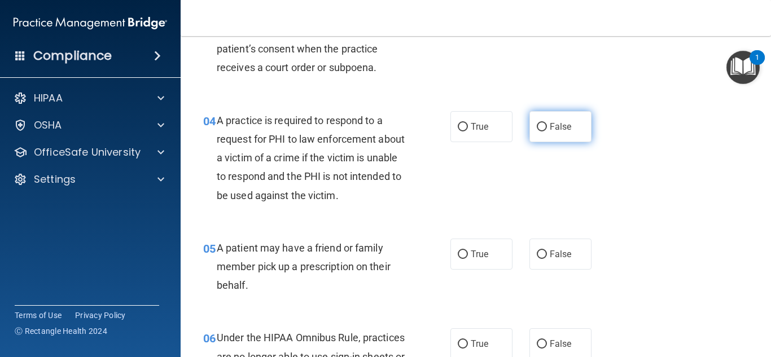
click at [549, 132] on label "False" at bounding box center [560, 126] width 62 height 31
click at [547, 132] on input "False" at bounding box center [542, 127] width 10 height 8
radio input "true"
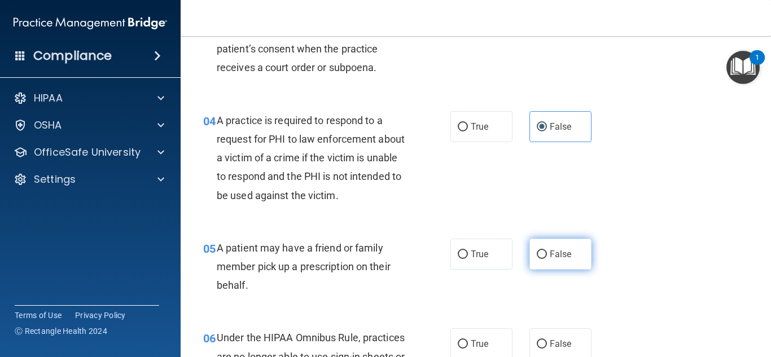
click at [577, 261] on label "False" at bounding box center [560, 254] width 62 height 31
click at [547, 259] on input "False" at bounding box center [542, 255] width 10 height 8
radio input "true"
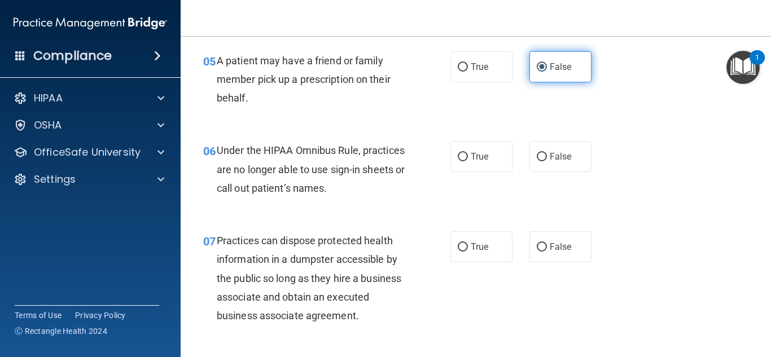
scroll to position [564, 0]
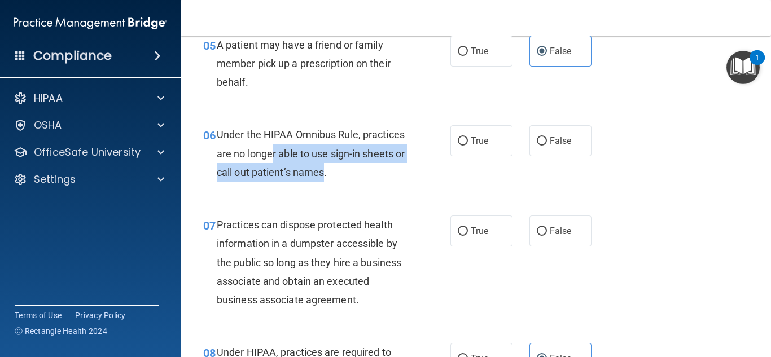
drag, startPoint x: 338, startPoint y: 173, endPoint x: 272, endPoint y: 152, distance: 70.0
click at [272, 152] on span "Under the HIPAA Omnibus Rule, practices are no longer able to use sign-in sheet…" at bounding box center [311, 153] width 188 height 49
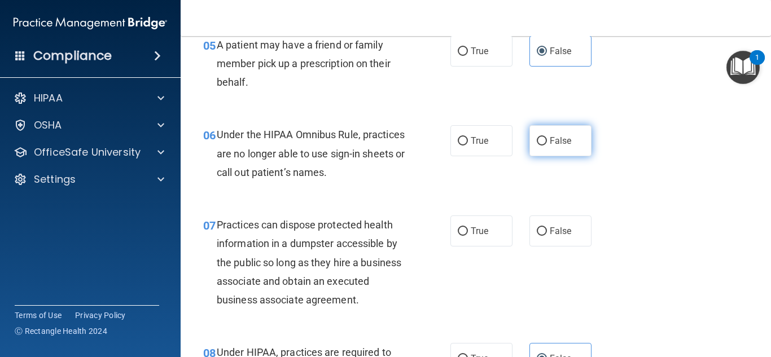
click at [550, 144] on span "False" at bounding box center [561, 140] width 22 height 11
click at [547, 144] on input "False" at bounding box center [542, 141] width 10 height 8
radio input "true"
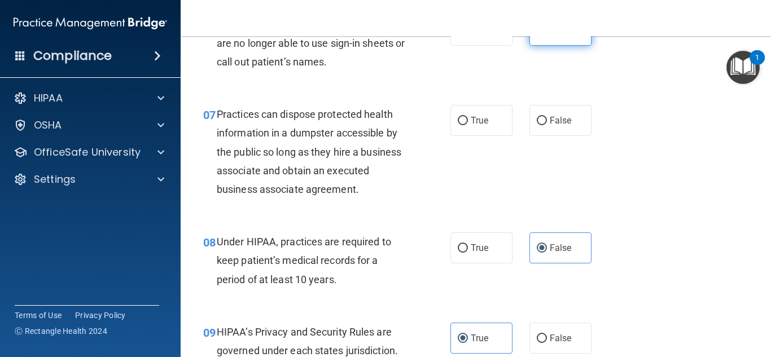
scroll to position [677, 0]
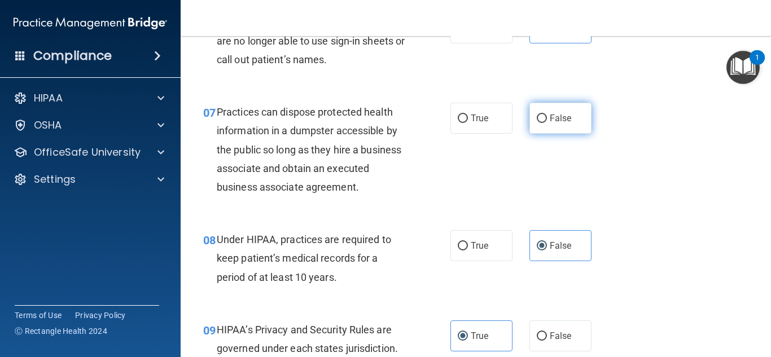
click at [566, 118] on span "False" at bounding box center [561, 118] width 22 height 11
click at [547, 118] on input "False" at bounding box center [542, 119] width 10 height 8
radio input "true"
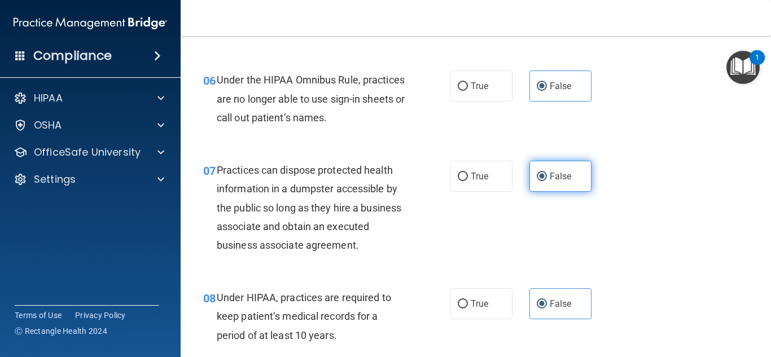
scroll to position [587, 0]
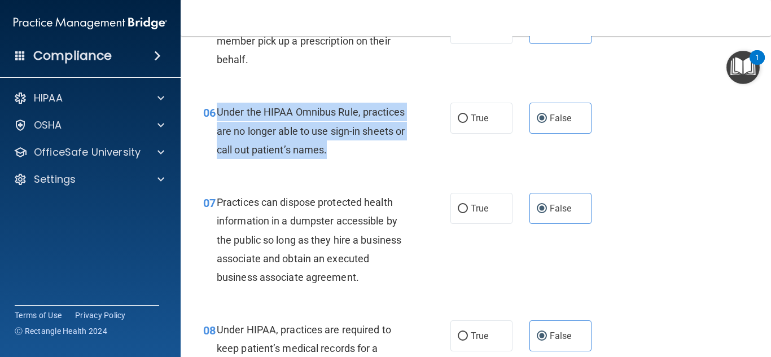
drag, startPoint x: 351, startPoint y: 147, endPoint x: 217, endPoint y: 110, distance: 138.5
click at [217, 110] on div "Under the HIPAA Omnibus Rule, practices are no longer able to use sign-in sheet…" at bounding box center [316, 131] width 198 height 56
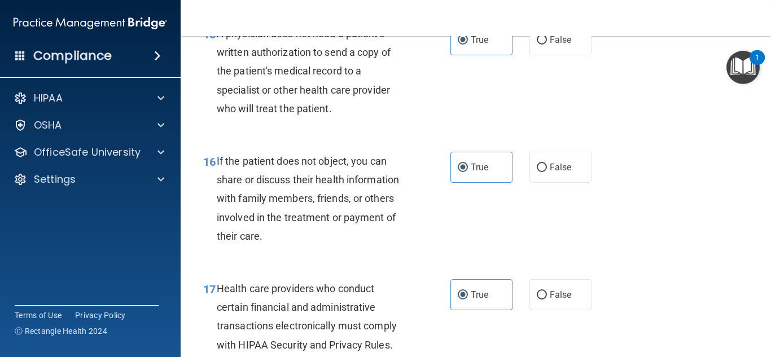
scroll to position [3058, 0]
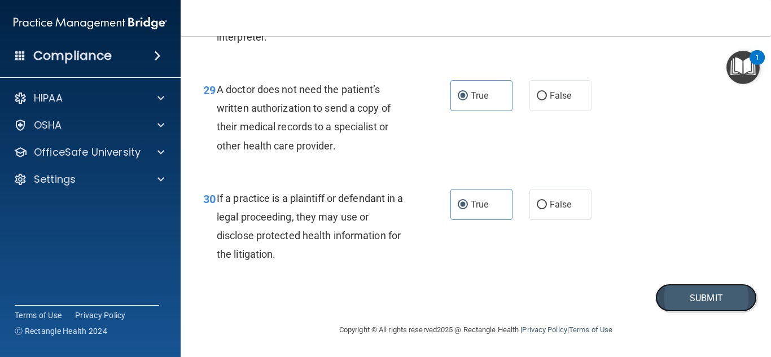
click at [713, 296] on button "Submit" at bounding box center [706, 298] width 102 height 29
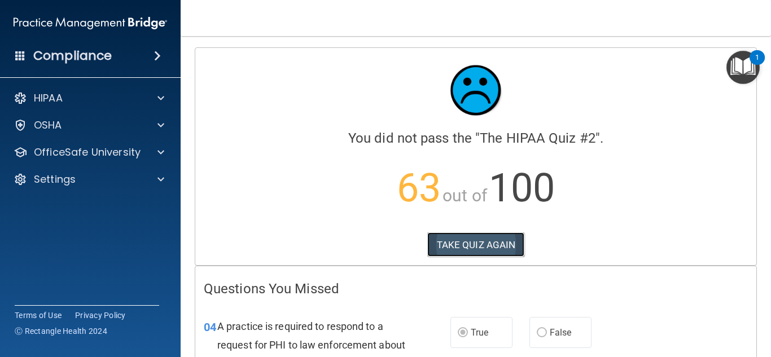
click at [483, 242] on button "TAKE QUIZ AGAIN" at bounding box center [476, 245] width 98 height 25
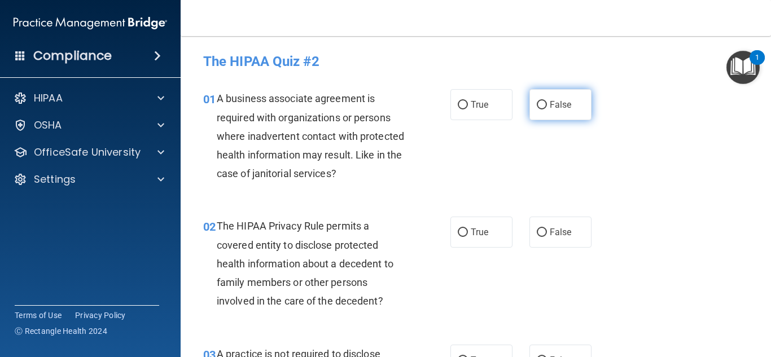
click at [571, 116] on label "False" at bounding box center [560, 104] width 62 height 31
click at [547, 110] on input "False" at bounding box center [542, 105] width 10 height 8
radio input "true"
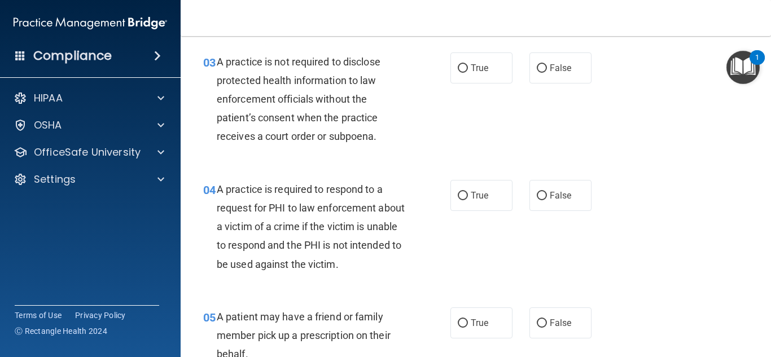
scroll to position [294, 0]
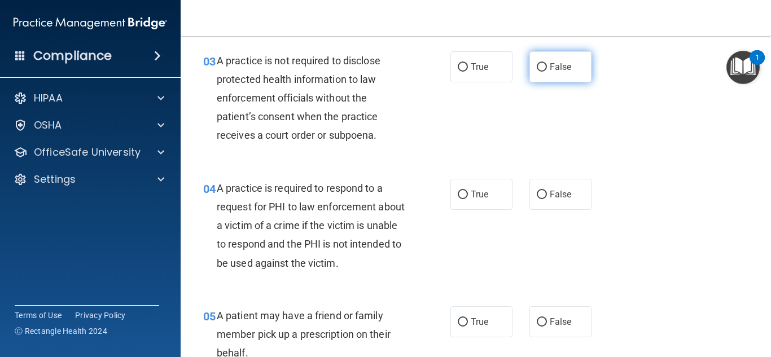
click at [558, 77] on label "False" at bounding box center [560, 66] width 62 height 31
click at [547, 72] on input "False" at bounding box center [542, 67] width 10 height 8
radio input "true"
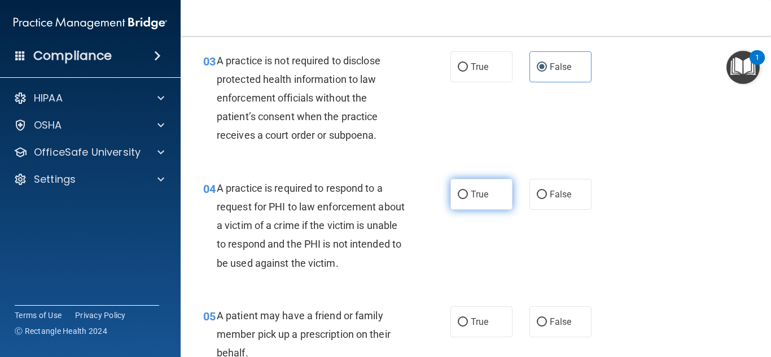
click at [485, 189] on span "True" at bounding box center [479, 194] width 17 height 11
click at [468, 191] on input "True" at bounding box center [463, 195] width 10 height 8
radio input "true"
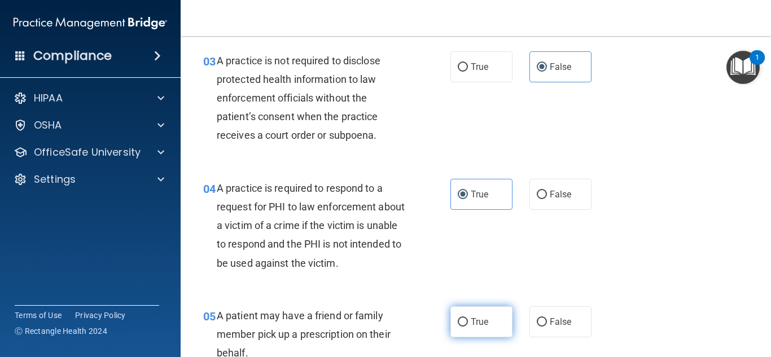
click at [496, 307] on label "True" at bounding box center [481, 322] width 62 height 31
click at [468, 318] on input "True" at bounding box center [463, 322] width 10 height 8
radio input "true"
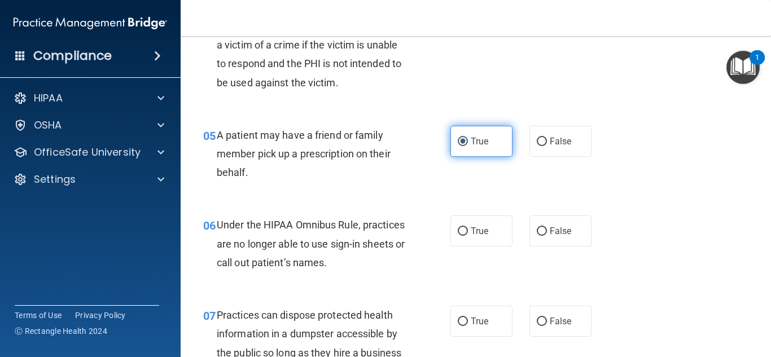
scroll to position [497, 0]
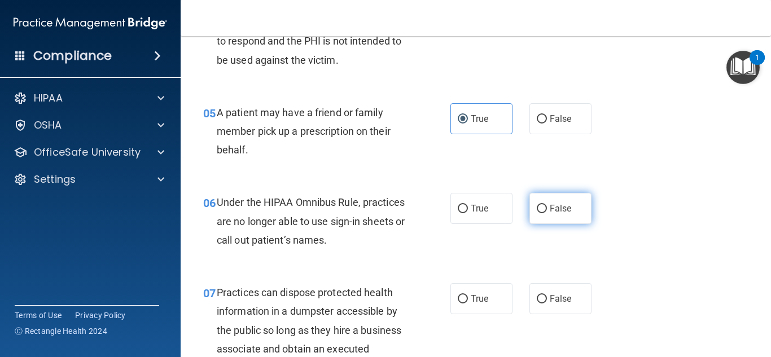
click at [570, 196] on label "False" at bounding box center [560, 208] width 62 height 31
click at [547, 205] on input "False" at bounding box center [542, 209] width 10 height 8
radio input "true"
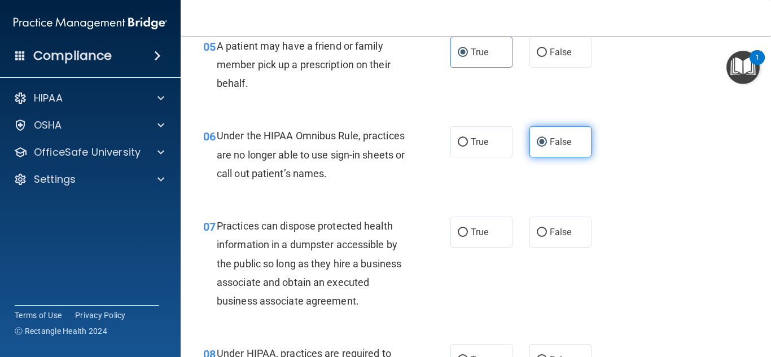
scroll to position [564, 0]
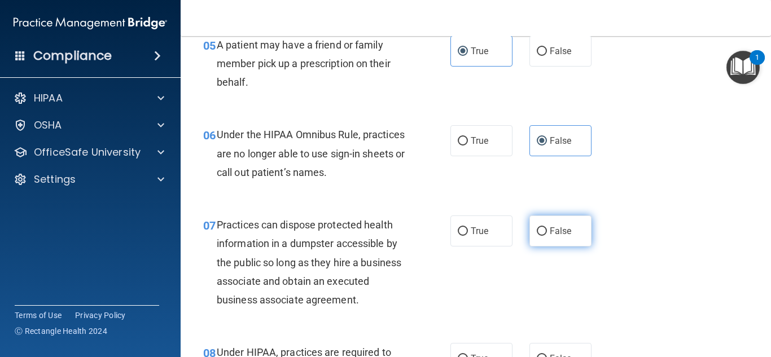
click at [559, 221] on label "False" at bounding box center [560, 231] width 62 height 31
click at [547, 227] on input "False" at bounding box center [542, 231] width 10 height 8
radio input "true"
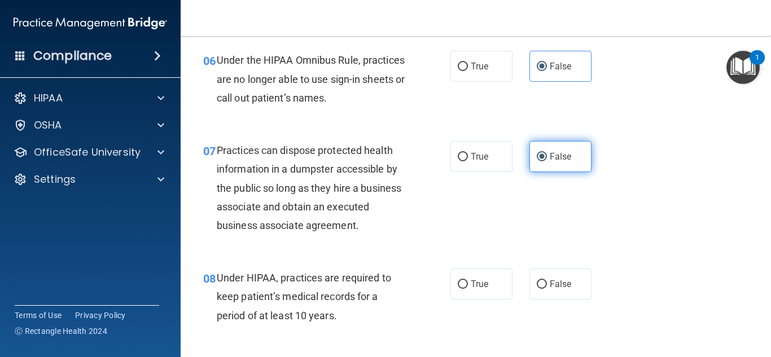
scroll to position [655, 0]
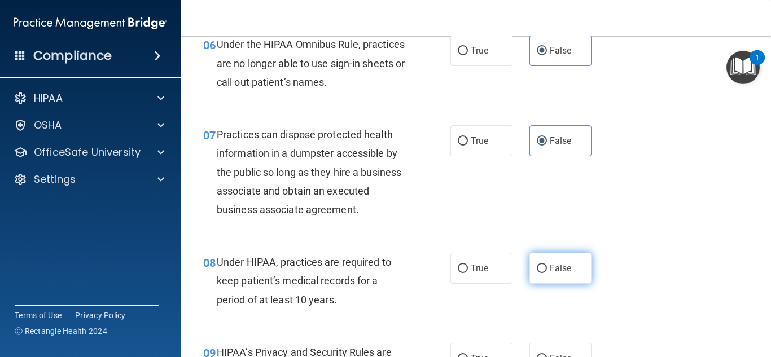
click at [550, 271] on span "False" at bounding box center [561, 268] width 22 height 11
click at [547, 271] on input "False" at bounding box center [542, 269] width 10 height 8
radio input "true"
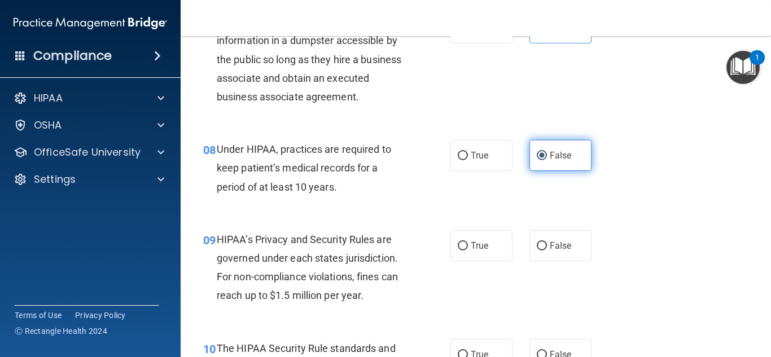
scroll to position [790, 0]
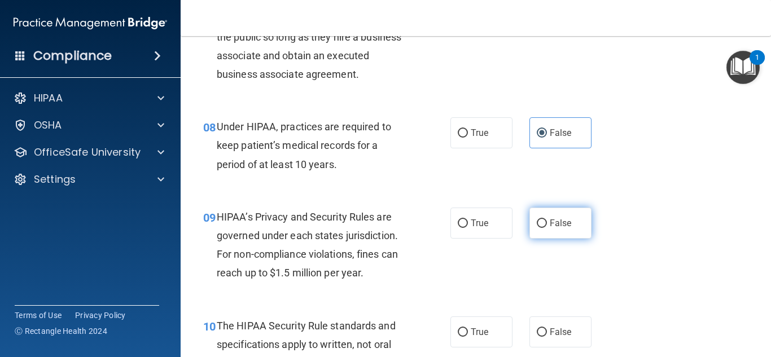
click at [567, 227] on span "False" at bounding box center [561, 223] width 22 height 11
click at [547, 227] on input "False" at bounding box center [542, 224] width 10 height 8
radio input "true"
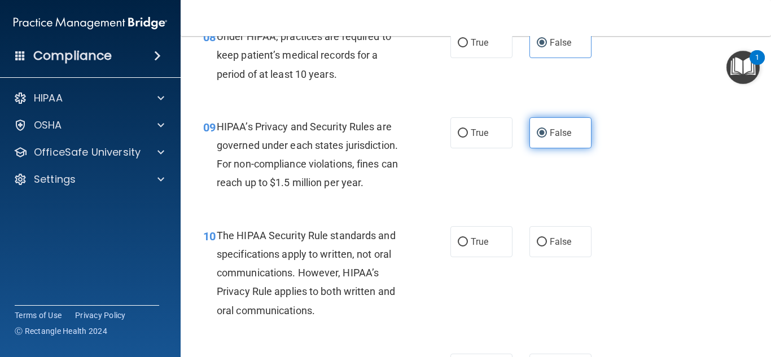
scroll to position [903, 0]
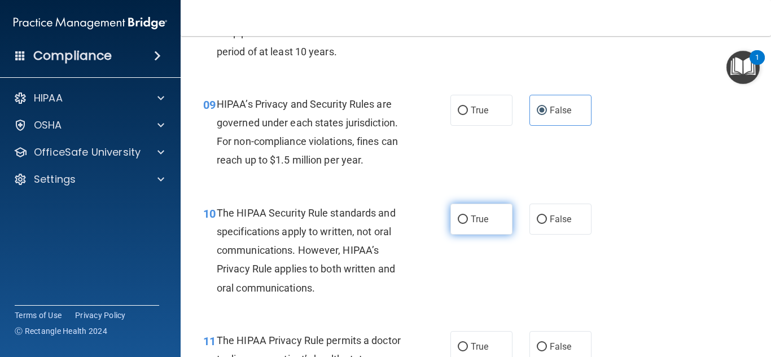
click at [482, 222] on span "True" at bounding box center [479, 219] width 17 height 11
click at [468, 222] on input "True" at bounding box center [463, 220] width 10 height 8
radio input "true"
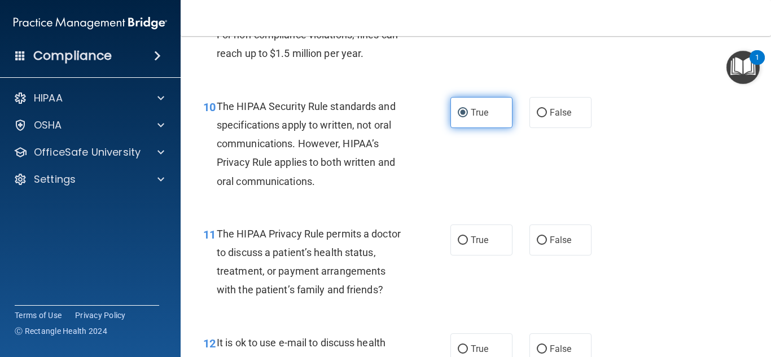
scroll to position [1016, 0]
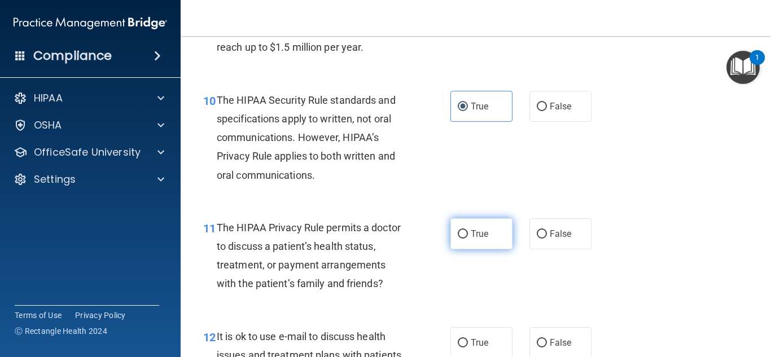
click at [473, 231] on span "True" at bounding box center [479, 234] width 17 height 11
click at [468, 231] on input "True" at bounding box center [463, 234] width 10 height 8
radio input "true"
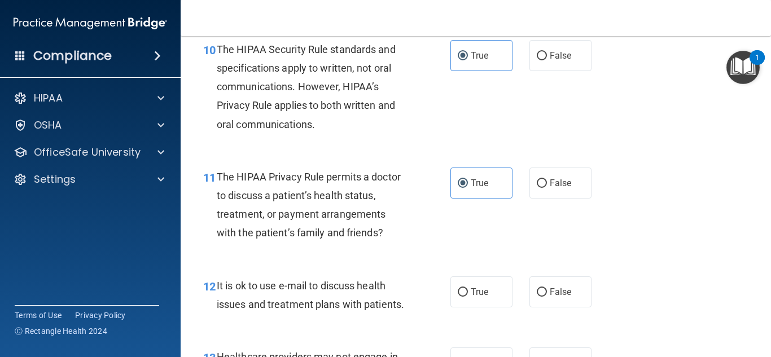
scroll to position [1084, 0]
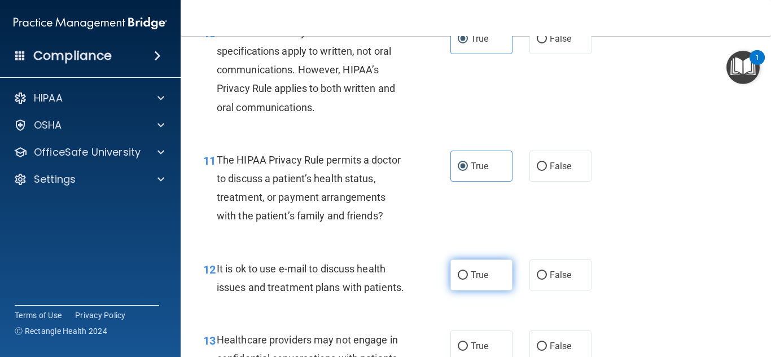
click at [470, 273] on label "True" at bounding box center [481, 275] width 62 height 31
click at [468, 273] on input "True" at bounding box center [463, 276] width 10 height 8
radio input "true"
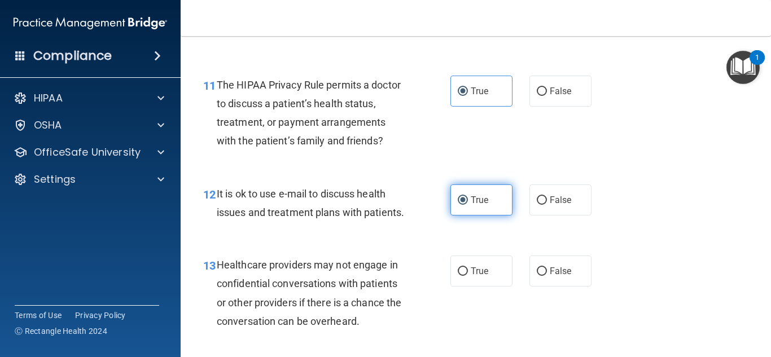
scroll to position [1174, 0]
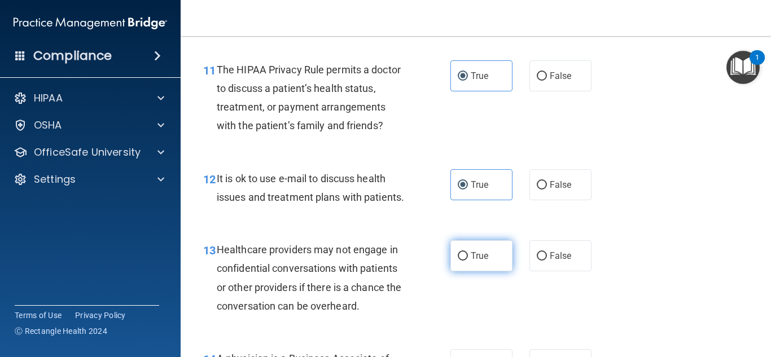
click at [460, 258] on input "True" at bounding box center [463, 256] width 10 height 8
radio input "true"
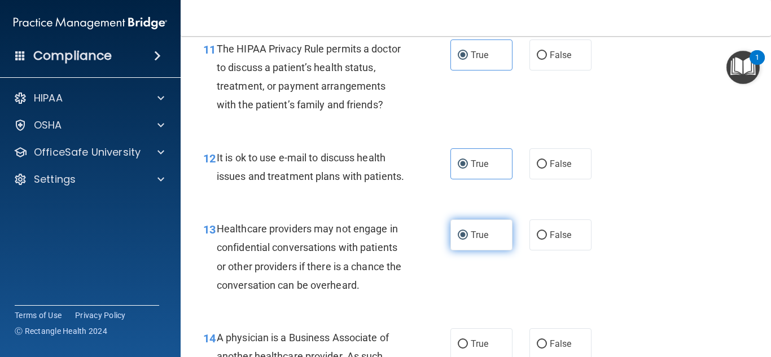
scroll to position [1197, 0]
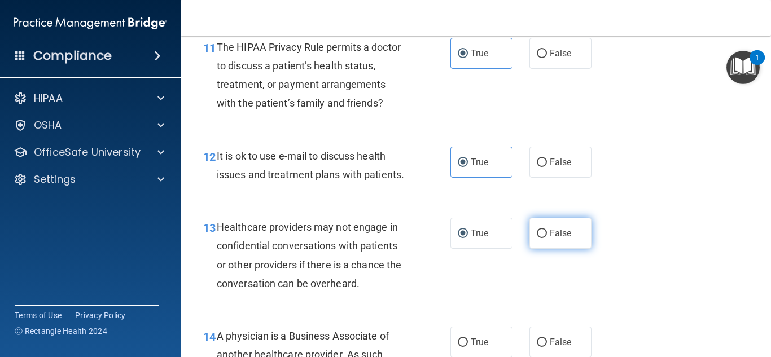
click at [540, 235] on input "False" at bounding box center [542, 234] width 10 height 8
radio input "true"
radio input "false"
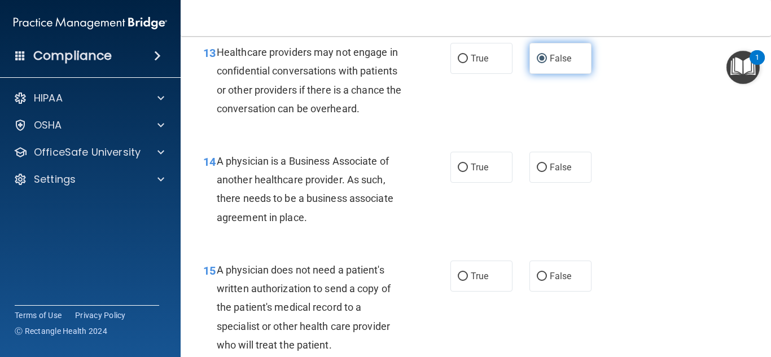
scroll to position [1377, 0]
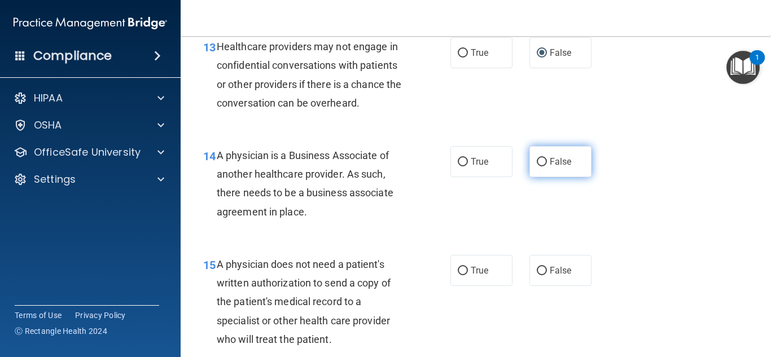
click at [580, 170] on label "False" at bounding box center [560, 161] width 62 height 31
click at [547, 167] on input "False" at bounding box center [542, 162] width 10 height 8
radio input "true"
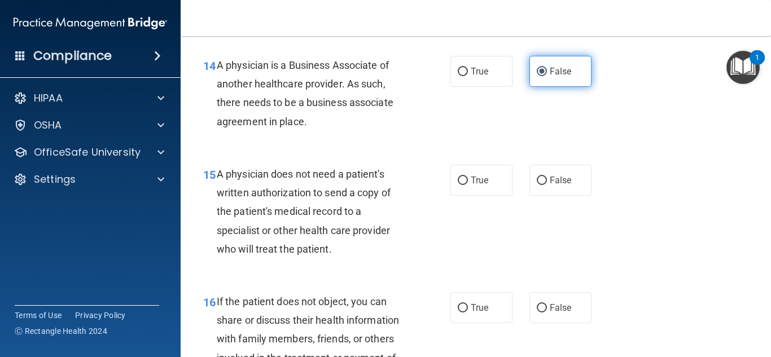
scroll to position [1490, 0]
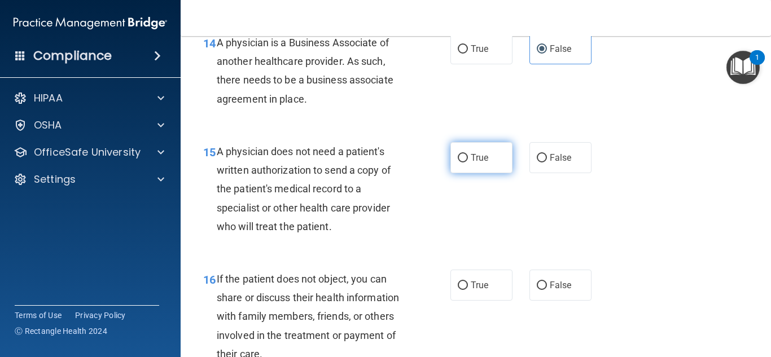
click at [461, 157] on input "True" at bounding box center [463, 158] width 10 height 8
radio input "true"
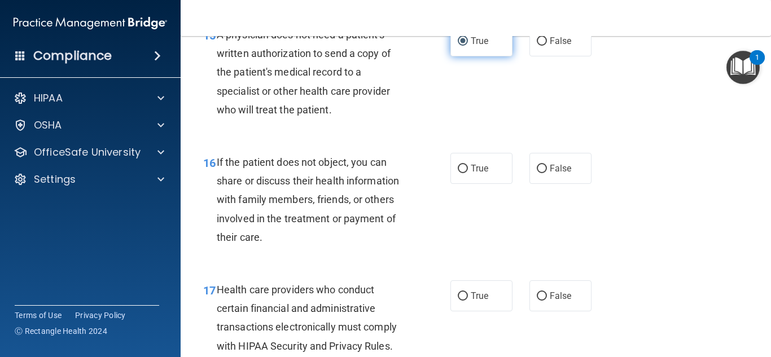
scroll to position [1626, 0]
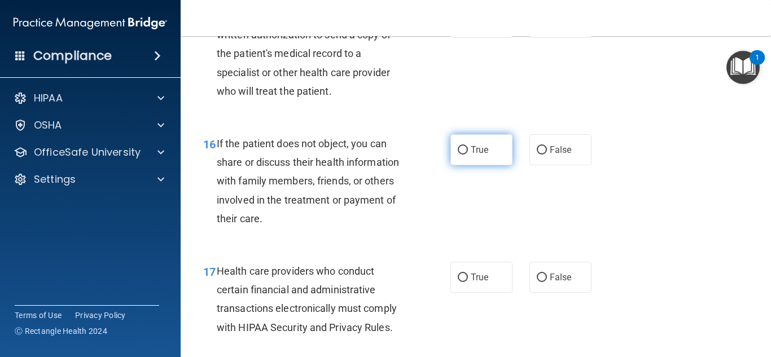
click at [497, 156] on label "True" at bounding box center [481, 149] width 62 height 31
click at [468, 155] on input "True" at bounding box center [463, 150] width 10 height 8
radio input "true"
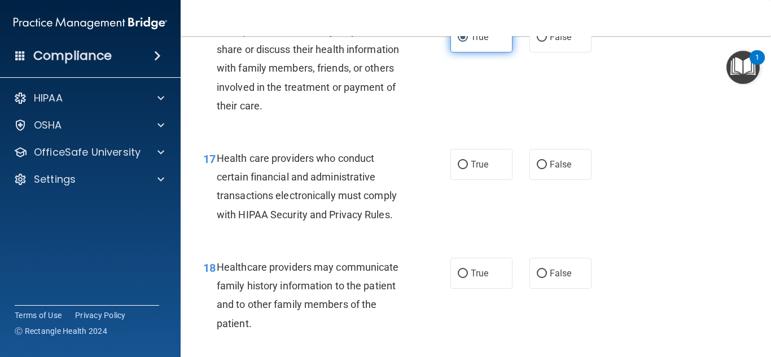
scroll to position [1761, 0]
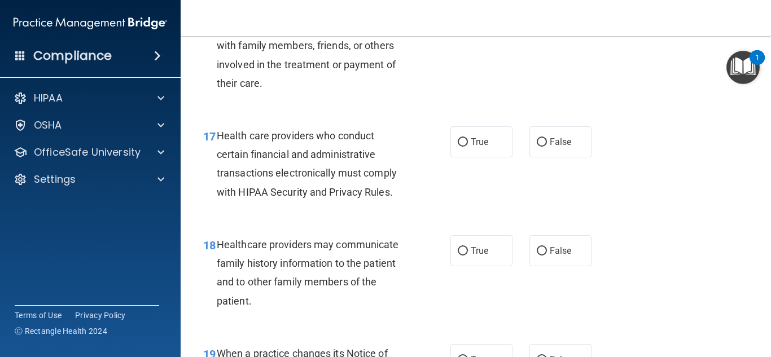
click at [448, 150] on div "17 Health care providers who conduct certain financial and administrative trans…" at bounding box center [326, 166] width 281 height 81
click at [480, 147] on span "True" at bounding box center [479, 142] width 17 height 11
click at [468, 147] on input "True" at bounding box center [463, 142] width 10 height 8
radio input "true"
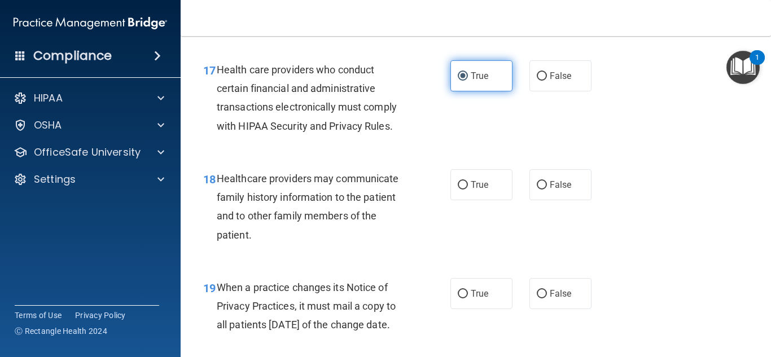
scroll to position [1829, 0]
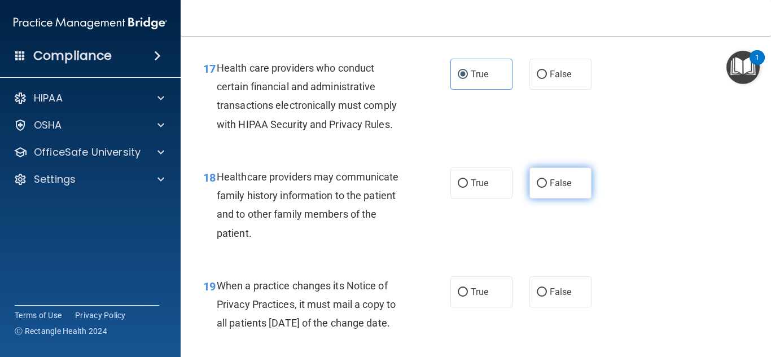
click at [574, 172] on label "False" at bounding box center [560, 183] width 62 height 31
click at [547, 180] on input "False" at bounding box center [542, 184] width 10 height 8
radio input "true"
click at [641, 124] on div "17 Health care providers who conduct certain financial and administrative trans…" at bounding box center [476, 99] width 562 height 109
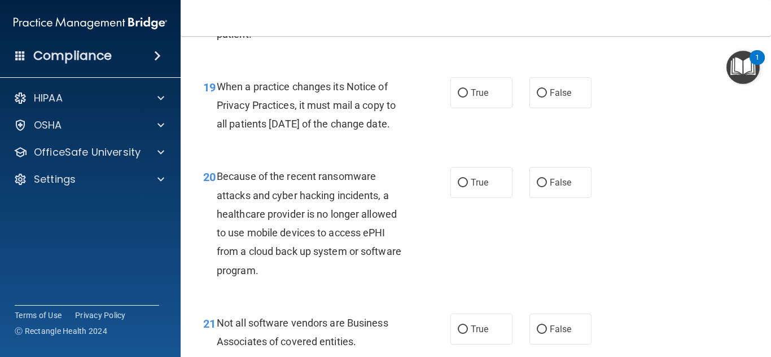
scroll to position [2022, 0]
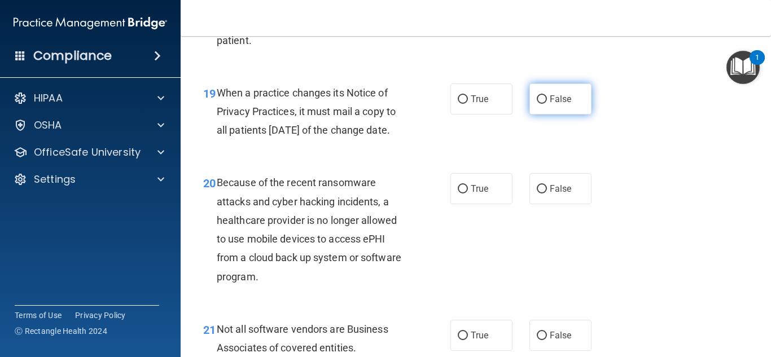
click at [553, 107] on label "False" at bounding box center [560, 99] width 62 height 31
click at [547, 104] on input "False" at bounding box center [542, 99] width 10 height 8
radio input "true"
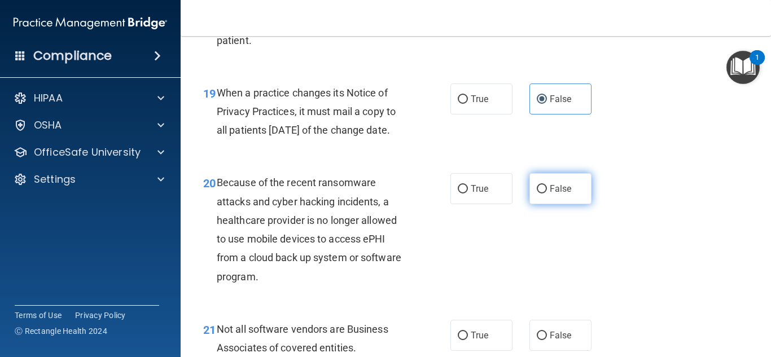
click at [556, 204] on label "False" at bounding box center [560, 188] width 62 height 31
click at [547, 194] on input "False" at bounding box center [542, 189] width 10 height 8
radio input "true"
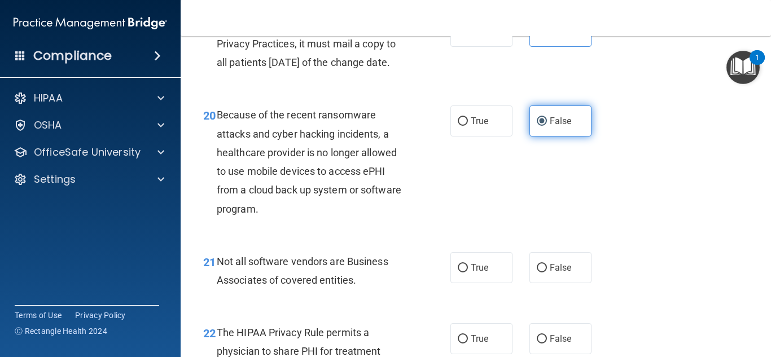
scroll to position [2112, 0]
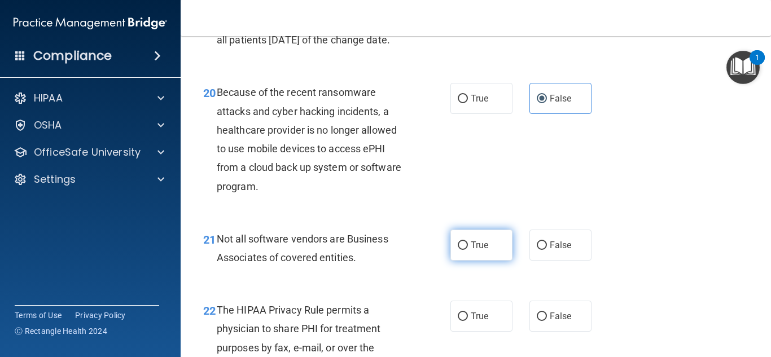
click at [482, 251] on span "True" at bounding box center [479, 245] width 17 height 11
click at [468, 250] on input "True" at bounding box center [463, 246] width 10 height 8
radio input "true"
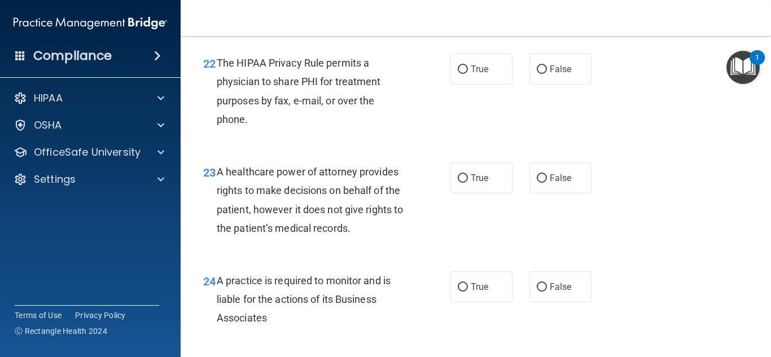
scroll to position [2361, 0]
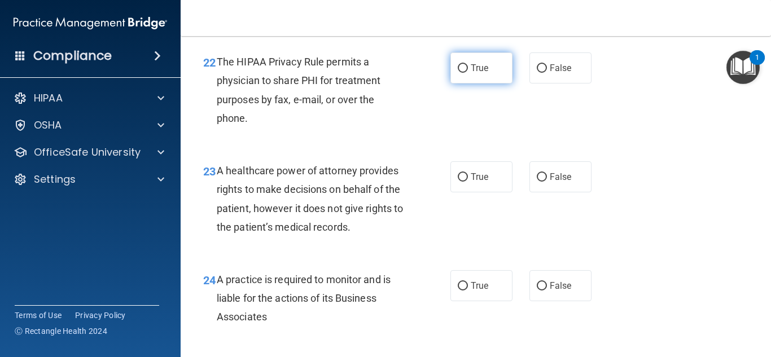
click at [479, 73] on span "True" at bounding box center [479, 68] width 17 height 11
click at [468, 73] on input "True" at bounding box center [463, 68] width 10 height 8
radio input "true"
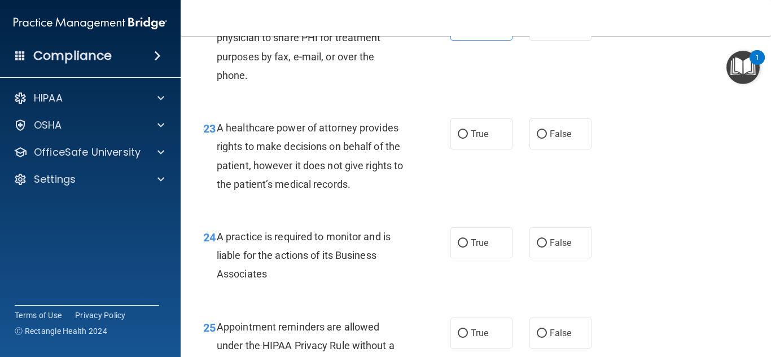
scroll to position [2406, 0]
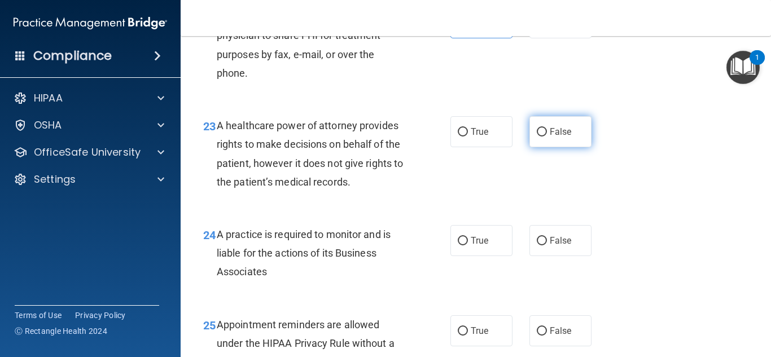
click at [558, 141] on label "False" at bounding box center [560, 131] width 62 height 31
click at [547, 137] on input "False" at bounding box center [542, 132] width 10 height 8
radio input "true"
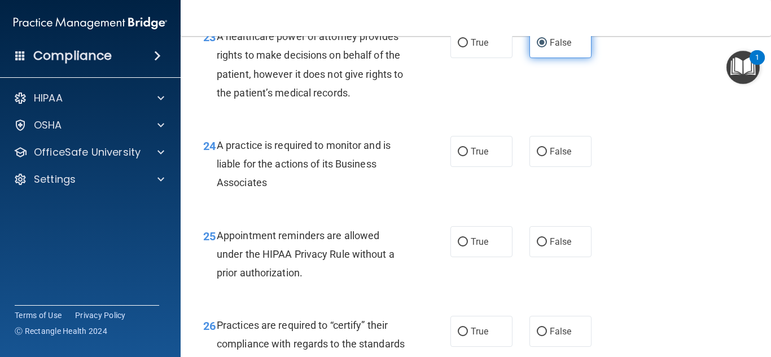
scroll to position [2496, 0]
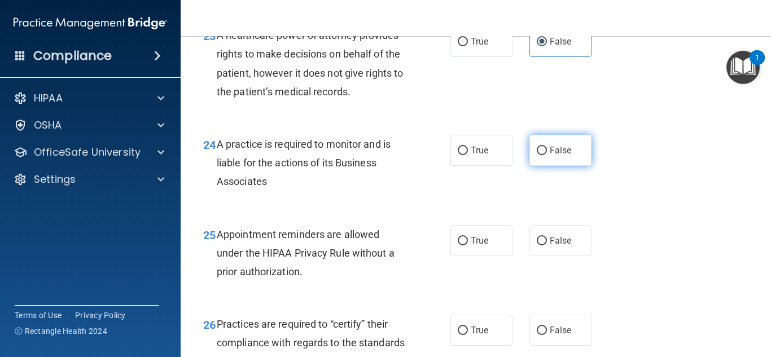
click at [570, 166] on label "False" at bounding box center [560, 150] width 62 height 31
click at [547, 155] on input "False" at bounding box center [542, 151] width 10 height 8
radio input "true"
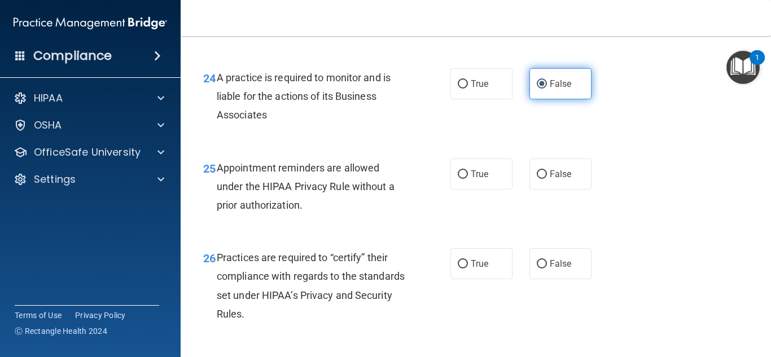
scroll to position [2564, 0]
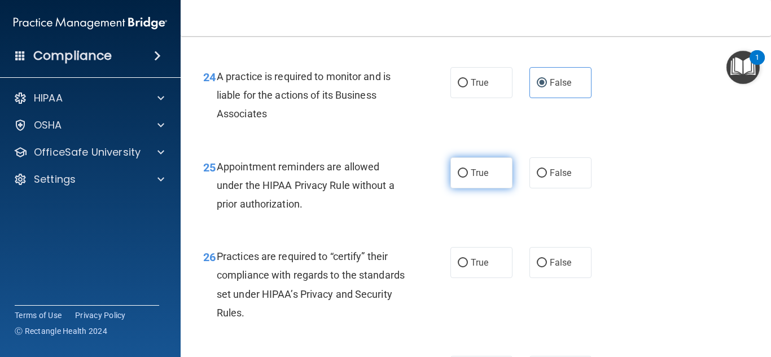
click at [485, 178] on span "True" at bounding box center [479, 173] width 17 height 11
click at [468, 178] on input "True" at bounding box center [463, 173] width 10 height 8
radio input "true"
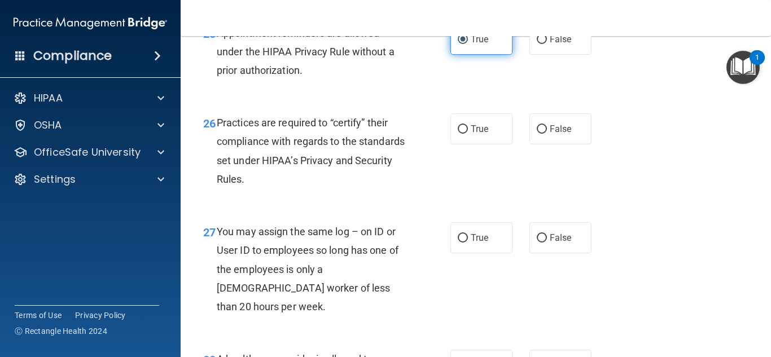
scroll to position [2699, 0]
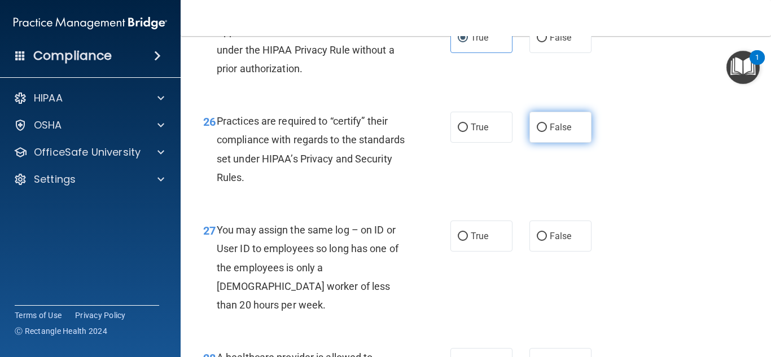
click at [558, 143] on label "False" at bounding box center [560, 127] width 62 height 31
click at [547, 132] on input "False" at bounding box center [542, 128] width 10 height 8
radio input "true"
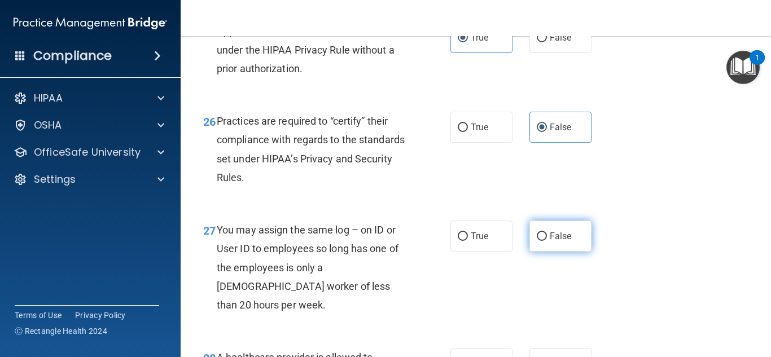
click at [553, 248] on label "False" at bounding box center [560, 236] width 62 height 31
click at [547, 241] on input "False" at bounding box center [542, 237] width 10 height 8
radio input "true"
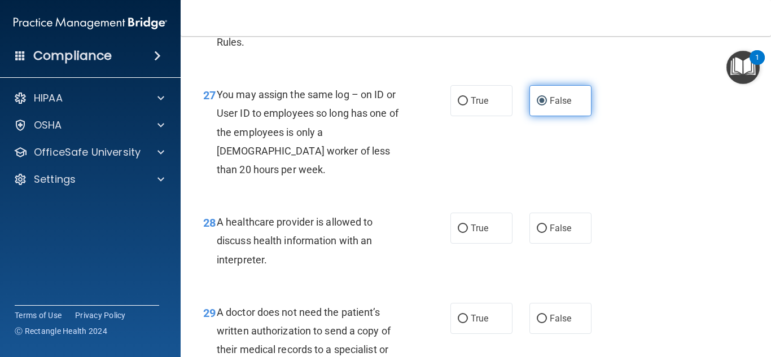
scroll to position [2857, 0]
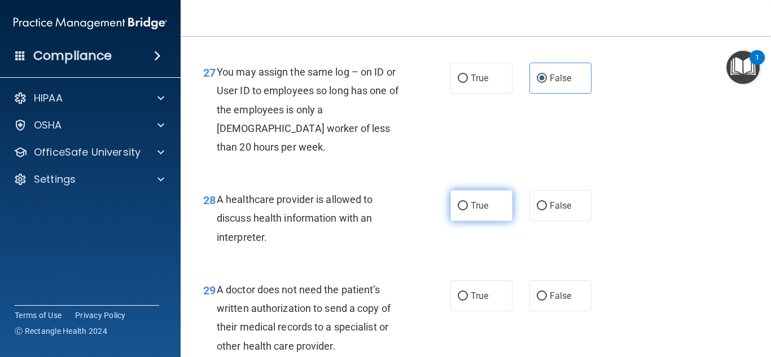
click at [493, 208] on label "True" at bounding box center [481, 205] width 62 height 31
click at [468, 208] on input "True" at bounding box center [463, 206] width 10 height 8
radio input "true"
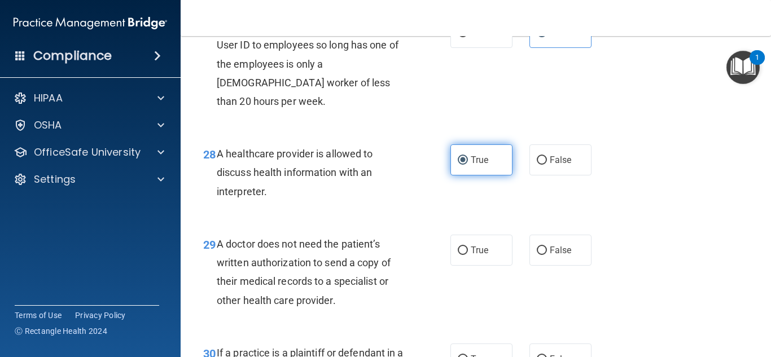
scroll to position [2925, 0]
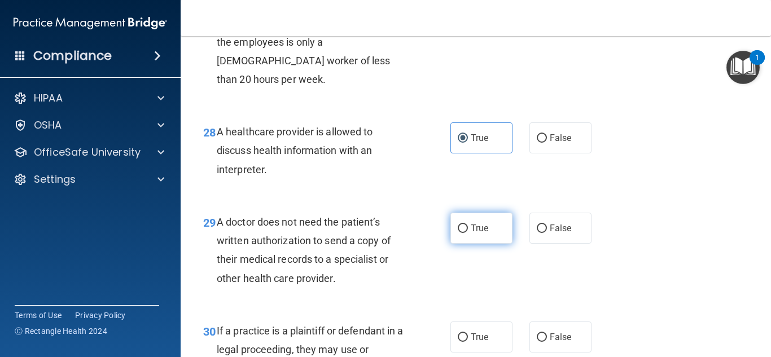
click at [475, 239] on label "True" at bounding box center [481, 228] width 62 height 31
click at [468, 233] on input "True" at bounding box center [463, 229] width 10 height 8
radio input "true"
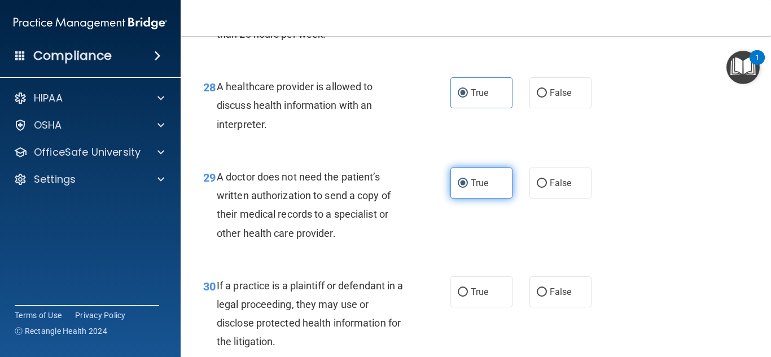
scroll to position [2993, 0]
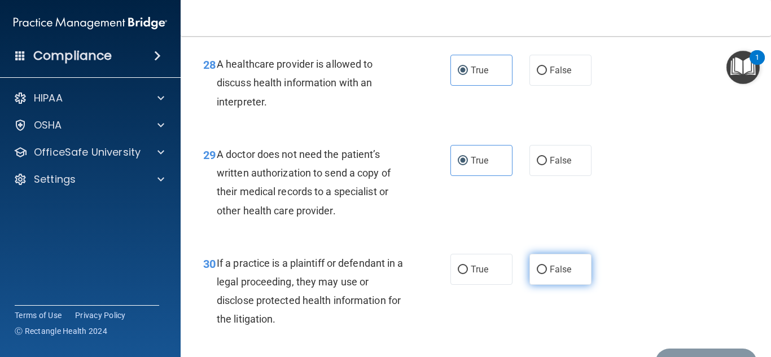
click at [534, 269] on label "False" at bounding box center [560, 269] width 62 height 31
click at [537, 269] on input "False" at bounding box center [542, 270] width 10 height 8
radio input "true"
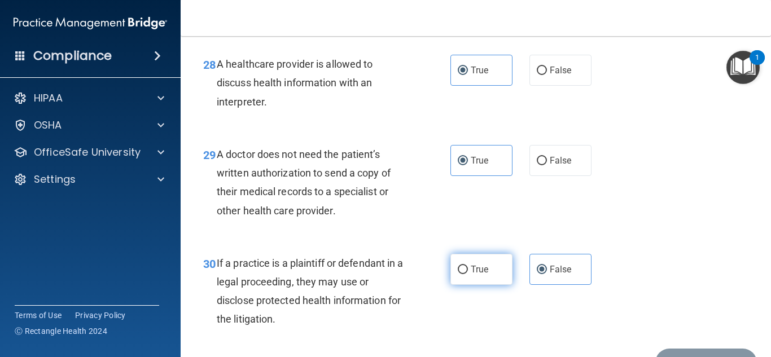
click at [475, 273] on span "True" at bounding box center [479, 269] width 17 height 11
click at [468, 273] on input "True" at bounding box center [463, 270] width 10 height 8
radio input "true"
radio input "false"
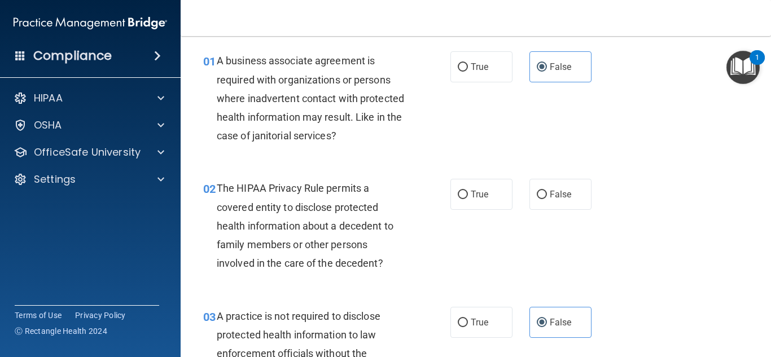
scroll to position [0, 0]
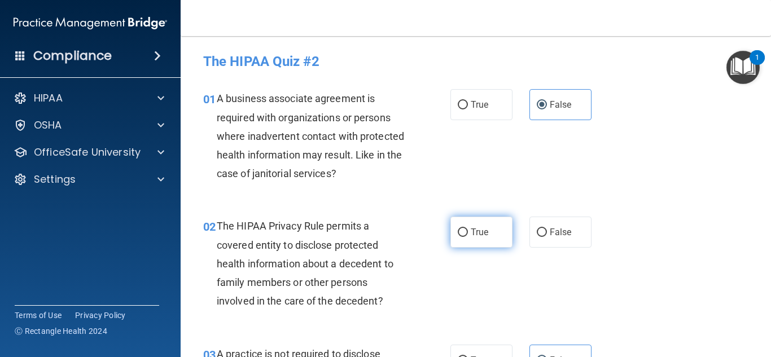
click at [488, 230] on span "True" at bounding box center [479, 232] width 17 height 11
click at [468, 230] on input "True" at bounding box center [463, 233] width 10 height 8
radio input "true"
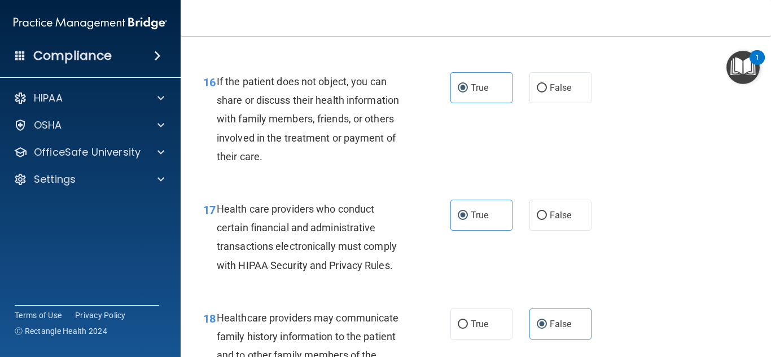
scroll to position [3058, 0]
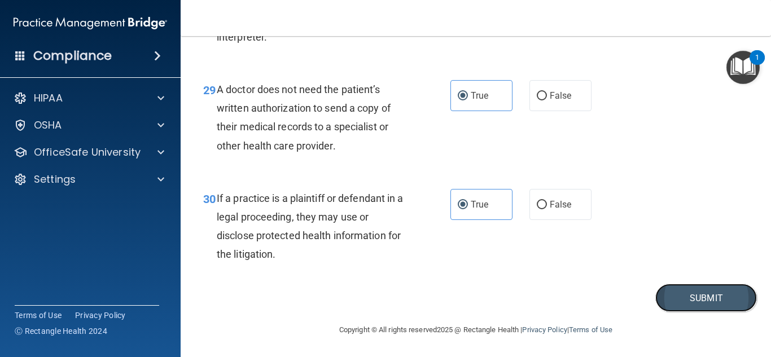
click at [684, 289] on button "Submit" at bounding box center [706, 298] width 102 height 29
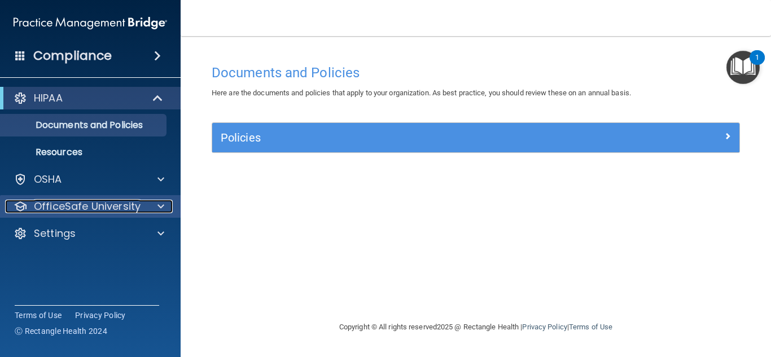
click at [151, 207] on div at bounding box center [159, 207] width 28 height 14
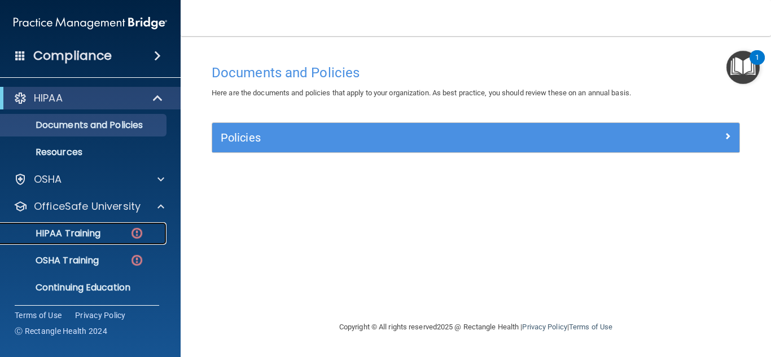
click at [122, 235] on div "HIPAA Training" at bounding box center [84, 233] width 154 height 11
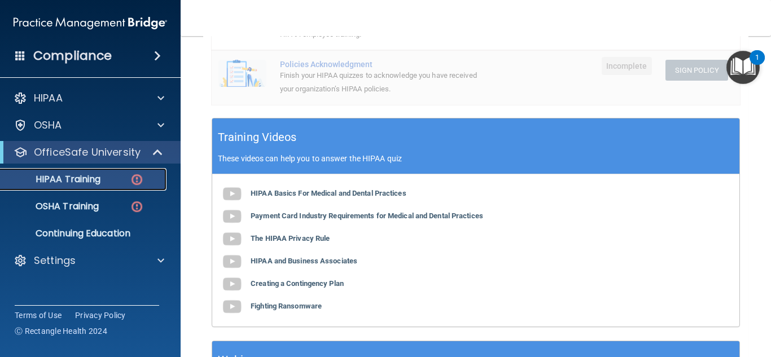
scroll to position [377, 0]
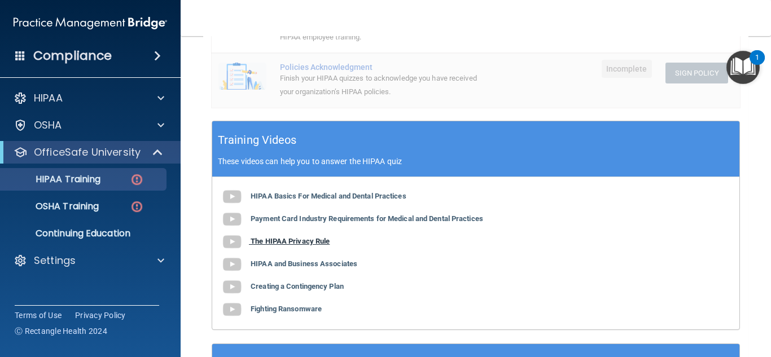
click at [317, 237] on b "The HIPAA Privacy Rule" at bounding box center [290, 241] width 79 height 8
click at [334, 192] on b "HIPAA Basics For Medical and Dental Practices" at bounding box center [329, 196] width 156 height 8
click at [304, 260] on b "HIPAA and Business Associates" at bounding box center [304, 264] width 107 height 8
click at [139, 190] on link "HIPAA Training" at bounding box center [78, 179] width 178 height 23
click at [135, 185] on img at bounding box center [137, 180] width 14 height 14
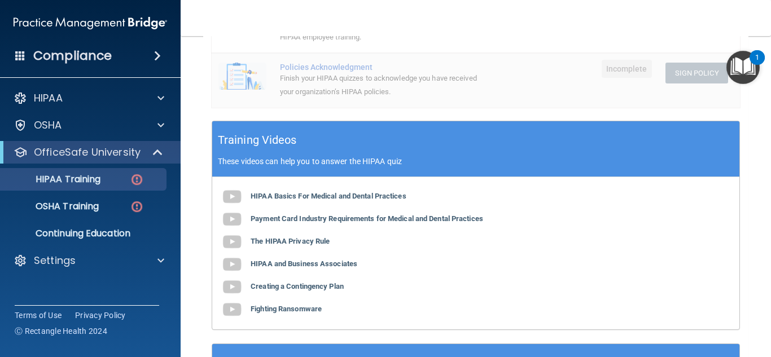
click at [552, 37] on td at bounding box center [570, 25] width 49 height 55
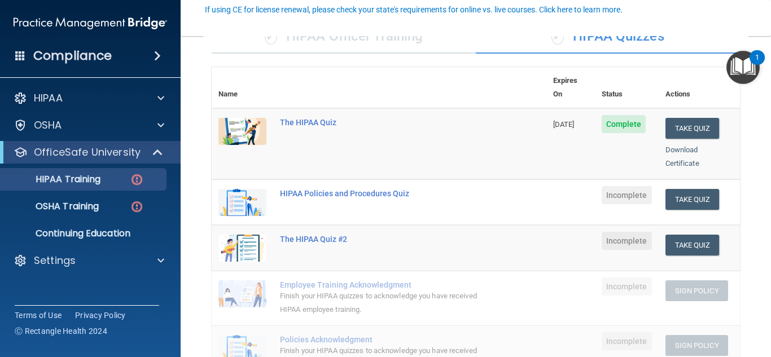
scroll to position [106, 0]
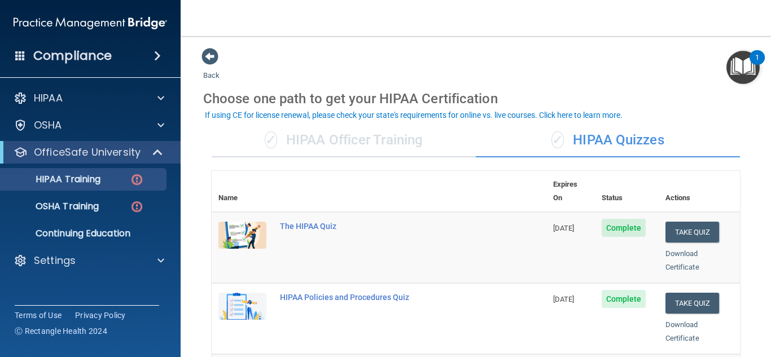
click at [763, 246] on main "Back Choose one path to get your HIPAA Certification ✓ HIPAA Officer Training ✓…" at bounding box center [476, 196] width 590 height 321
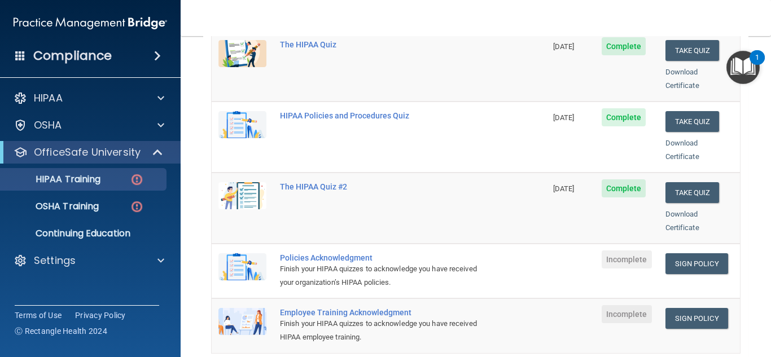
scroll to position [203, 0]
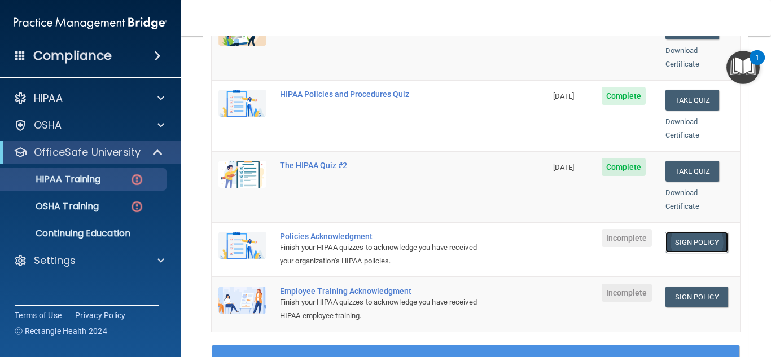
click at [693, 235] on link "Sign Policy" at bounding box center [697, 242] width 63 height 21
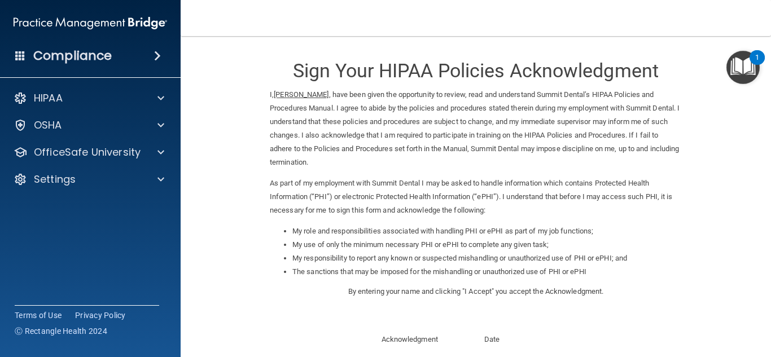
click at [406, 338] on p "Acknowledgment" at bounding box center [425, 340] width 86 height 14
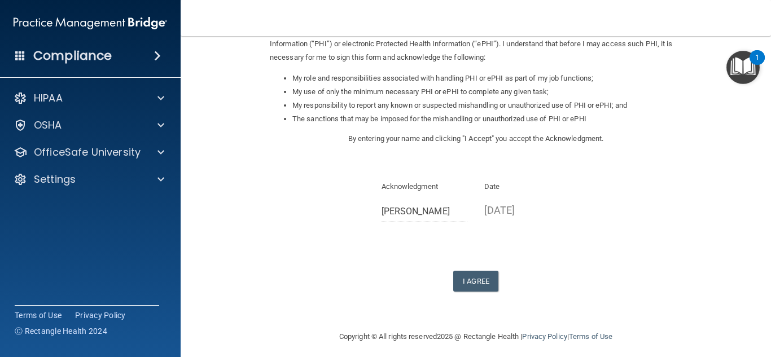
scroll to position [160, 0]
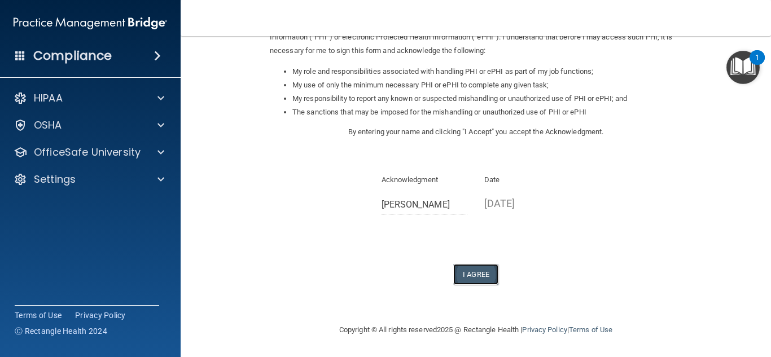
click at [479, 278] on button "I Agree" at bounding box center [475, 274] width 45 height 21
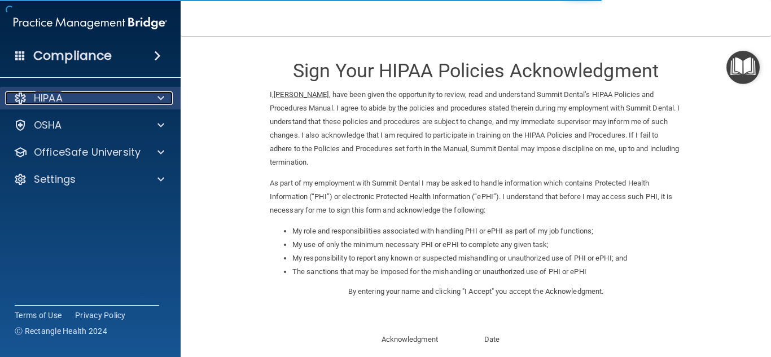
click at [124, 99] on div "HIPAA" at bounding box center [75, 98] width 140 height 14
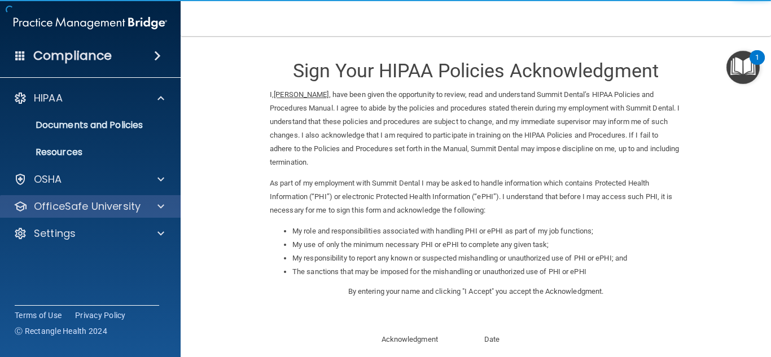
click at [115, 216] on div "OfficeSafe University" at bounding box center [90, 206] width 181 height 23
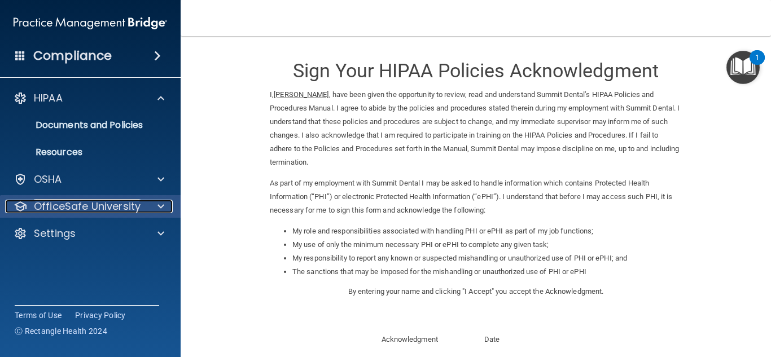
click at [155, 205] on div at bounding box center [159, 207] width 28 height 14
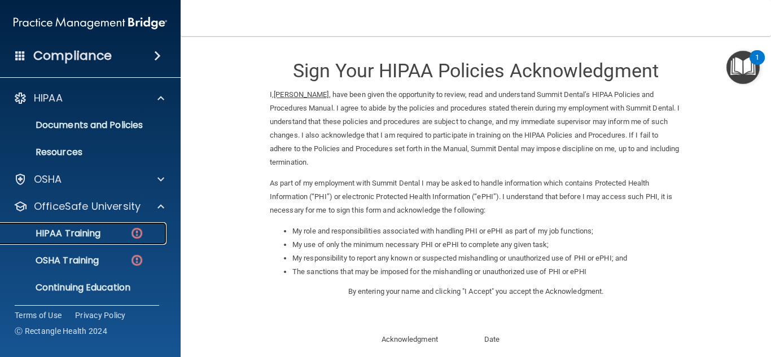
click at [143, 233] on img at bounding box center [137, 233] width 14 height 14
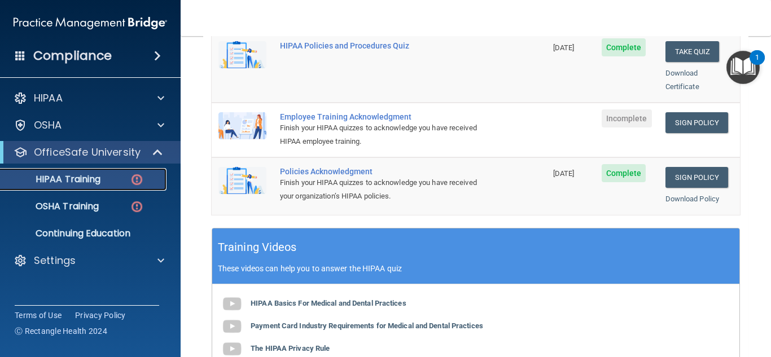
scroll to position [321, 0]
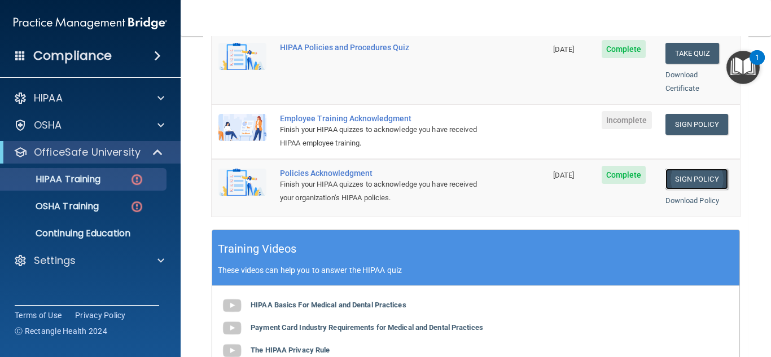
click at [702, 169] on link "Sign Policy" at bounding box center [697, 179] width 63 height 21
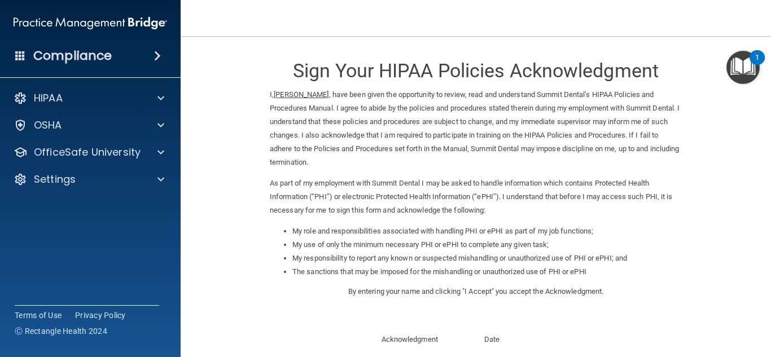
click at [580, 130] on p "I, Amie Goodding , have been given the opportunity to review, read and understa…" at bounding box center [476, 128] width 412 height 81
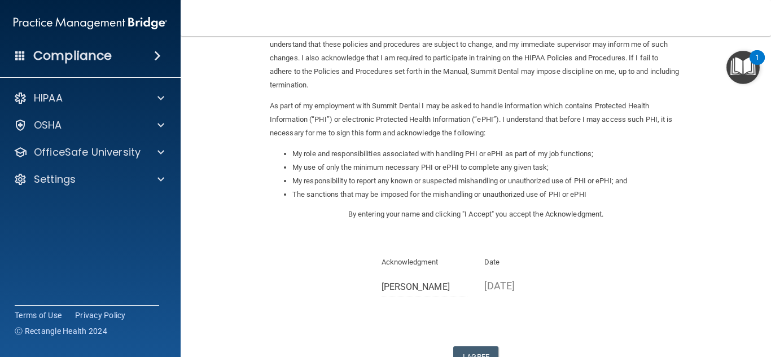
scroll to position [160, 0]
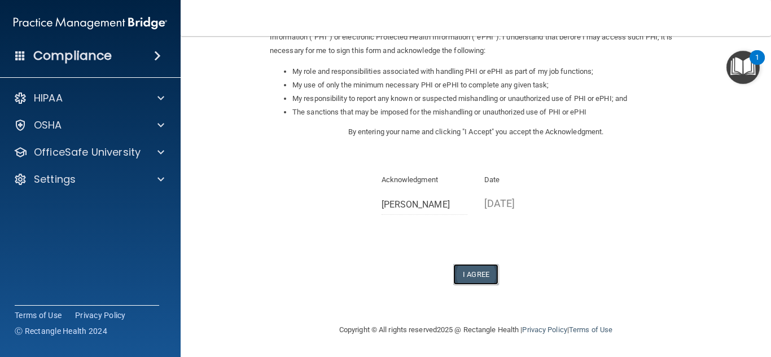
click at [489, 269] on button "I Agree" at bounding box center [475, 274] width 45 height 21
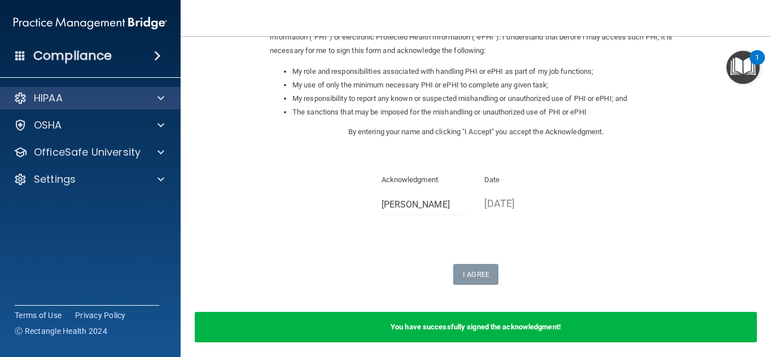
click at [86, 107] on div "HIPAA" at bounding box center [90, 98] width 181 height 23
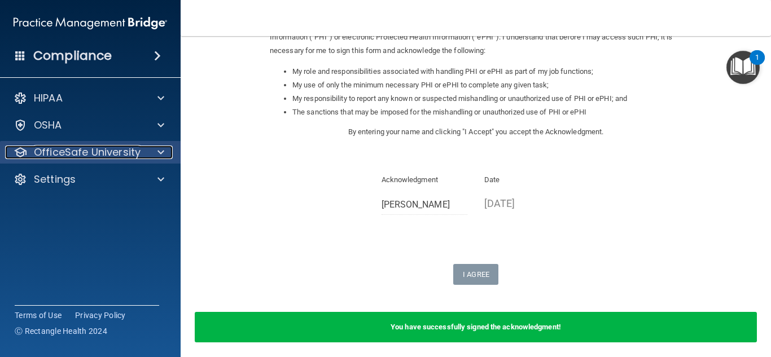
click at [98, 147] on p "OfficeSafe University" at bounding box center [87, 153] width 107 height 14
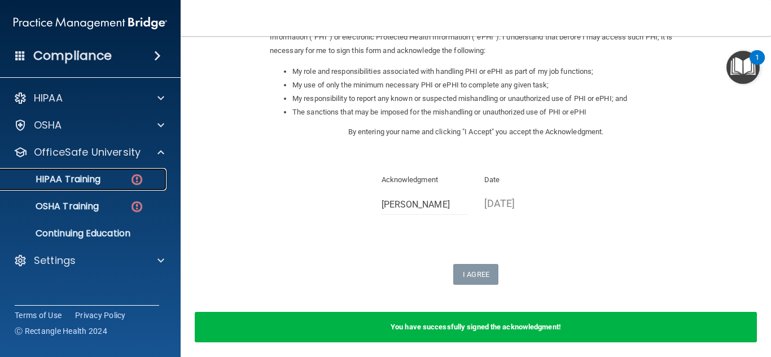
click at [115, 189] on link "HIPAA Training" at bounding box center [78, 179] width 178 height 23
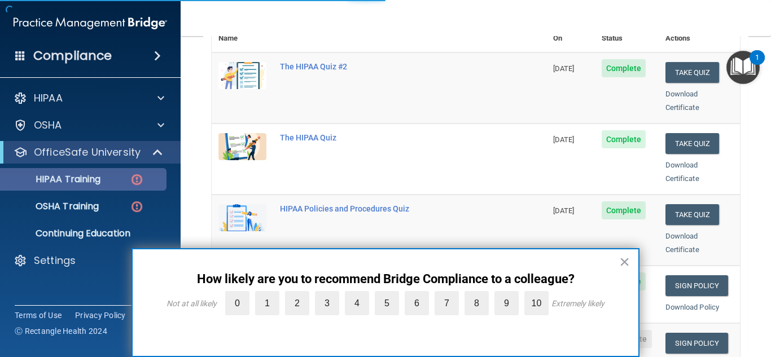
scroll to position [487, 0]
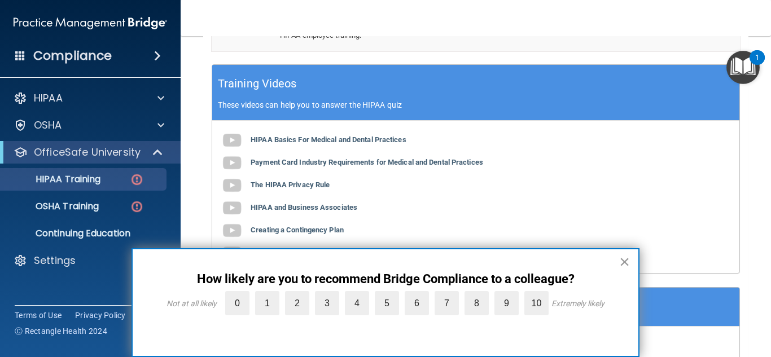
click at [629, 260] on button "×" at bounding box center [624, 262] width 11 height 18
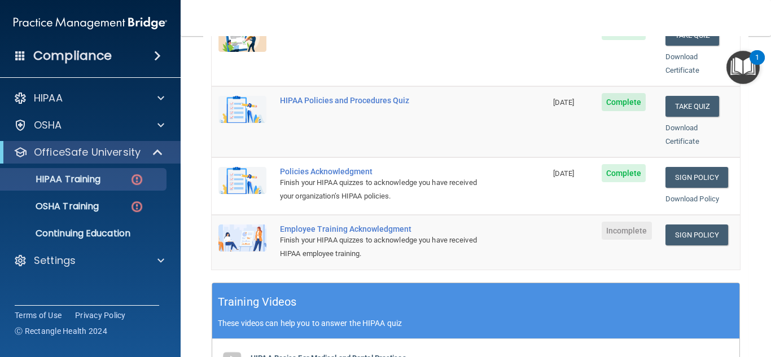
scroll to position [265, 0]
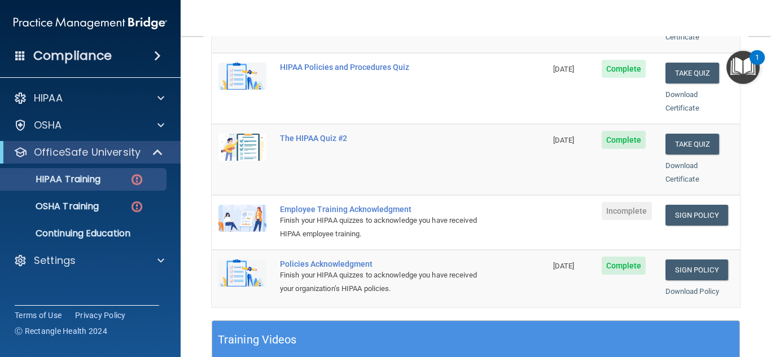
scroll to position [232, 0]
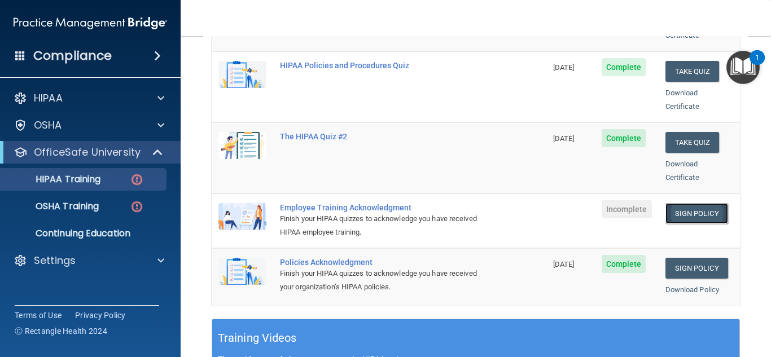
click at [695, 207] on link "Sign Policy" at bounding box center [697, 213] width 63 height 21
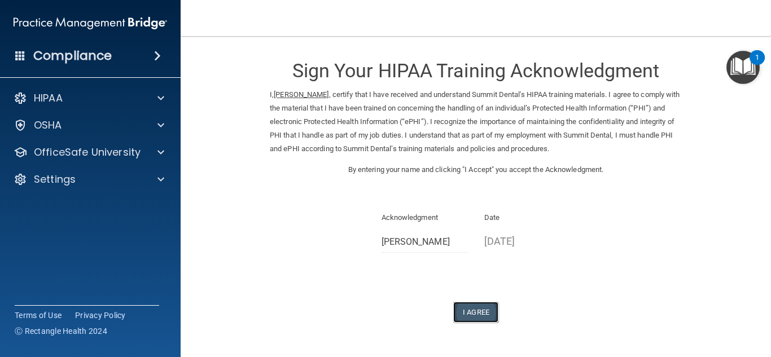
click at [483, 309] on button "I Agree" at bounding box center [475, 312] width 45 height 21
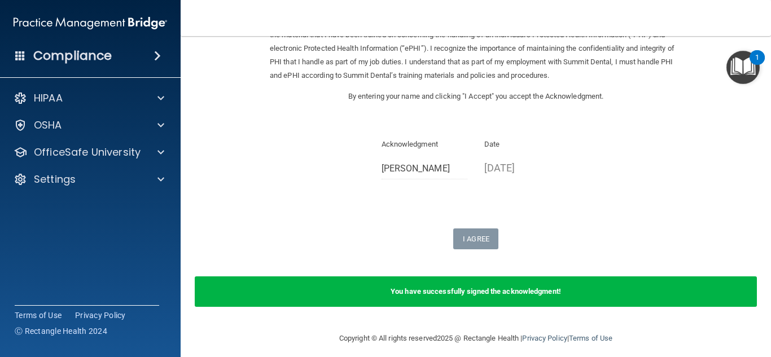
scroll to position [82, 0]
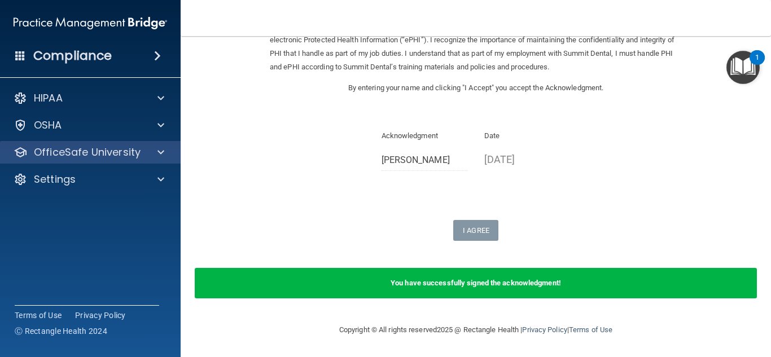
click at [68, 163] on div "OfficeSafe University" at bounding box center [90, 152] width 181 height 23
click at [162, 150] on span at bounding box center [160, 153] width 7 height 14
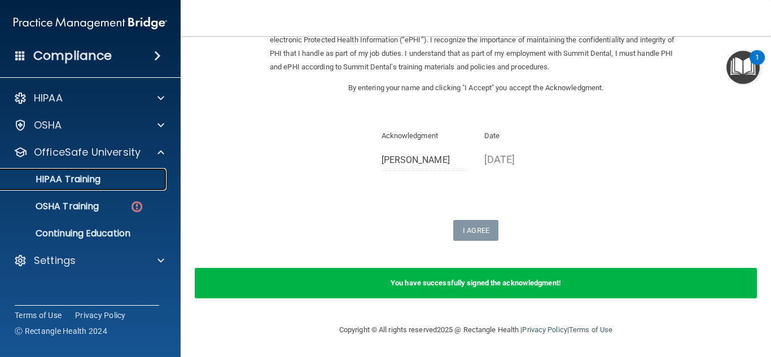
click at [106, 182] on div "HIPAA Training" at bounding box center [84, 179] width 154 height 11
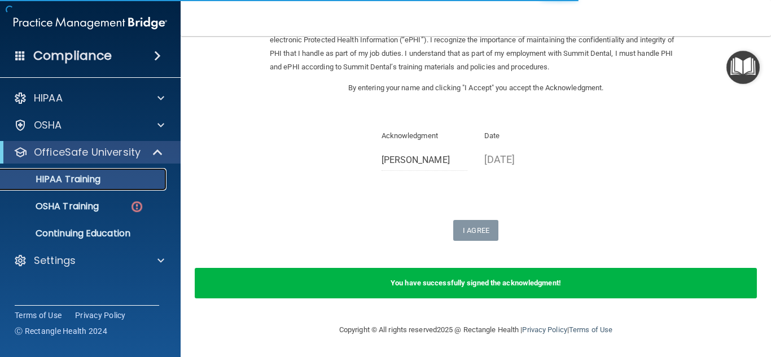
scroll to position [533, 0]
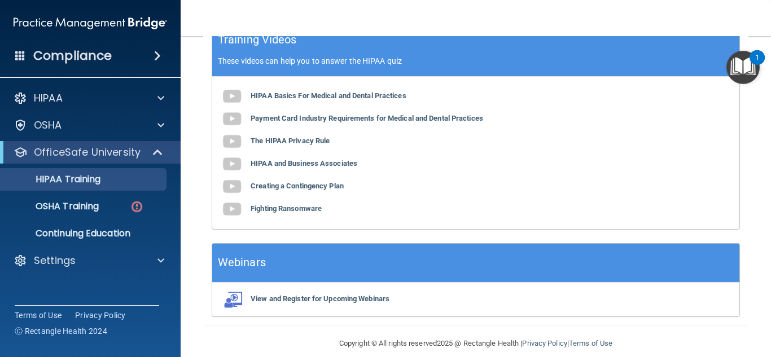
click at [759, 119] on main "Back Choose one path to get your HIPAA Certification ✓ HIPAA Officer Training ✓…" at bounding box center [476, 196] width 590 height 321
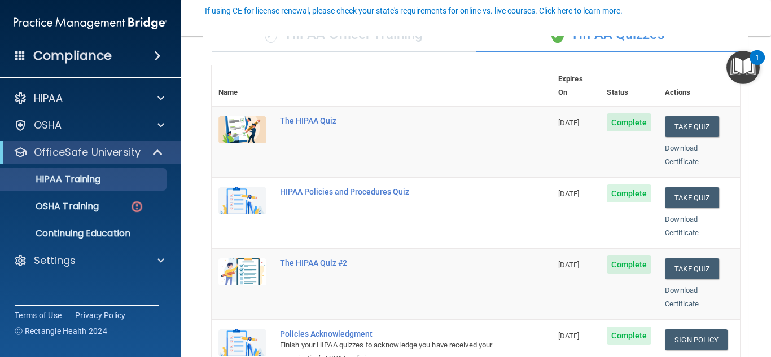
scroll to position [104, 0]
